Goal: Task Accomplishment & Management: Use online tool/utility

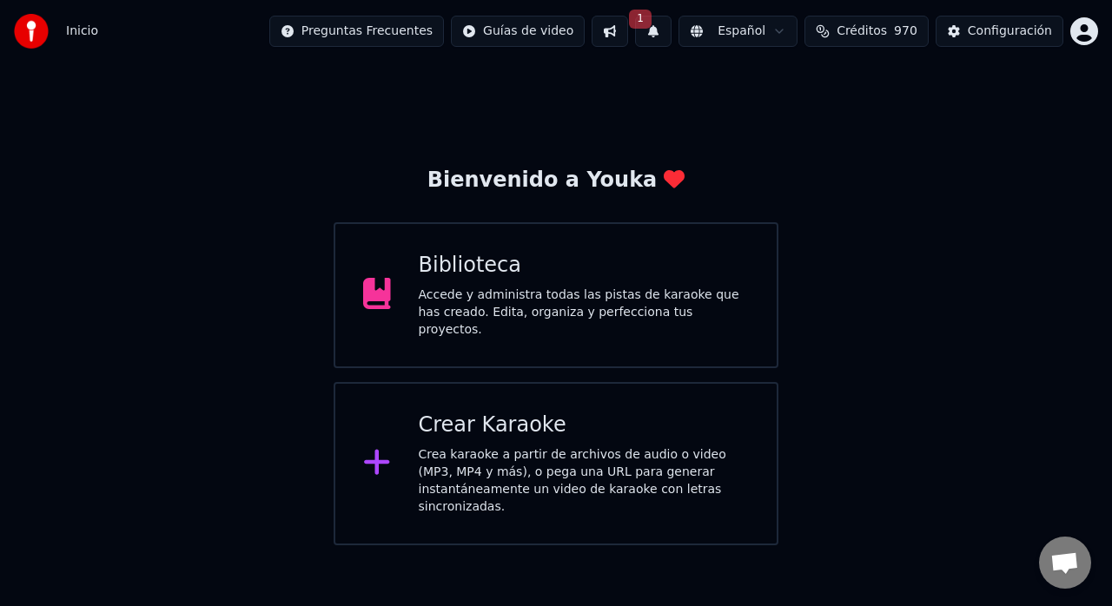
click at [480, 431] on div "Crear Karaoke" at bounding box center [584, 426] width 331 height 28
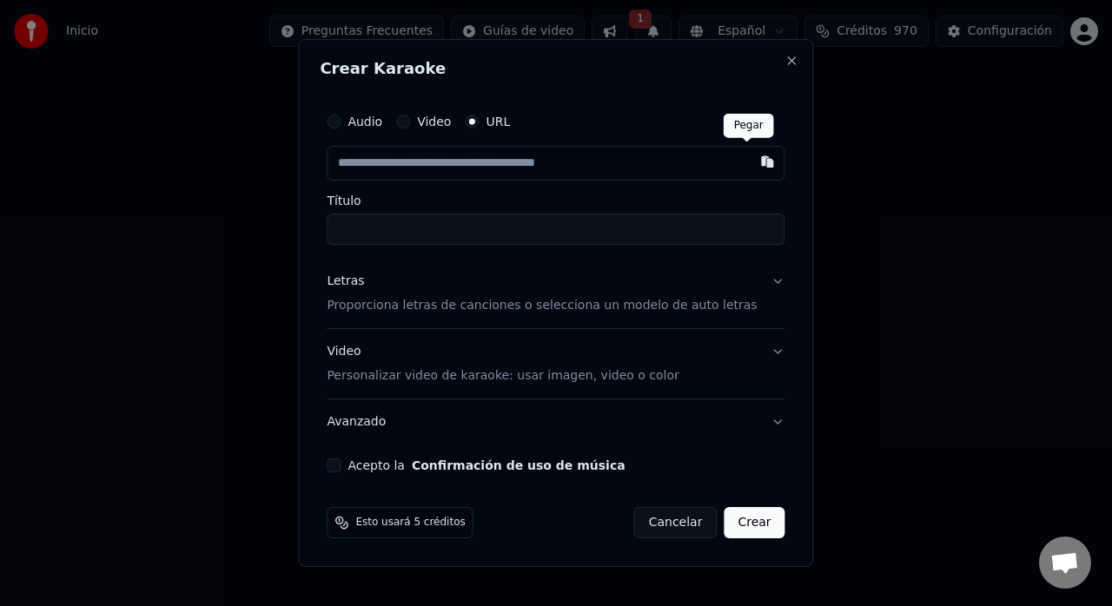
click at [752, 172] on button "button" at bounding box center [768, 161] width 35 height 31
type input "**********"
click at [714, 308] on p "Proporciona letras de canciones o selecciona un modelo de auto letras" at bounding box center [542, 305] width 430 height 17
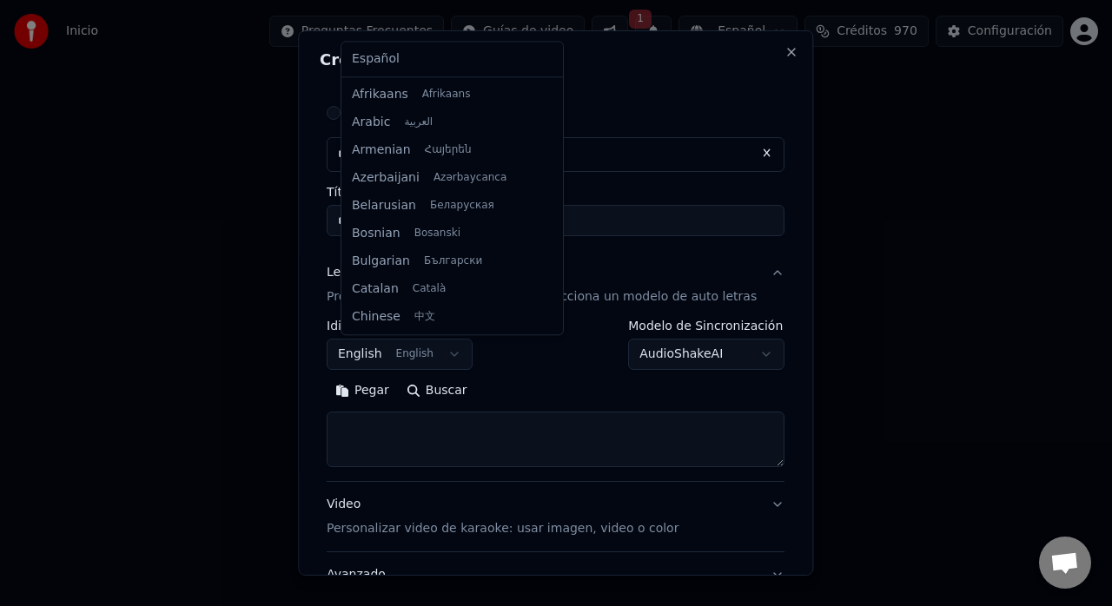
click at [447, 358] on body "**********" at bounding box center [556, 273] width 1112 height 546
select select "**"
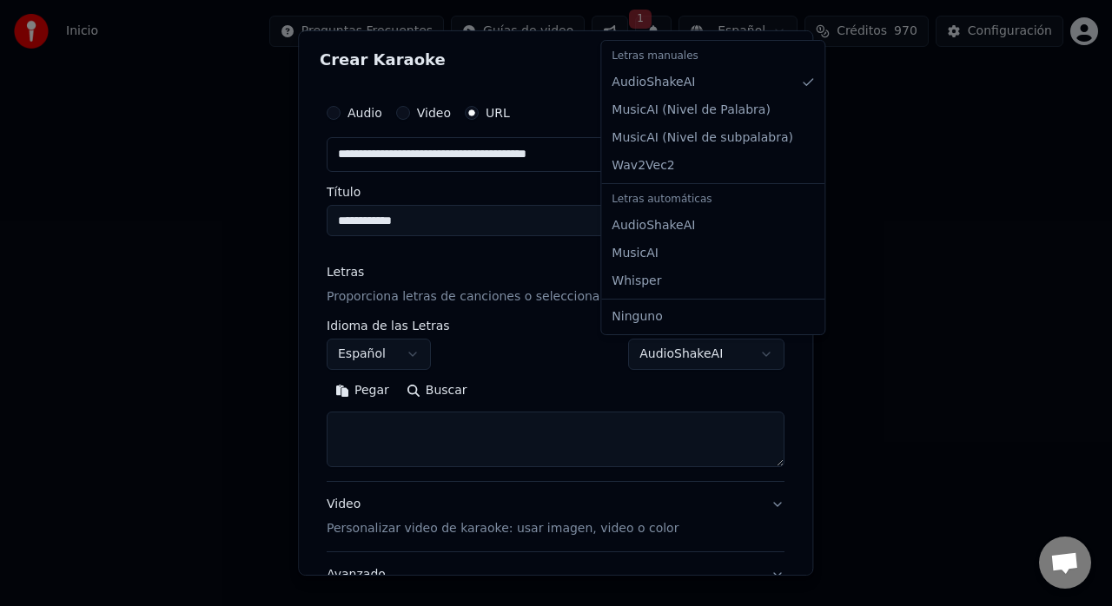
click at [686, 346] on body "**********" at bounding box center [556, 273] width 1112 height 546
select select "**********"
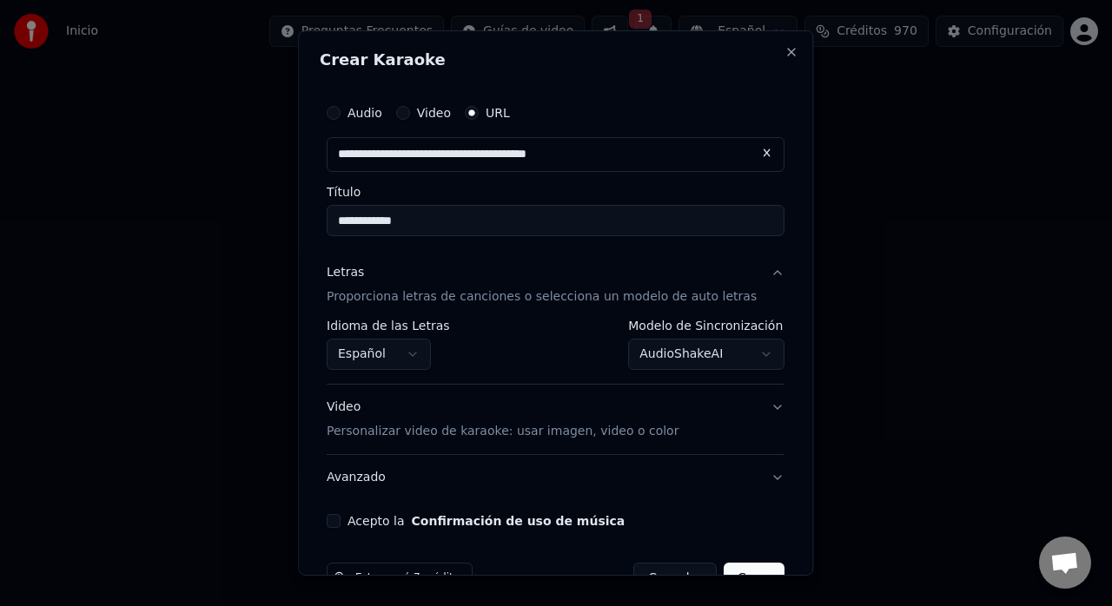
scroll to position [45, 0]
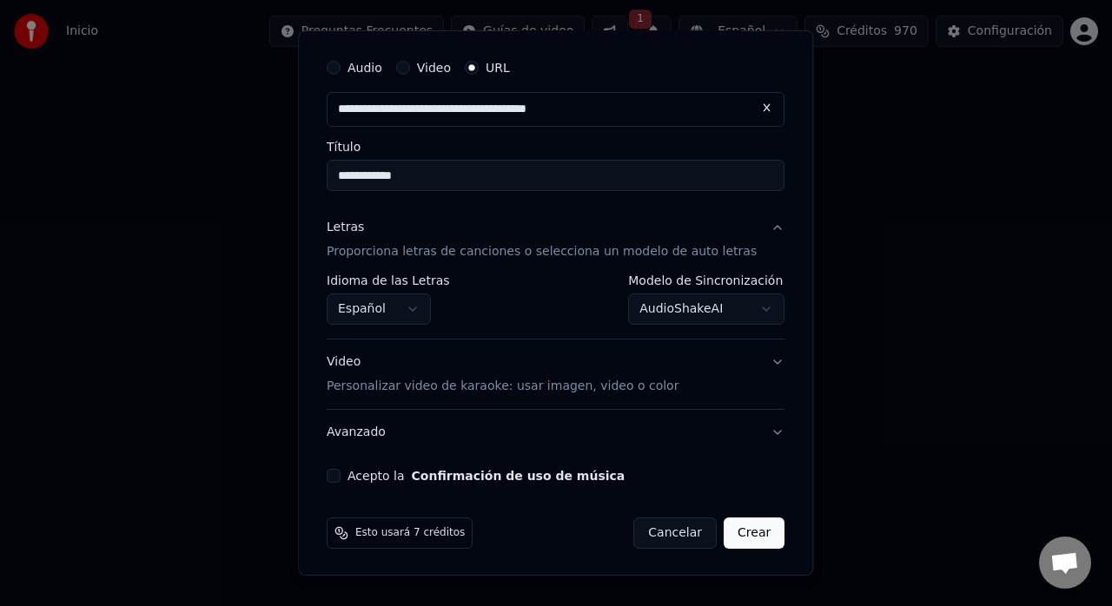
click at [639, 388] on p "Personalizar video de karaoke: usar imagen, video o color" at bounding box center [503, 386] width 352 height 17
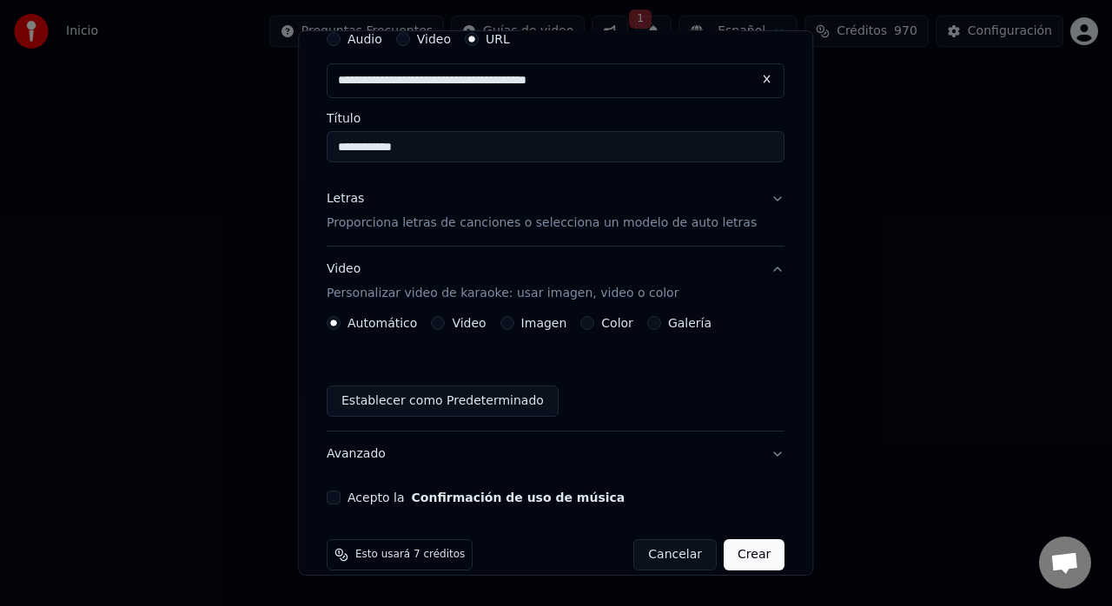
scroll to position [96, 0]
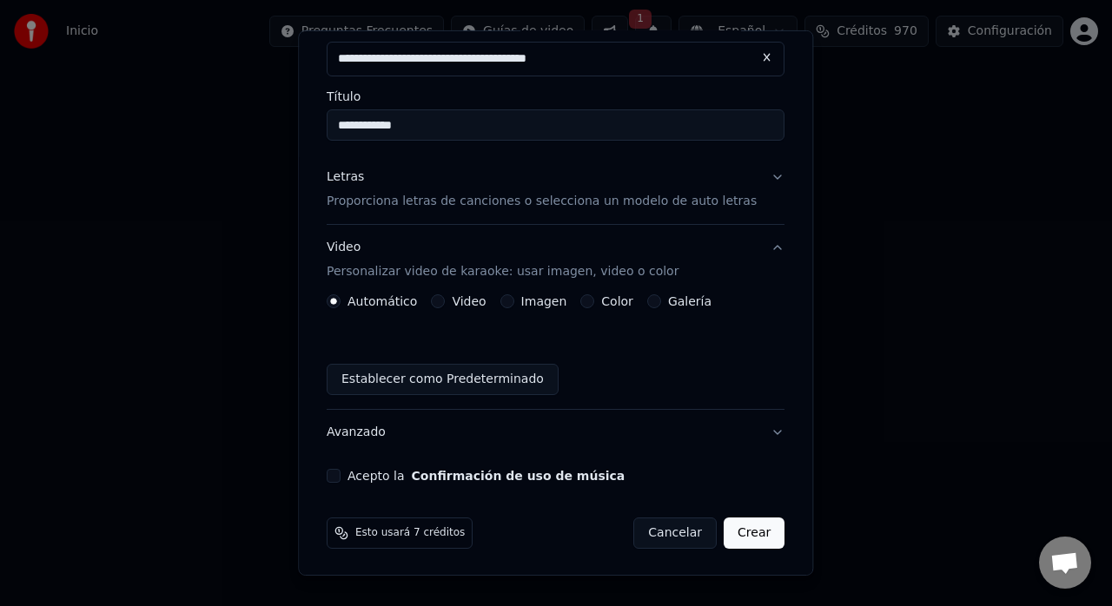
click at [686, 305] on label "Galería" at bounding box center [689, 301] width 43 height 12
click at [661, 305] on button "Galería" at bounding box center [654, 302] width 14 height 14
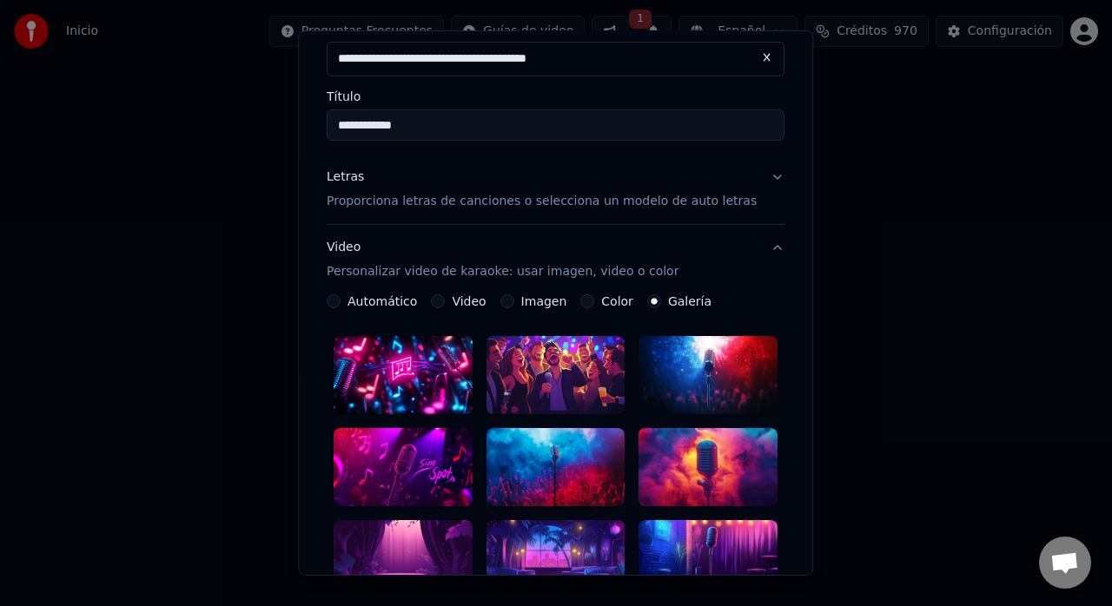
click at [558, 297] on label "Imagen" at bounding box center [544, 301] width 46 height 12
click at [514, 297] on button "Imagen" at bounding box center [507, 302] width 14 height 14
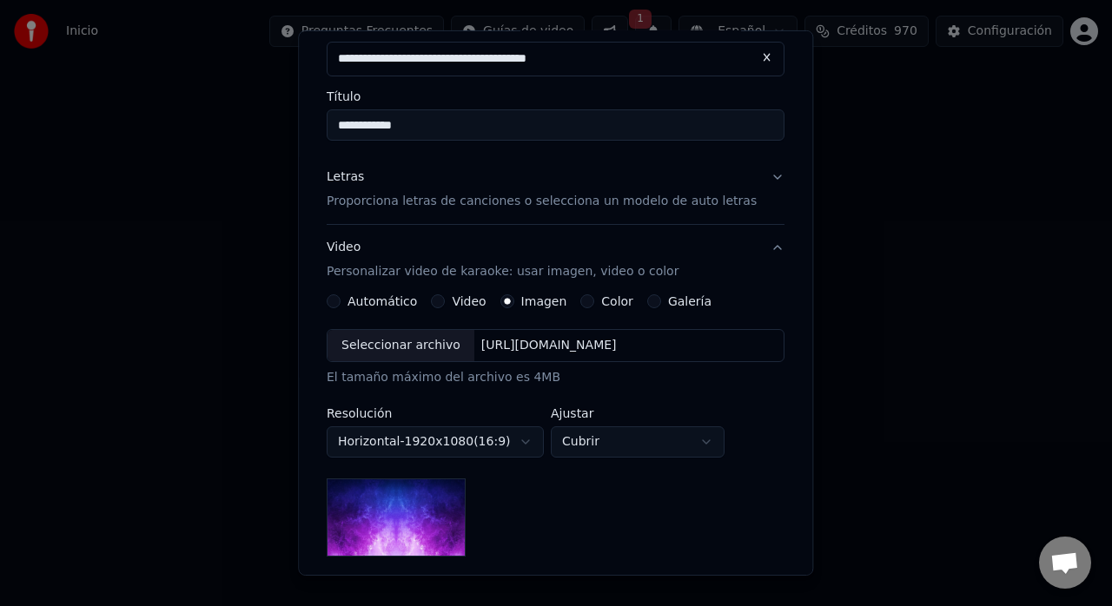
click at [439, 345] on div "Seleccionar archivo" at bounding box center [401, 345] width 147 height 31
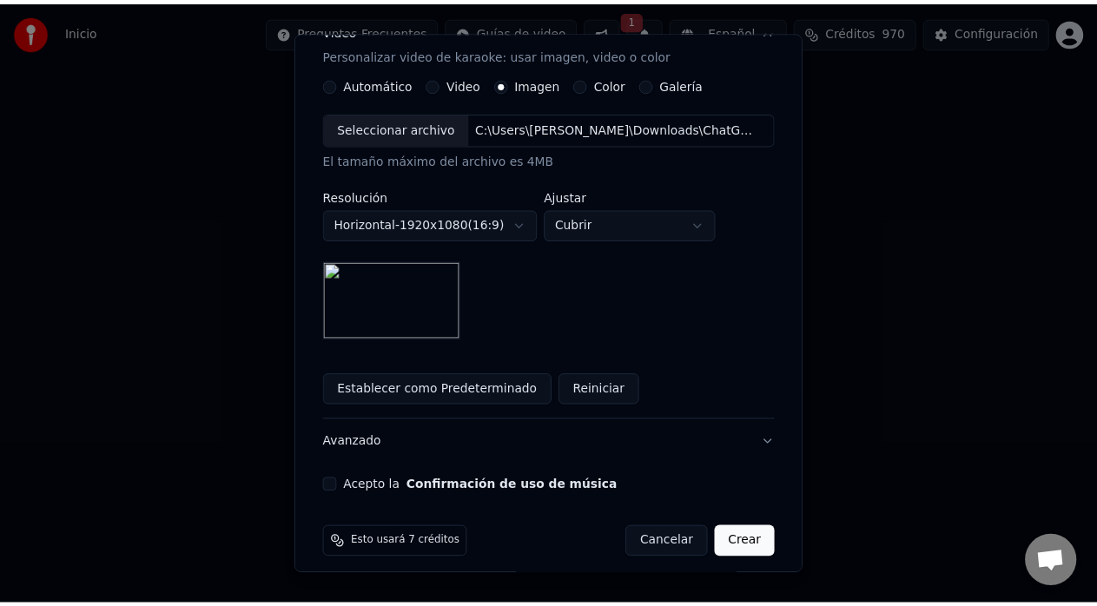
scroll to position [322, 0]
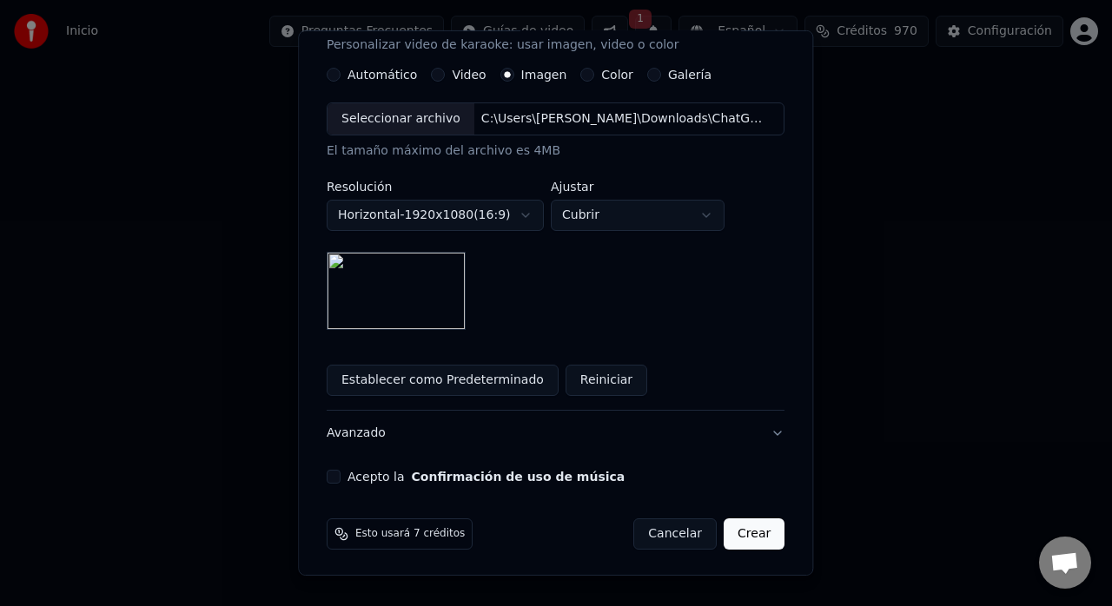
click at [341, 473] on button "Acepto la Confirmación de uso de música" at bounding box center [334, 477] width 14 height 14
click at [452, 471] on button "Confirmación de uso de música" at bounding box center [519, 477] width 214 height 12
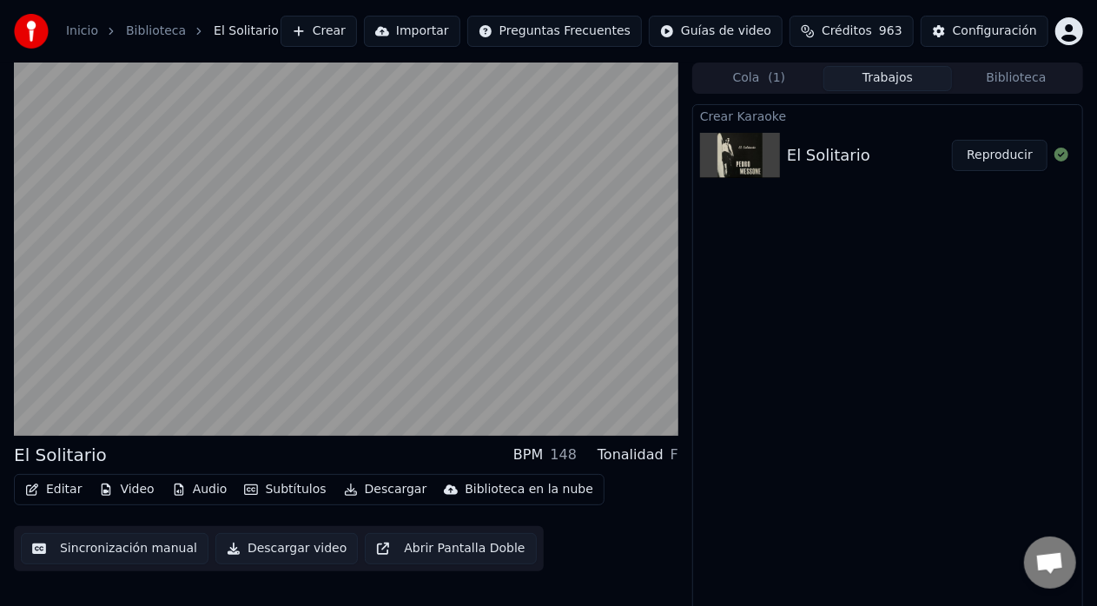
scroll to position [13, 0]
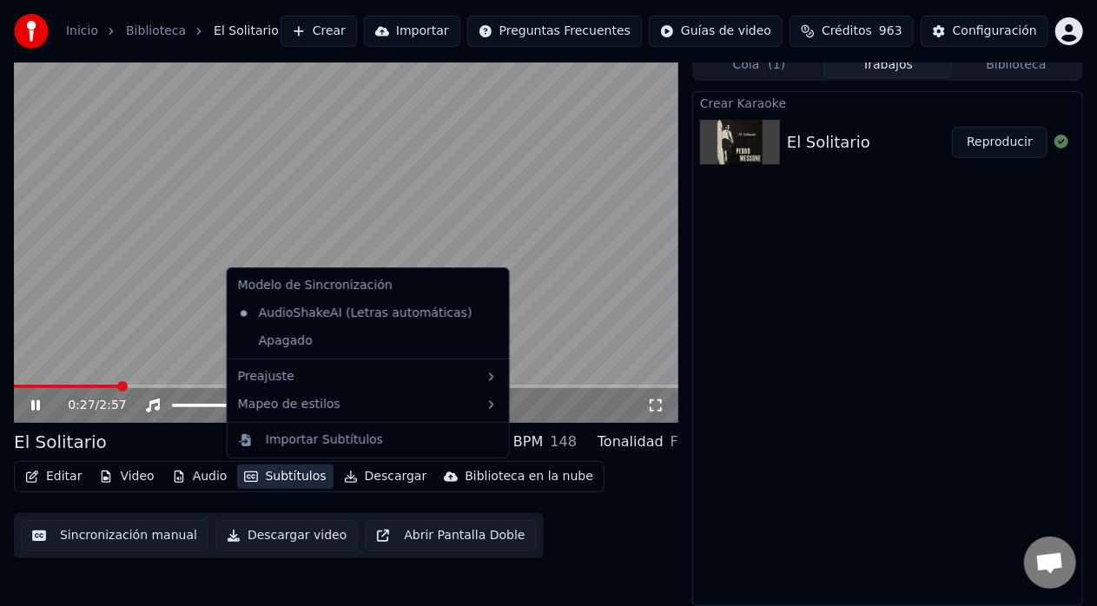
click at [271, 479] on button "Subtítulos" at bounding box center [285, 477] width 96 height 24
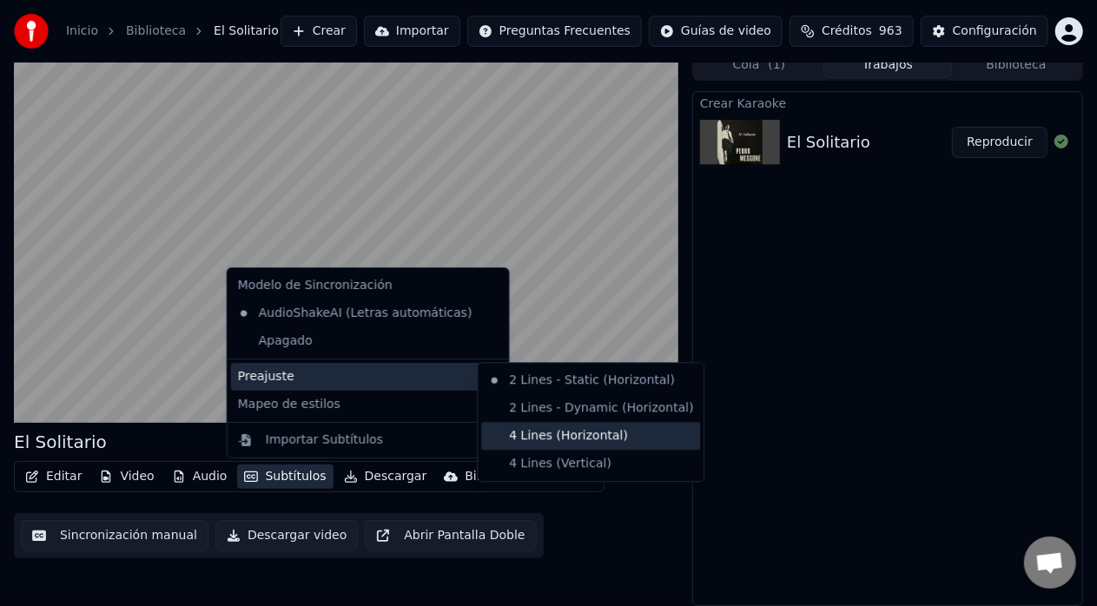
click at [557, 429] on div "4 Lines (Horizontal)" at bounding box center [590, 436] width 219 height 28
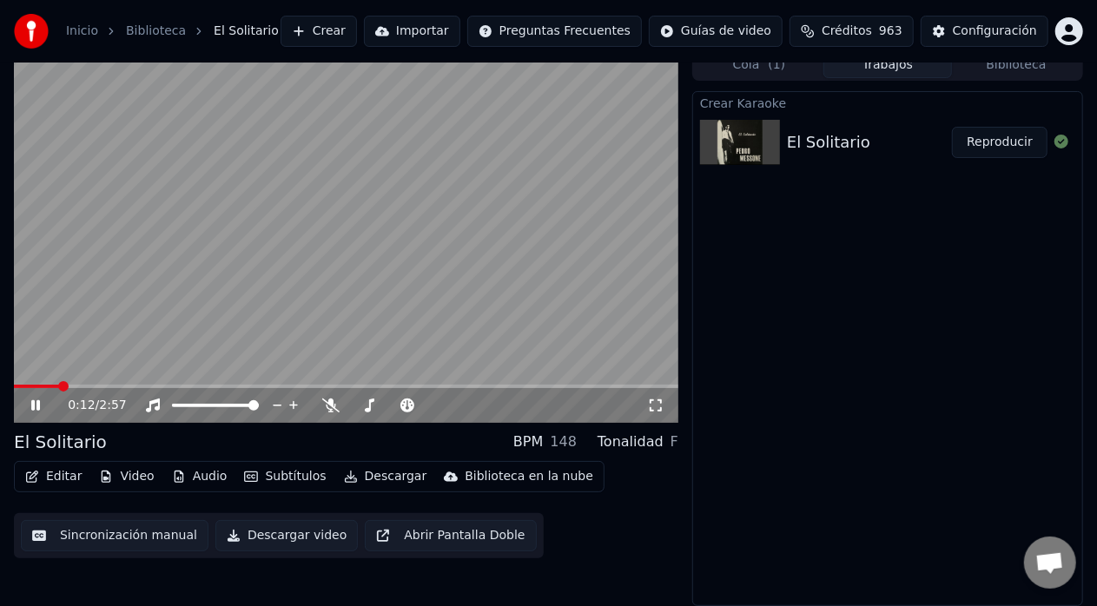
click at [57, 388] on span at bounding box center [36, 386] width 45 height 3
click at [57, 388] on span at bounding box center [92, 386] width 156 height 3
drag, startPoint x: 361, startPoint y: 410, endPoint x: 376, endPoint y: 401, distance: 17.1
click at [376, 401] on div at bounding box center [410, 405] width 140 height 17
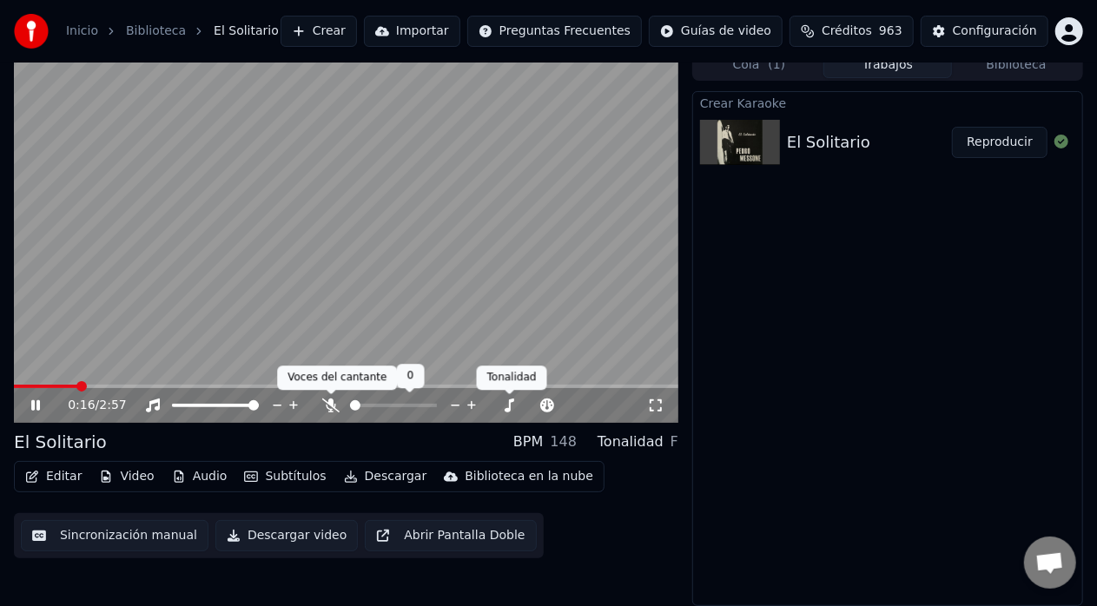
drag, startPoint x: 376, startPoint y: 393, endPoint x: 331, endPoint y: 408, distance: 47.8
click at [331, 408] on div "0:16 / 2:57" at bounding box center [346, 405] width 665 height 35
drag, startPoint x: 361, startPoint y: 407, endPoint x: 389, endPoint y: 407, distance: 28.7
click at [389, 407] on div at bounding box center [410, 405] width 140 height 17
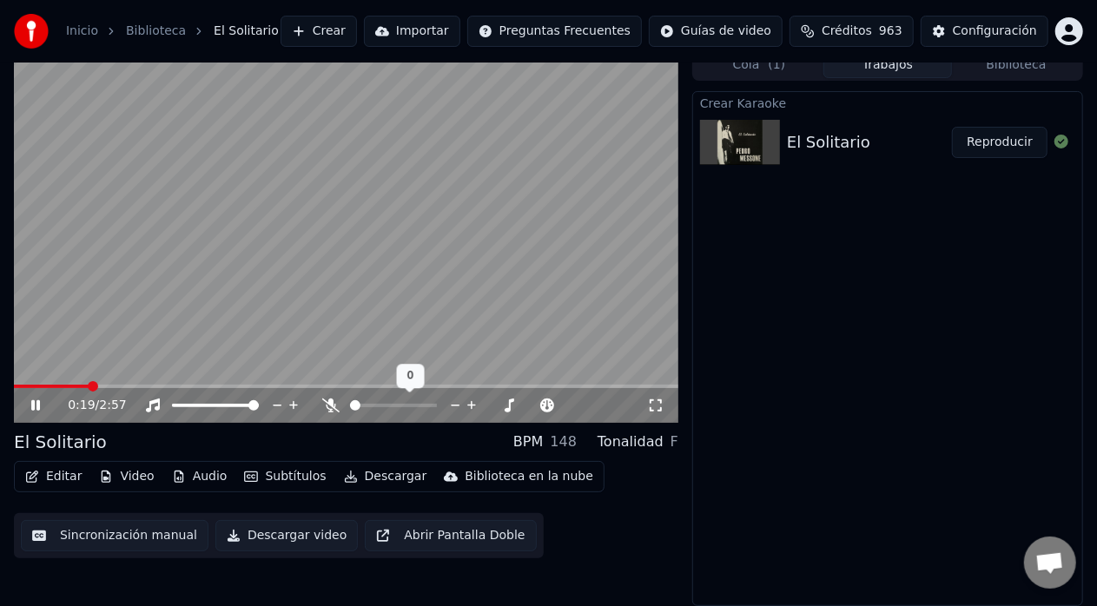
click at [379, 408] on div at bounding box center [410, 405] width 140 height 17
click at [370, 405] on span at bounding box center [393, 405] width 87 height 3
click at [372, 406] on span at bounding box center [374, 406] width 10 height 10
click at [93, 386] on span at bounding box center [53, 386] width 79 height 3
click at [182, 385] on span at bounding box center [146, 386] width 265 height 3
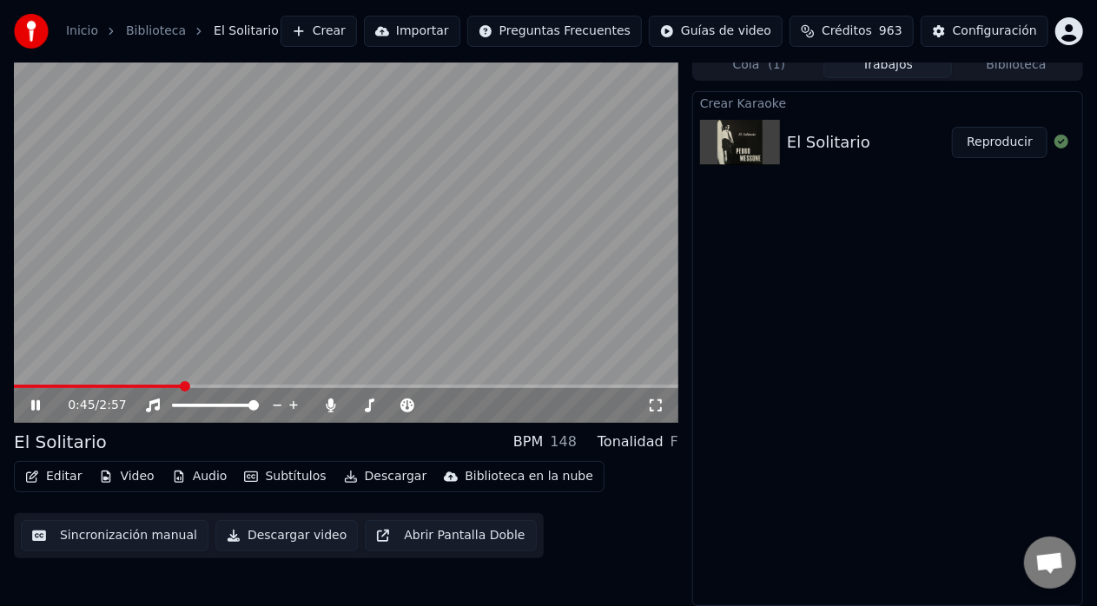
click at [182, 385] on span at bounding box center [98, 386] width 169 height 3
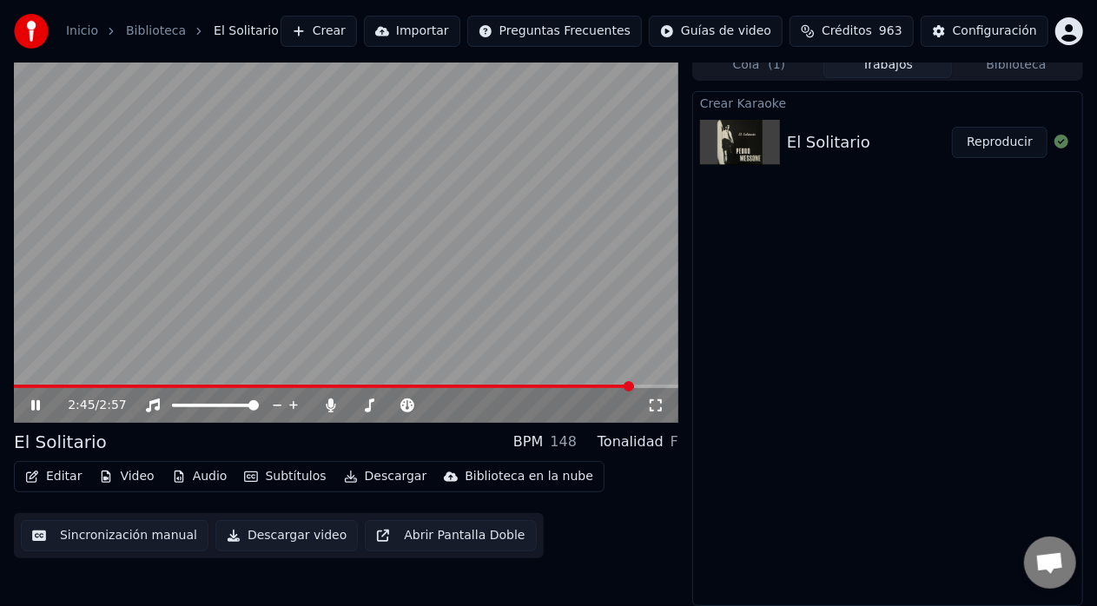
click at [36, 404] on icon at bounding box center [48, 406] width 40 height 14
click at [84, 536] on button "Sincronización manual" at bounding box center [115, 535] width 188 height 31
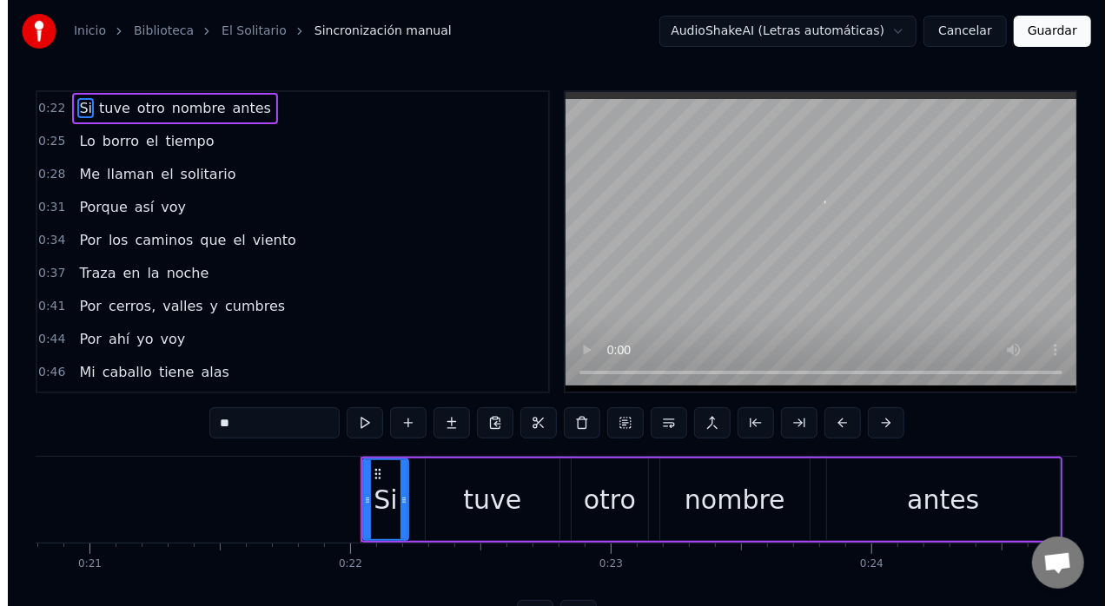
scroll to position [0, 5658]
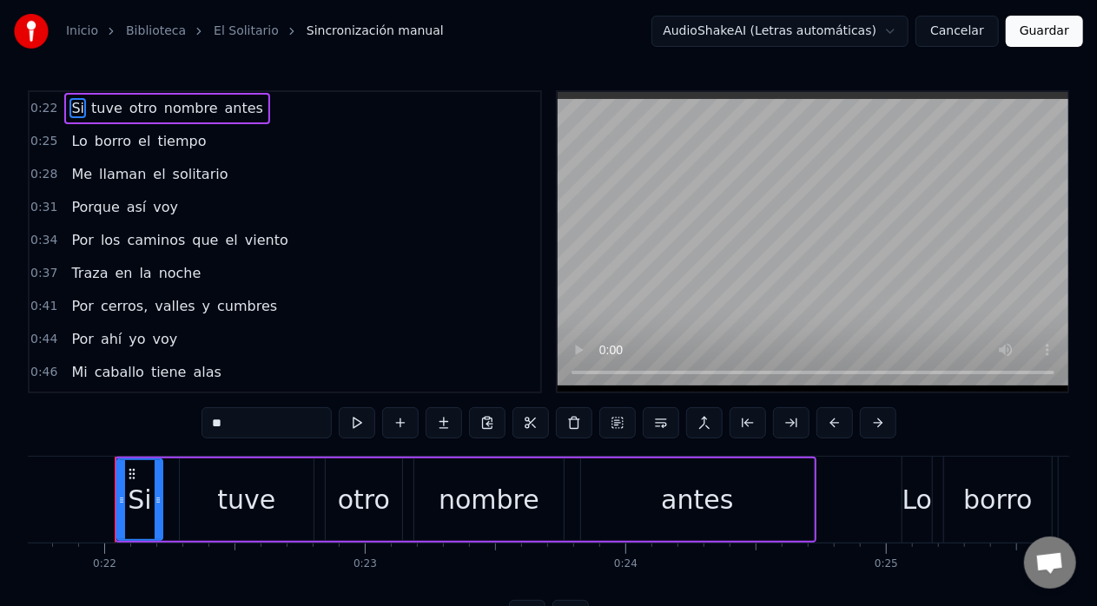
click at [359, 423] on button at bounding box center [357, 422] width 36 height 31
click at [339, 407] on button at bounding box center [357, 422] width 36 height 31
click at [38, 109] on span "0:22" at bounding box center [43, 108] width 27 height 17
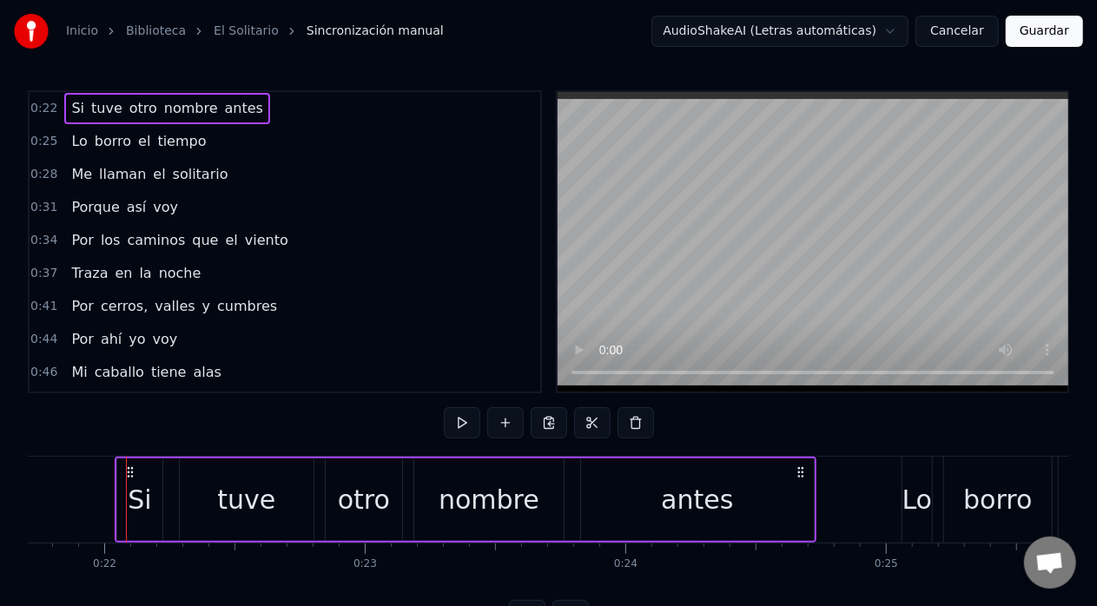
click at [243, 35] on link "El Solitario" at bounding box center [246, 31] width 65 height 17
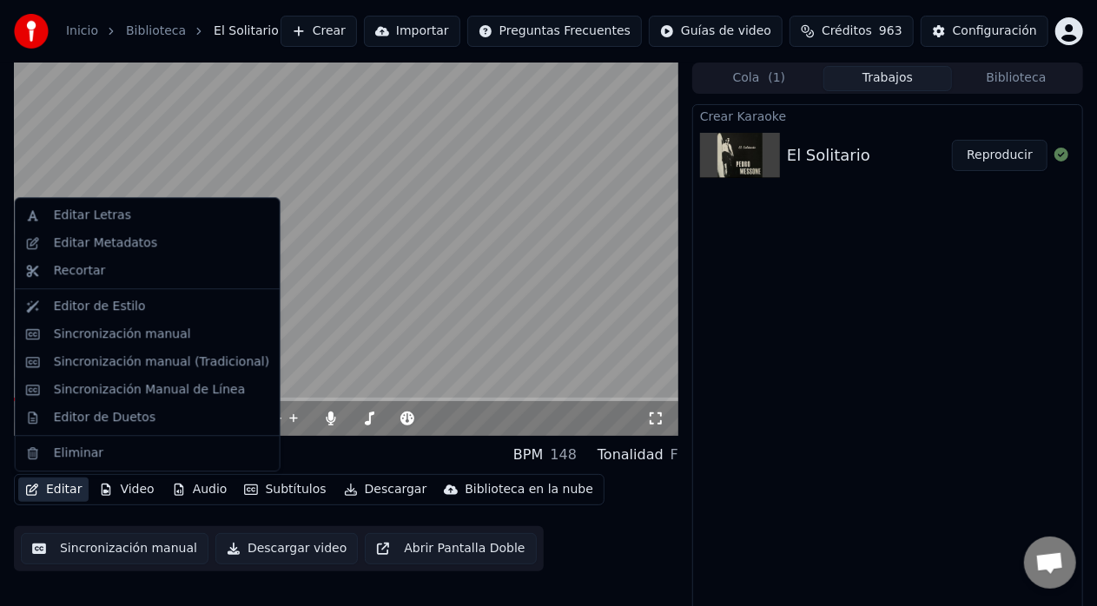
click at [58, 495] on button "Editar" at bounding box center [53, 490] width 70 height 24
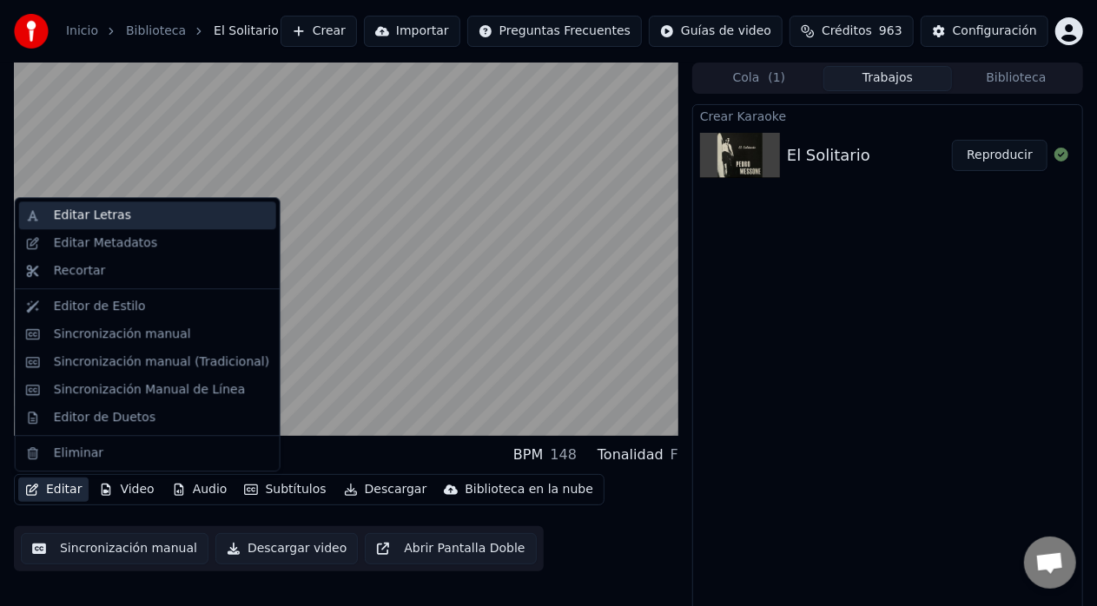
click at [98, 222] on div "Editar Letras" at bounding box center [92, 215] width 77 height 17
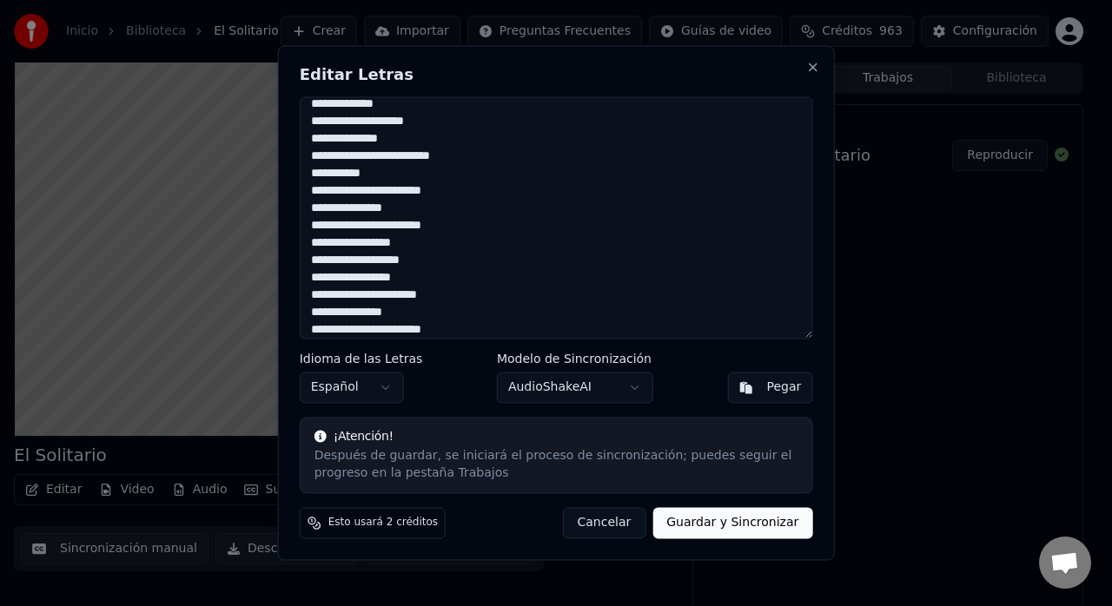
scroll to position [136, 0]
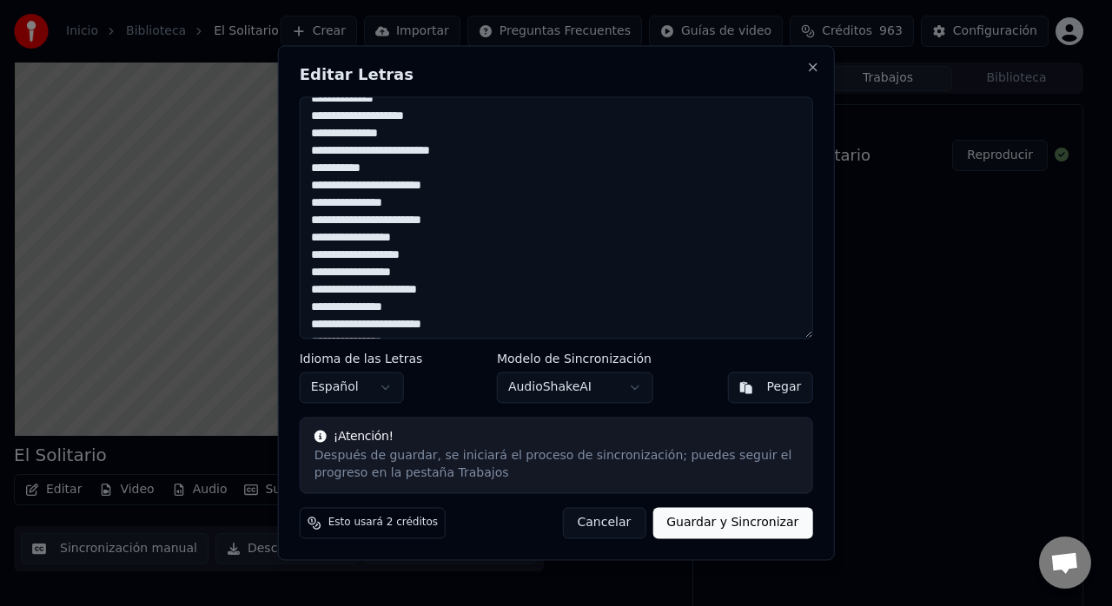
click at [373, 174] on textarea "**********" at bounding box center [556, 217] width 513 height 242
click at [422, 242] on textarea "**********" at bounding box center [556, 217] width 513 height 242
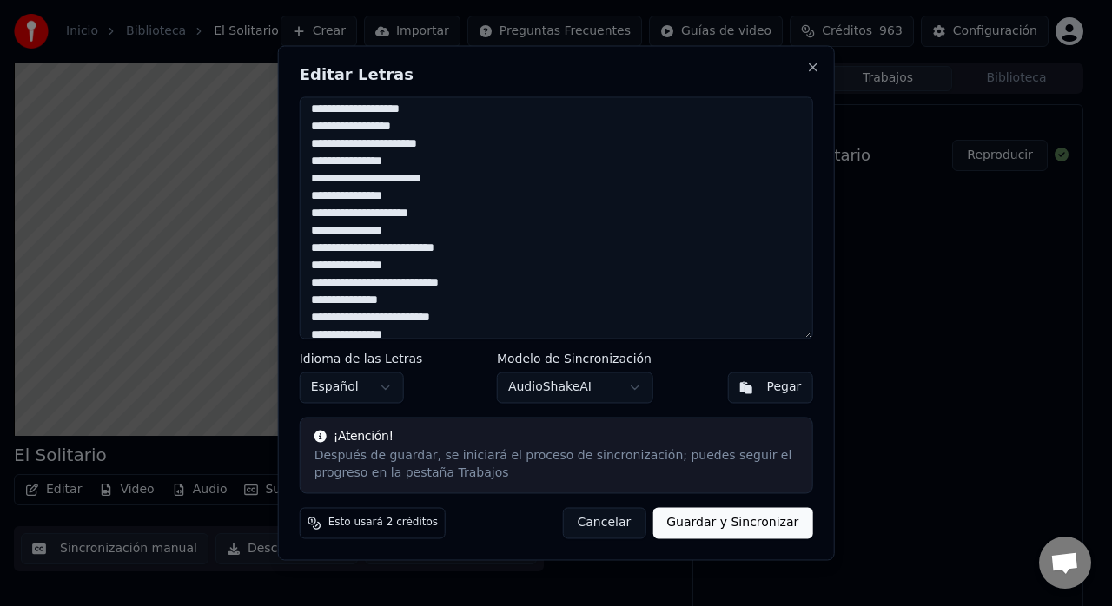
scroll to position [290, 0]
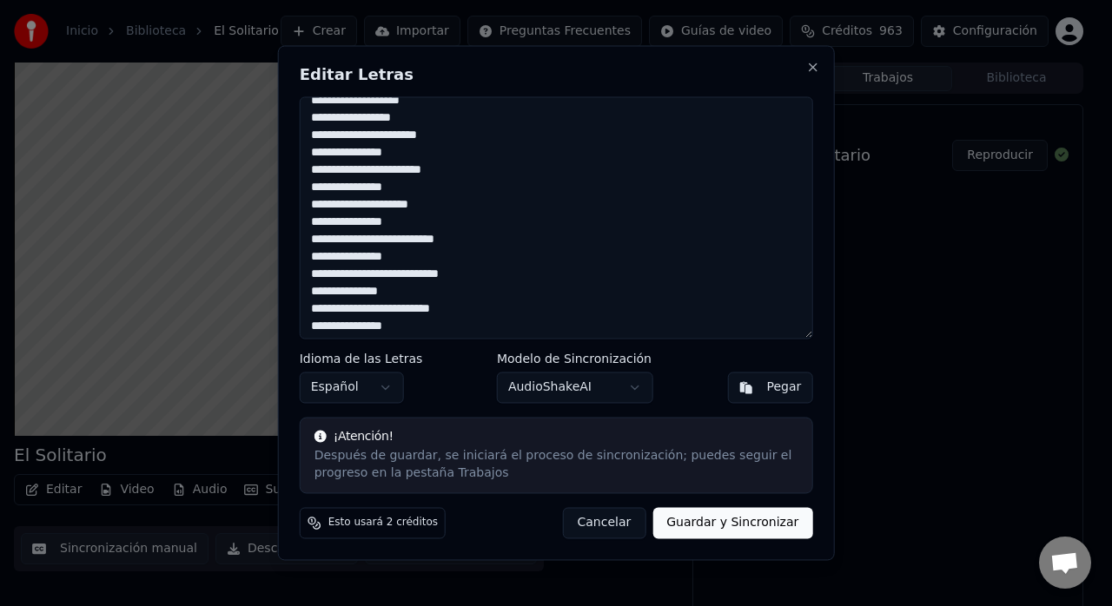
click at [349, 226] on textarea "**********" at bounding box center [556, 217] width 513 height 242
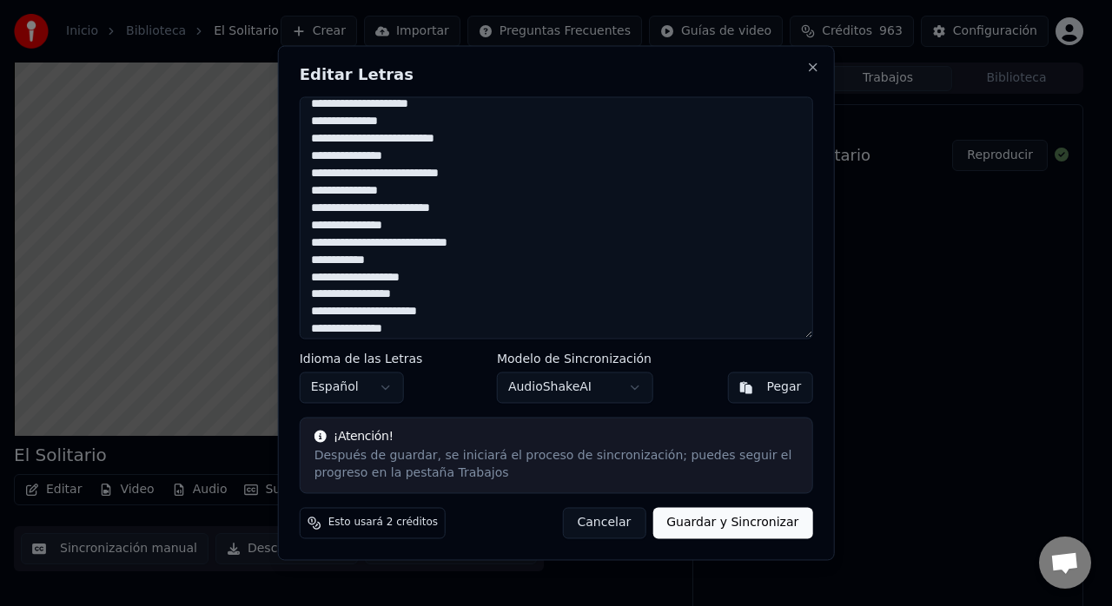
scroll to position [394, 0]
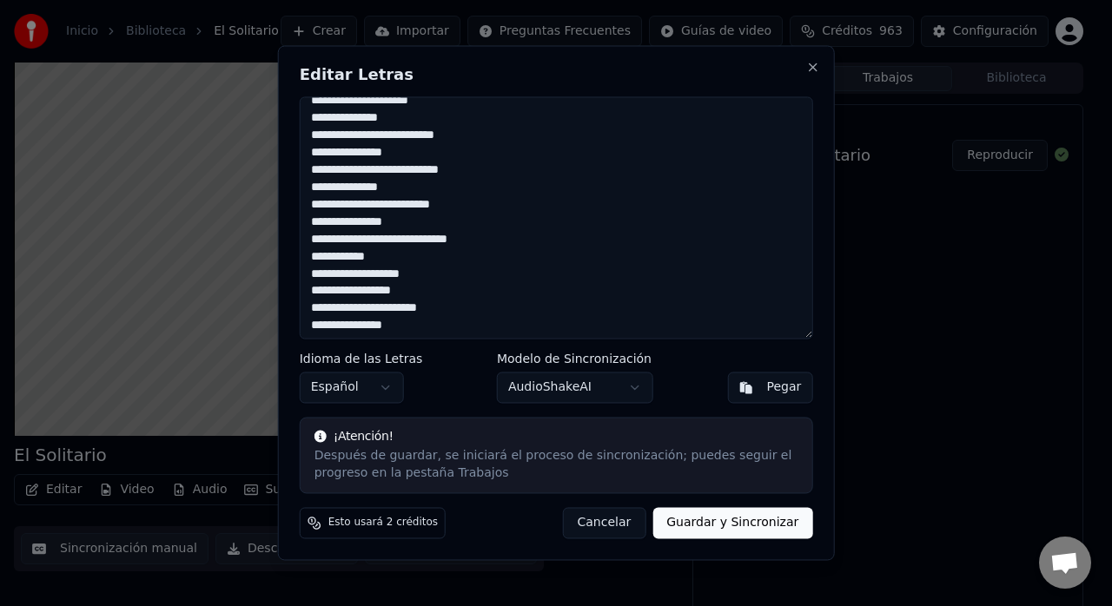
click at [485, 172] on textarea "**********" at bounding box center [556, 217] width 513 height 242
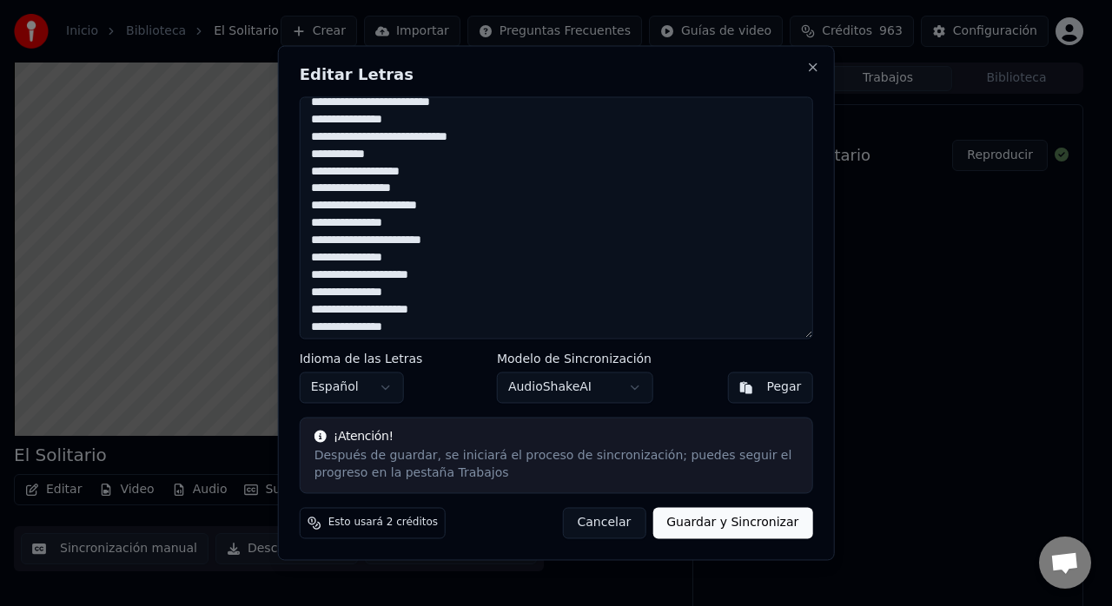
scroll to position [500, 0]
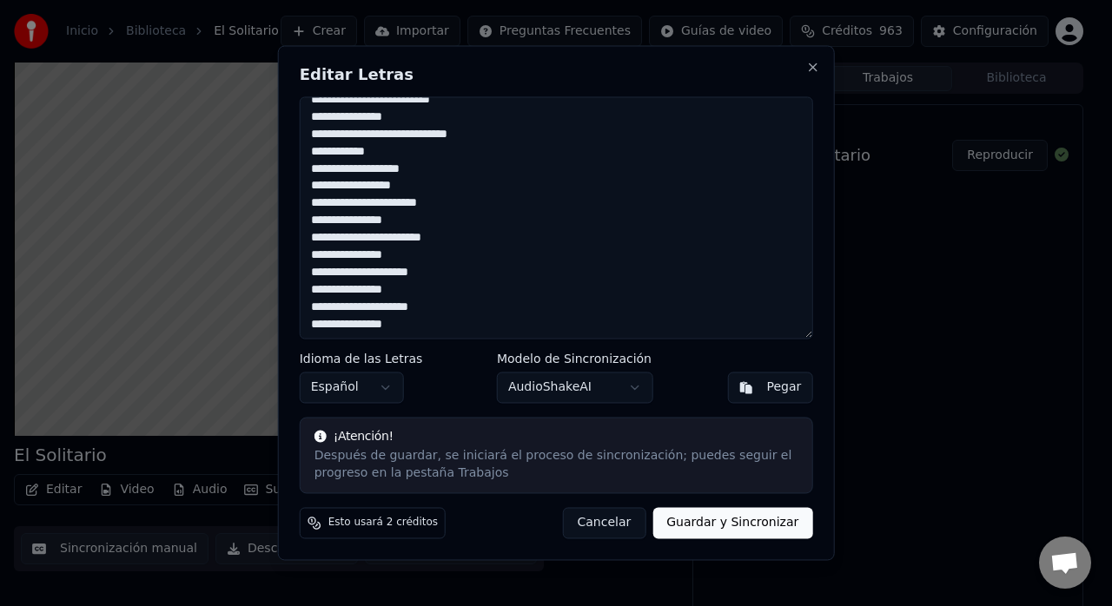
click at [498, 142] on textarea "**********" at bounding box center [556, 217] width 513 height 242
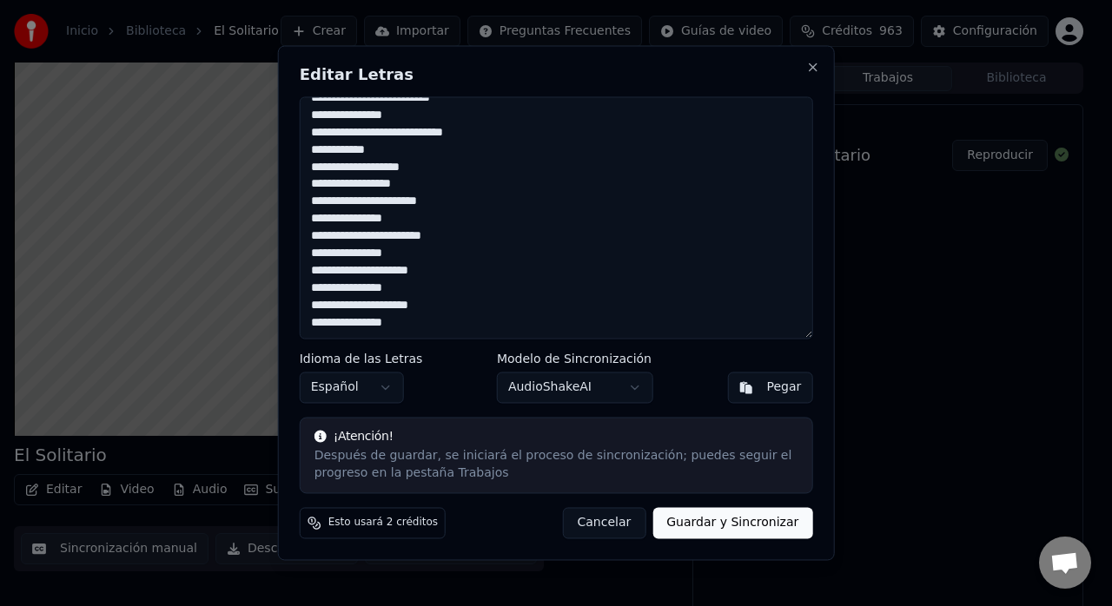
click at [350, 288] on textarea "**********" at bounding box center [556, 217] width 513 height 242
click at [348, 328] on textarea "**********" at bounding box center [556, 217] width 513 height 242
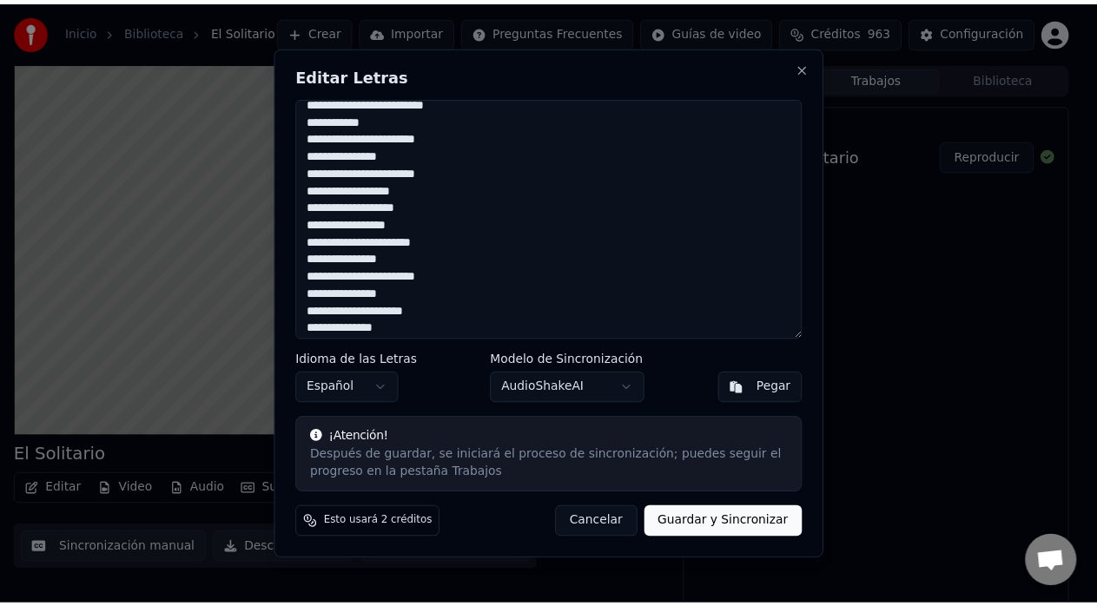
scroll to position [0, 0]
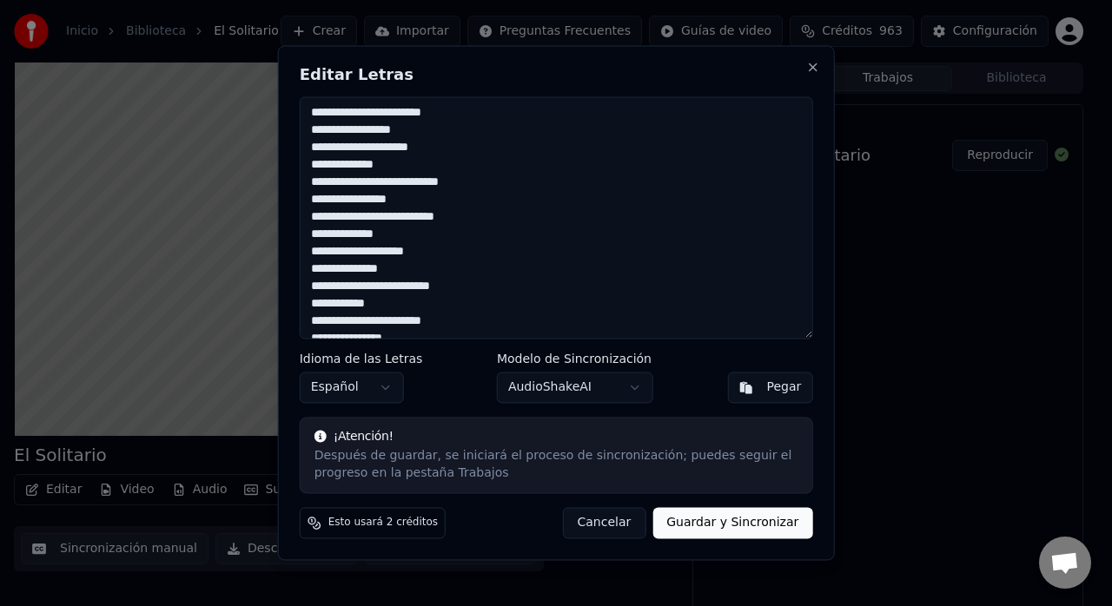
type textarea "**********"
click at [733, 527] on button "Guardar y Sincronizar" at bounding box center [733, 523] width 160 height 31
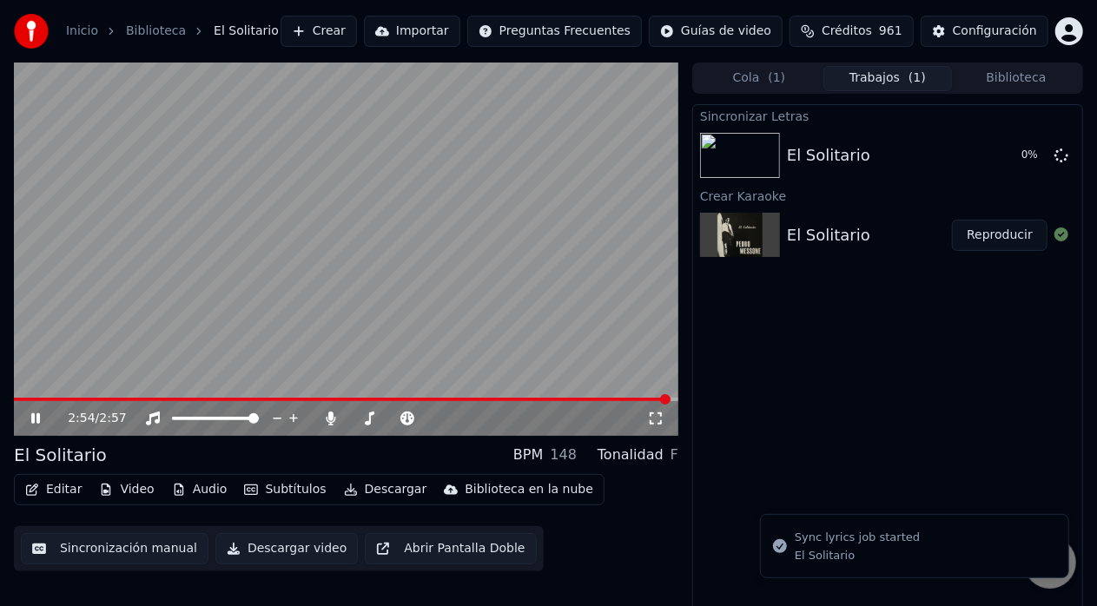
click at [30, 414] on icon at bounding box center [48, 419] width 40 height 14
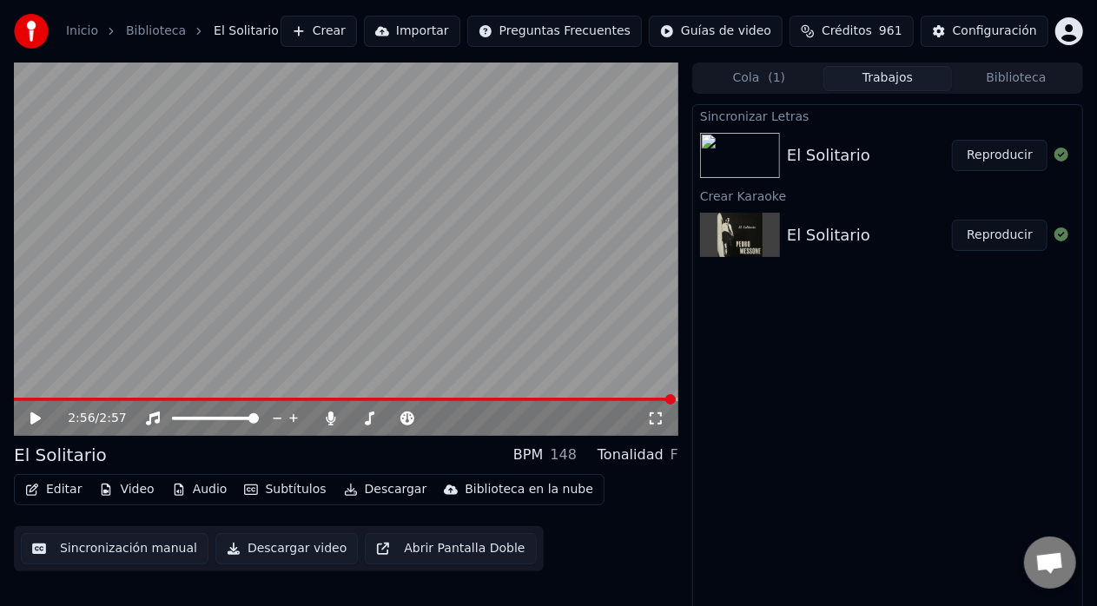
click at [995, 152] on button "Reproducir" at bounding box center [1000, 155] width 96 height 31
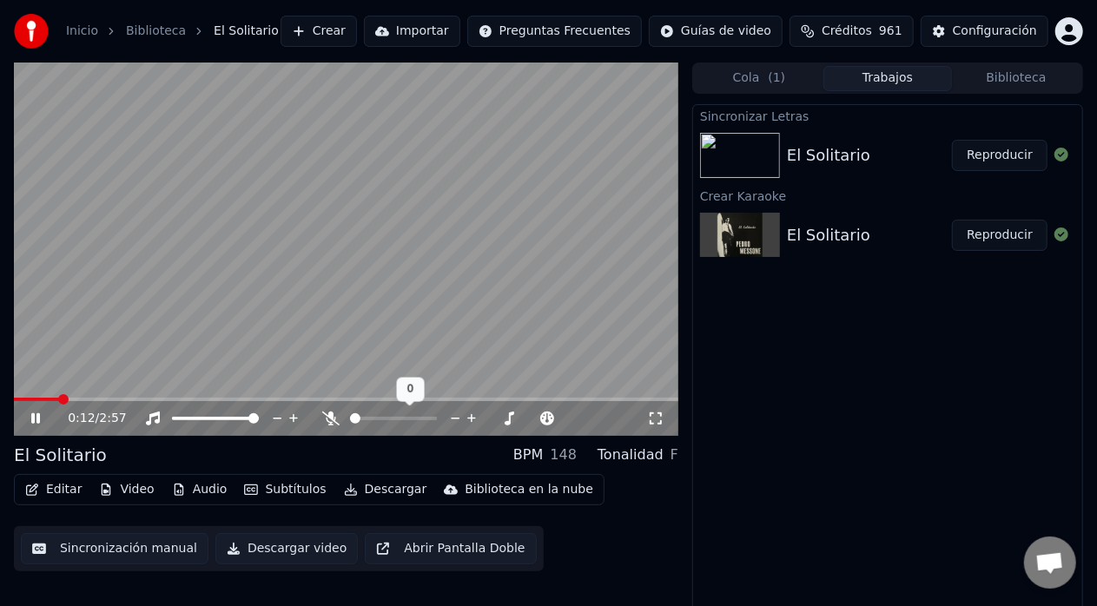
click at [350, 418] on span at bounding box center [355, 419] width 10 height 10
click at [488, 421] on icon at bounding box center [494, 418] width 17 height 17
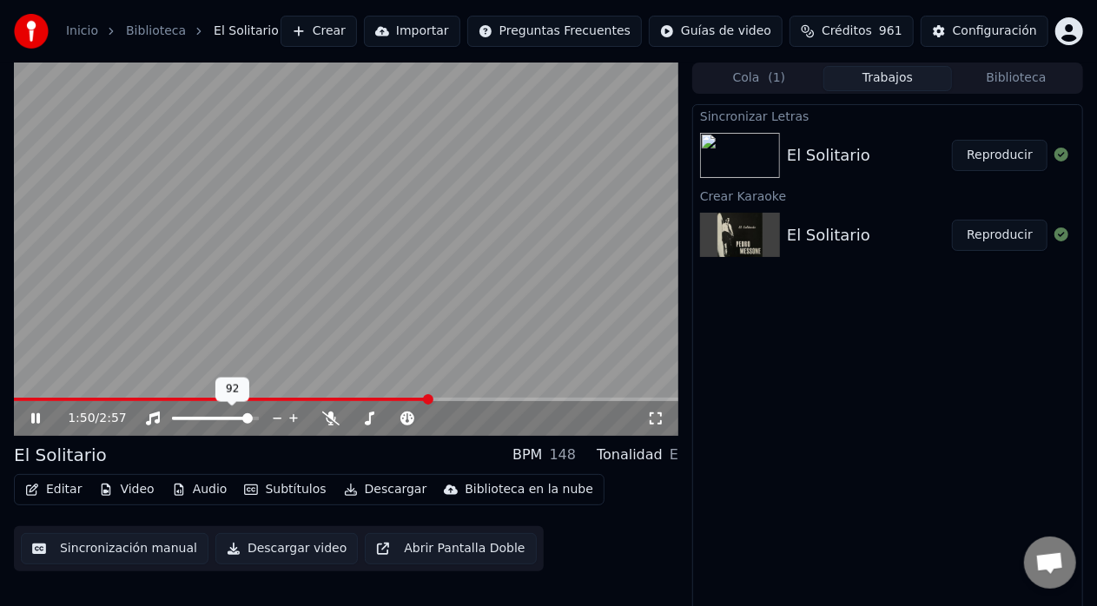
click at [252, 417] on span at bounding box center [247, 419] width 10 height 10
click at [172, 414] on span at bounding box center [177, 419] width 10 height 10
drag, startPoint x: 189, startPoint y: 421, endPoint x: 237, endPoint y: 423, distance: 48.7
click at [237, 423] on div at bounding box center [232, 418] width 140 height 17
click at [222, 419] on span at bounding box center [220, 419] width 10 height 10
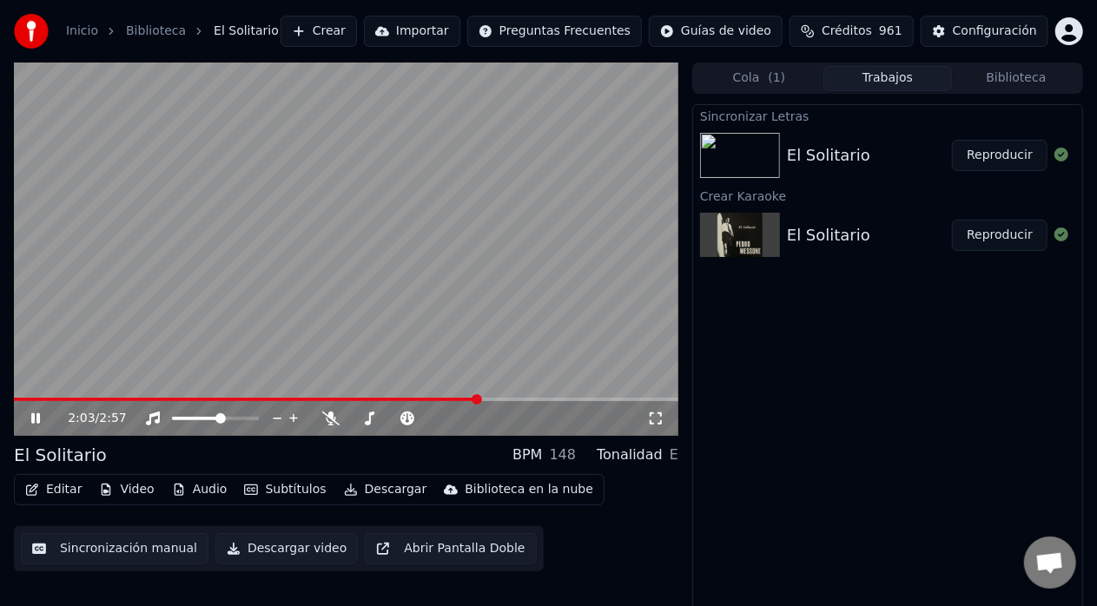
click at [147, 400] on div "2:03 / 2:57" at bounding box center [346, 417] width 665 height 38
click at [145, 400] on span at bounding box center [79, 399] width 131 height 3
click at [111, 400] on span at bounding box center [62, 399] width 97 height 3
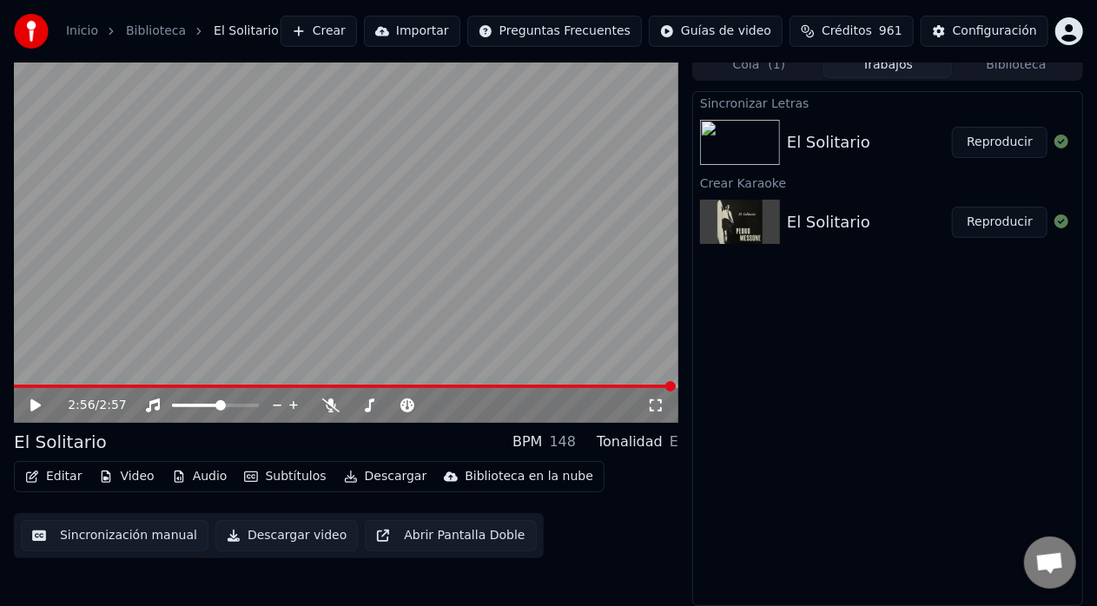
click at [123, 536] on button "Sincronización manual" at bounding box center [115, 535] width 188 height 31
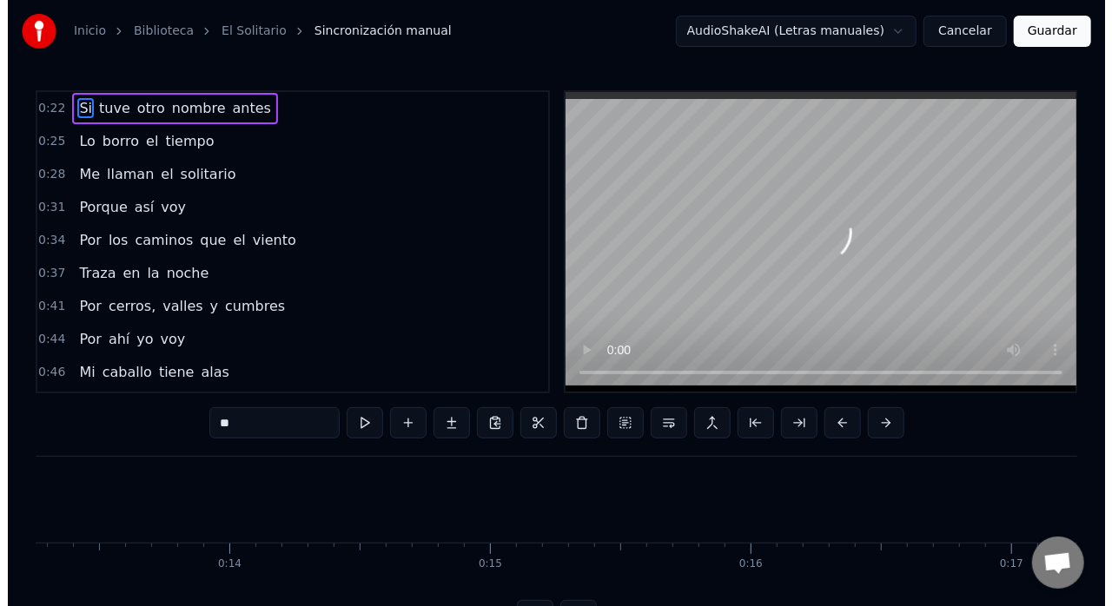
scroll to position [0, 5658]
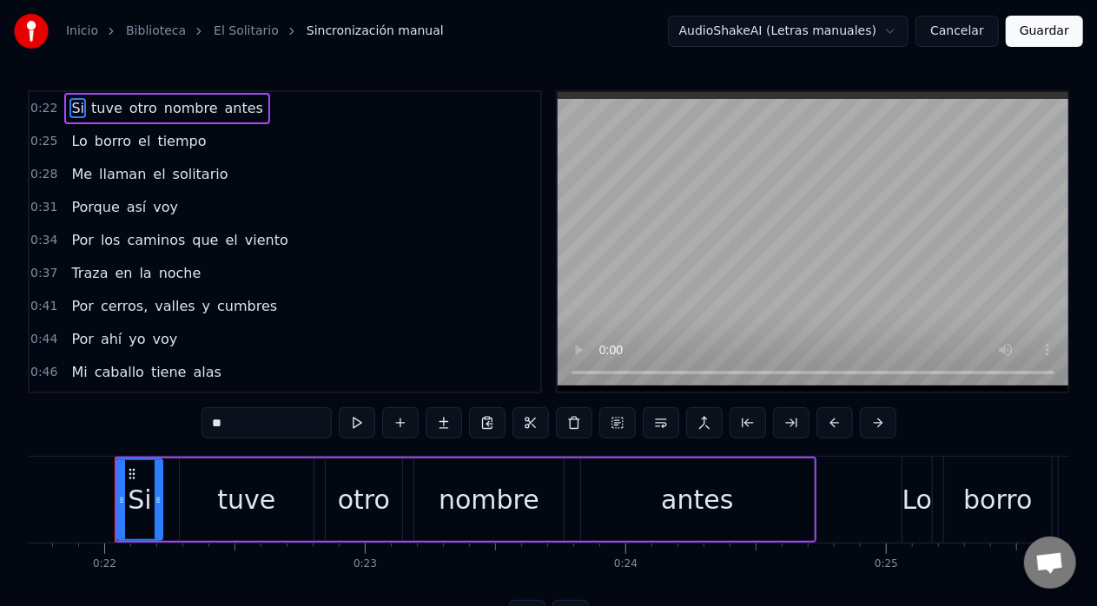
click at [361, 422] on button at bounding box center [357, 422] width 36 height 31
click at [236, 29] on link "El Solitario" at bounding box center [246, 31] width 65 height 17
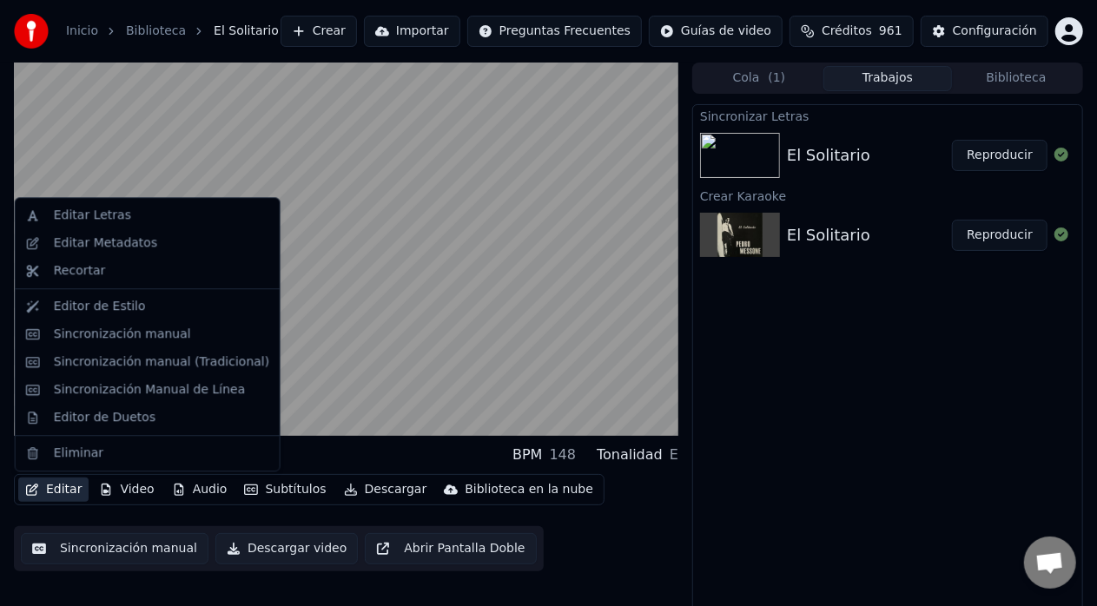
click at [69, 487] on button "Editar" at bounding box center [53, 490] width 70 height 24
click at [112, 358] on div "Sincronización manual (Tradicional)" at bounding box center [161, 362] width 215 height 17
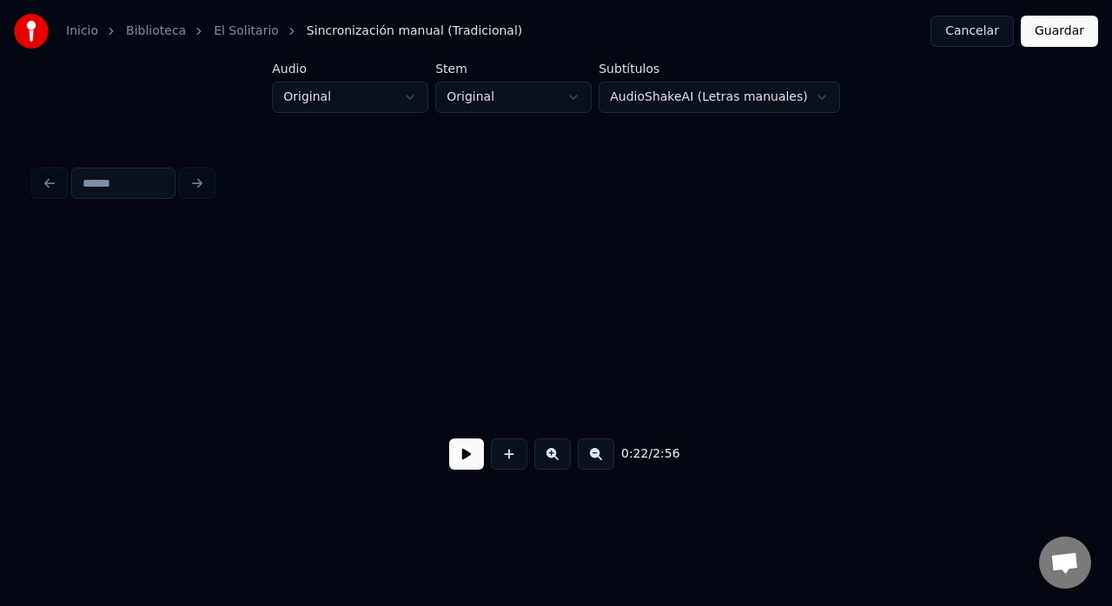
scroll to position [0, 3830]
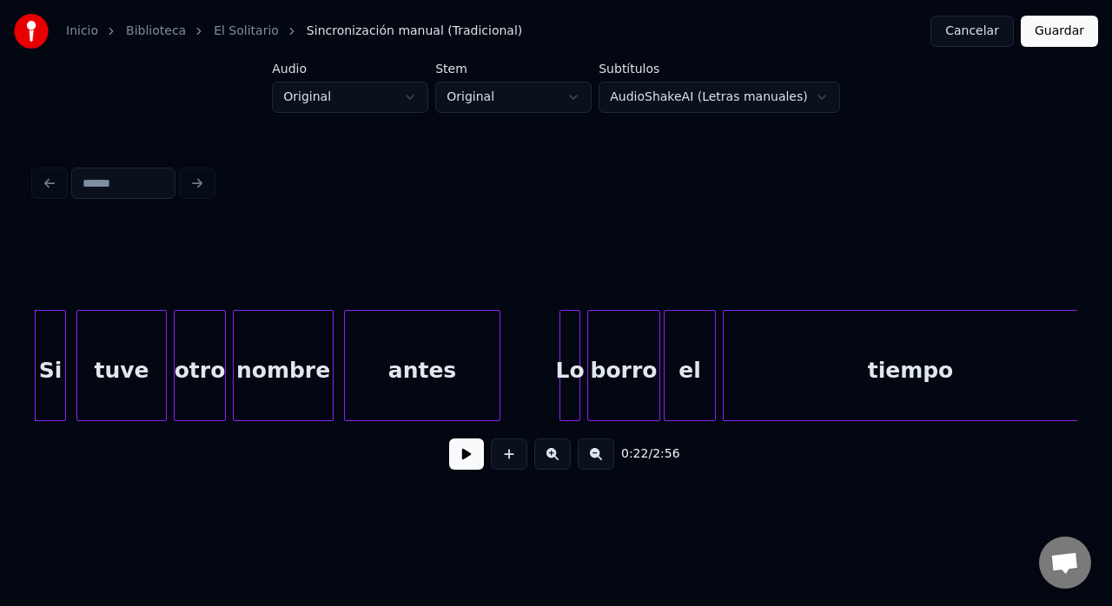
click at [460, 464] on button at bounding box center [466, 454] width 35 height 31
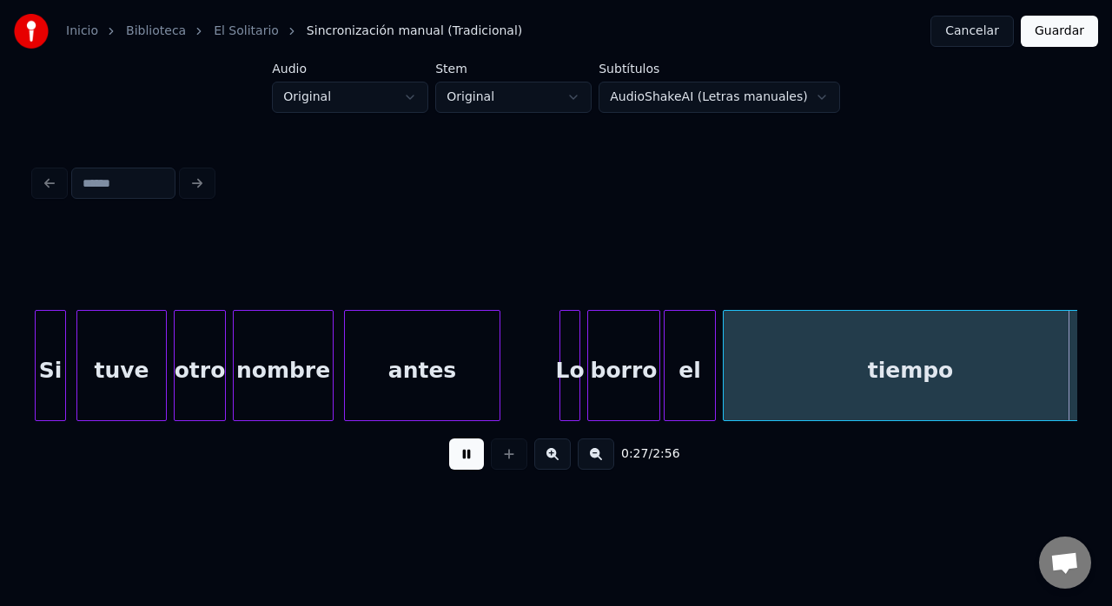
scroll to position [0, 4873]
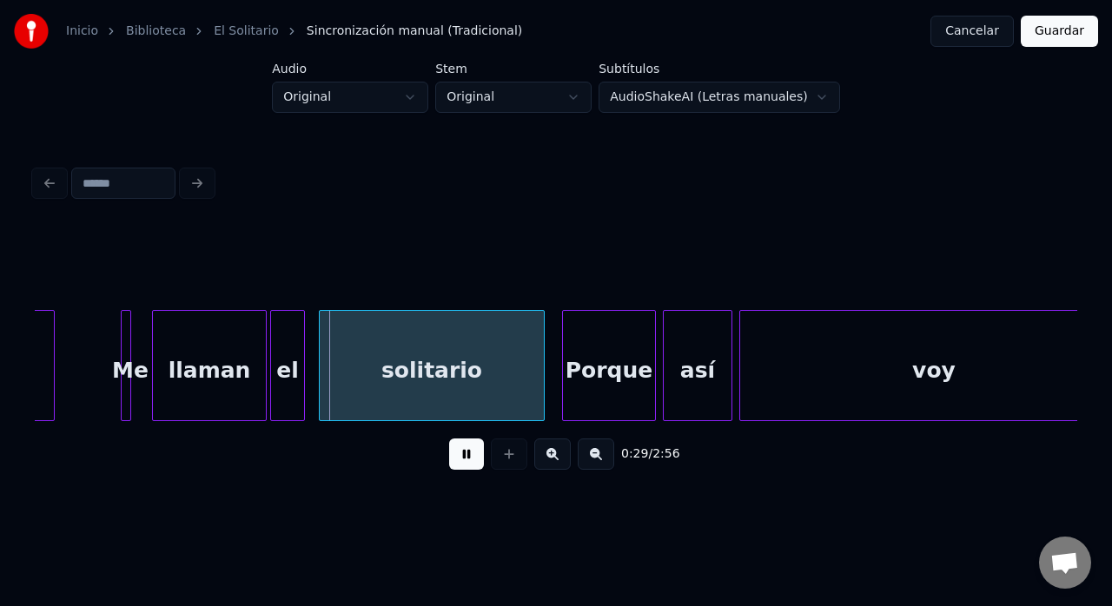
click at [589, 457] on button at bounding box center [596, 454] width 36 height 31
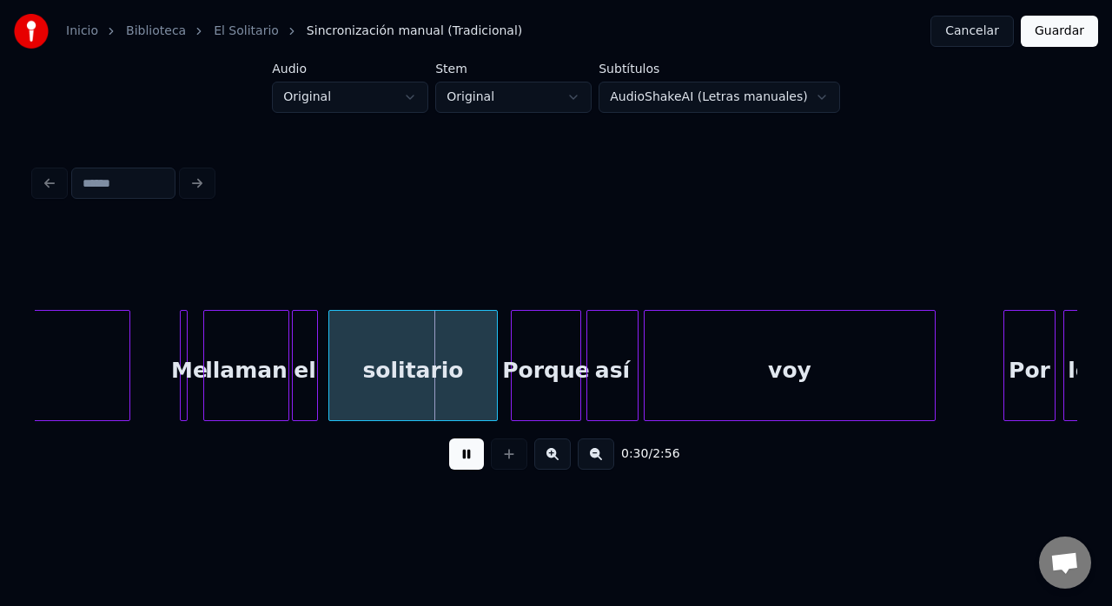
click at [589, 457] on button at bounding box center [596, 454] width 36 height 31
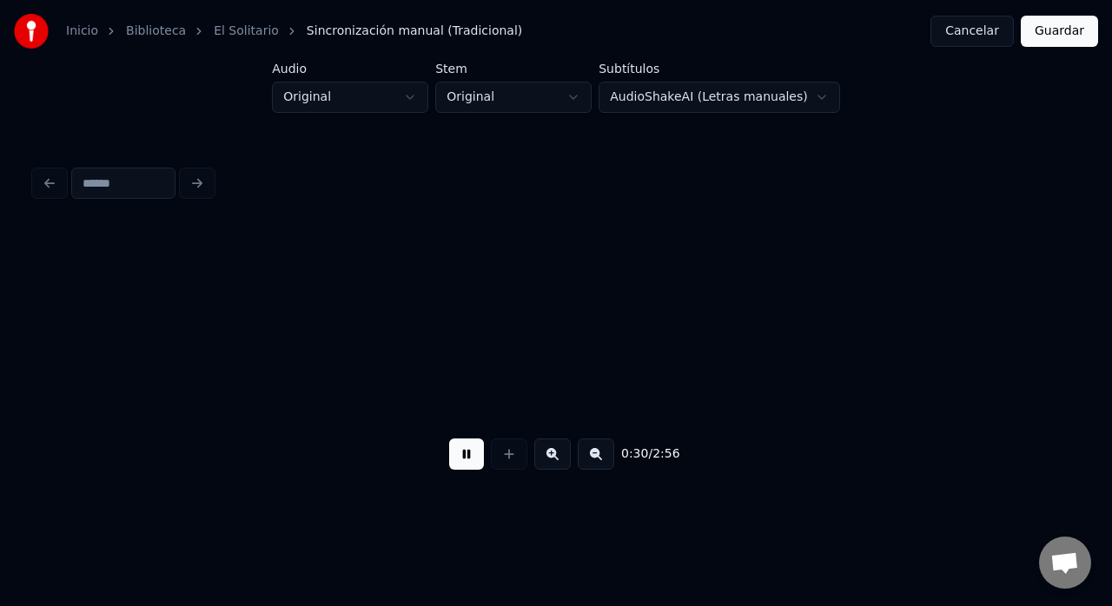
scroll to position [0, 2242]
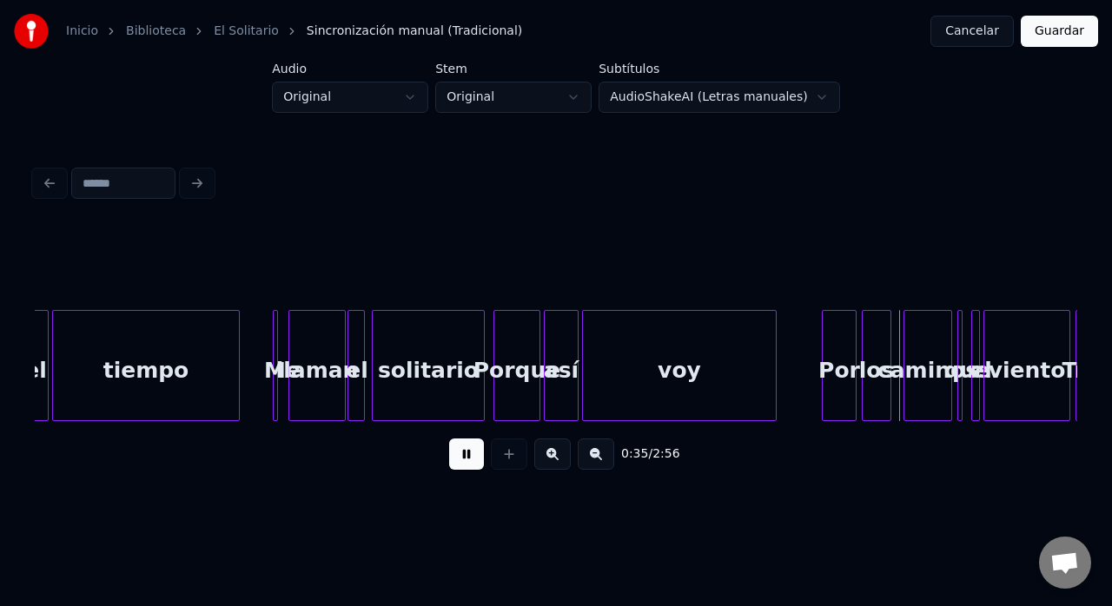
click at [548, 464] on button at bounding box center [552, 454] width 36 height 31
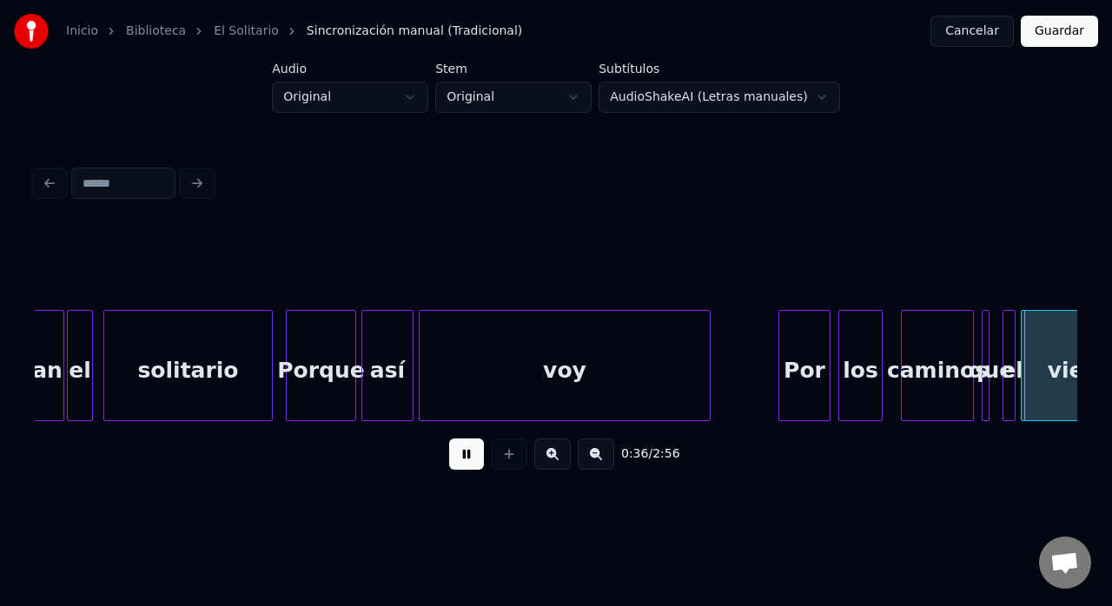
click at [548, 464] on button at bounding box center [552, 454] width 36 height 31
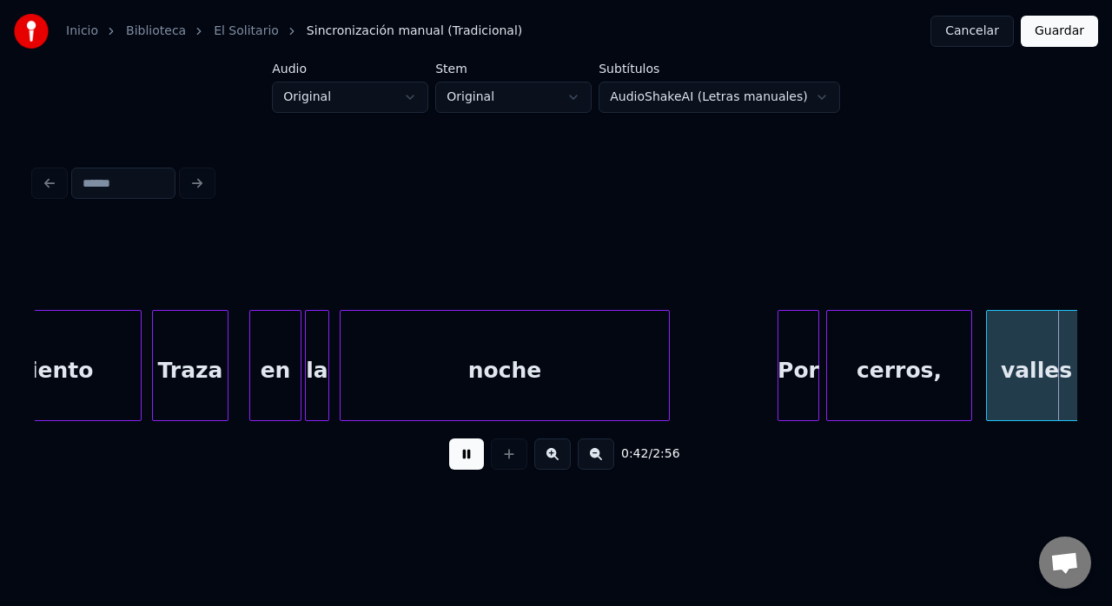
scroll to position [0, 7492]
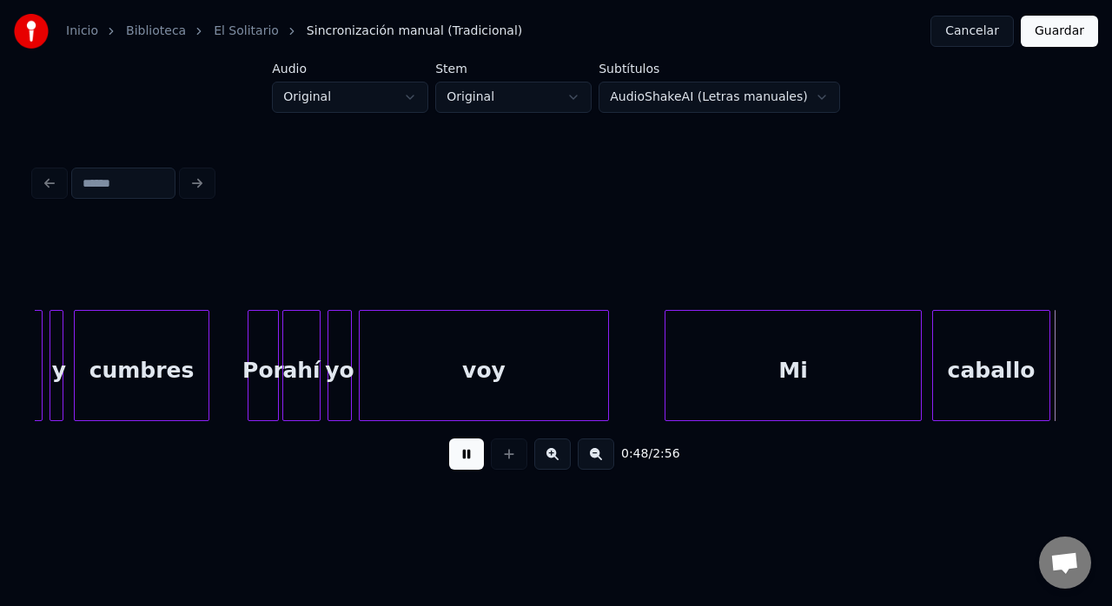
click at [478, 464] on button at bounding box center [466, 454] width 35 height 31
click at [45, 180] on div at bounding box center [556, 183] width 1057 height 38
click at [105, 283] on div at bounding box center [556, 266] width 1043 height 87
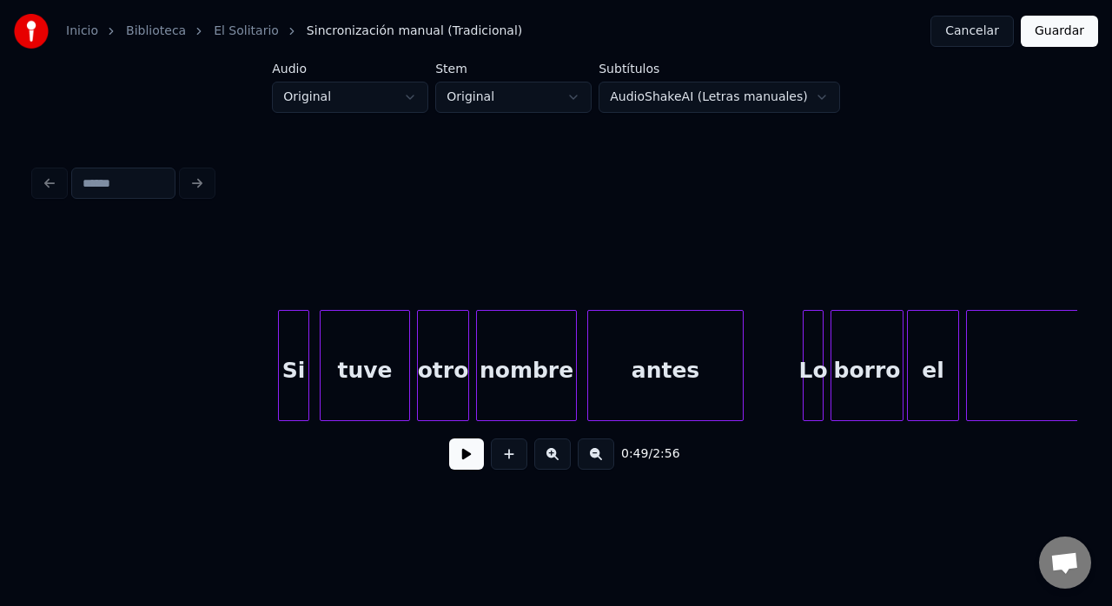
scroll to position [0, 3464]
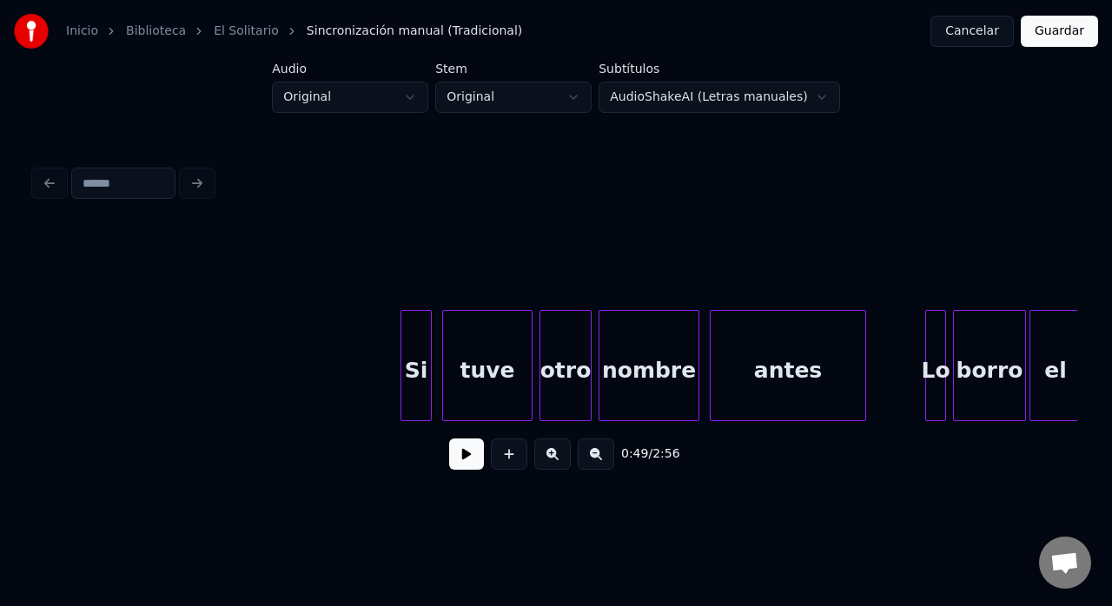
click at [458, 460] on button at bounding box center [466, 454] width 35 height 31
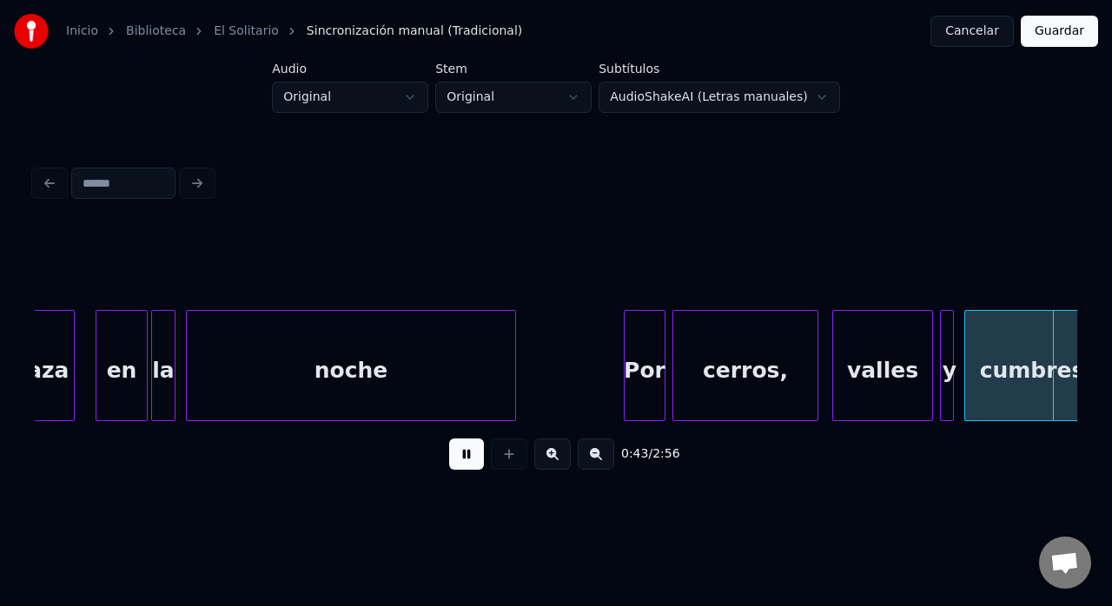
scroll to position [0, 7644]
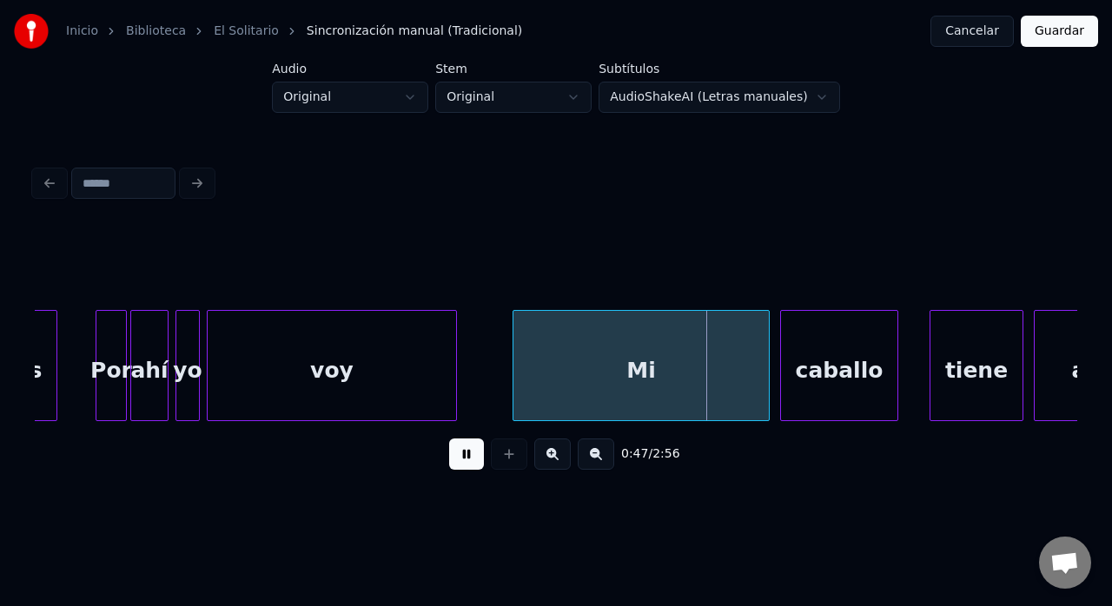
click at [466, 466] on button at bounding box center [466, 454] width 35 height 31
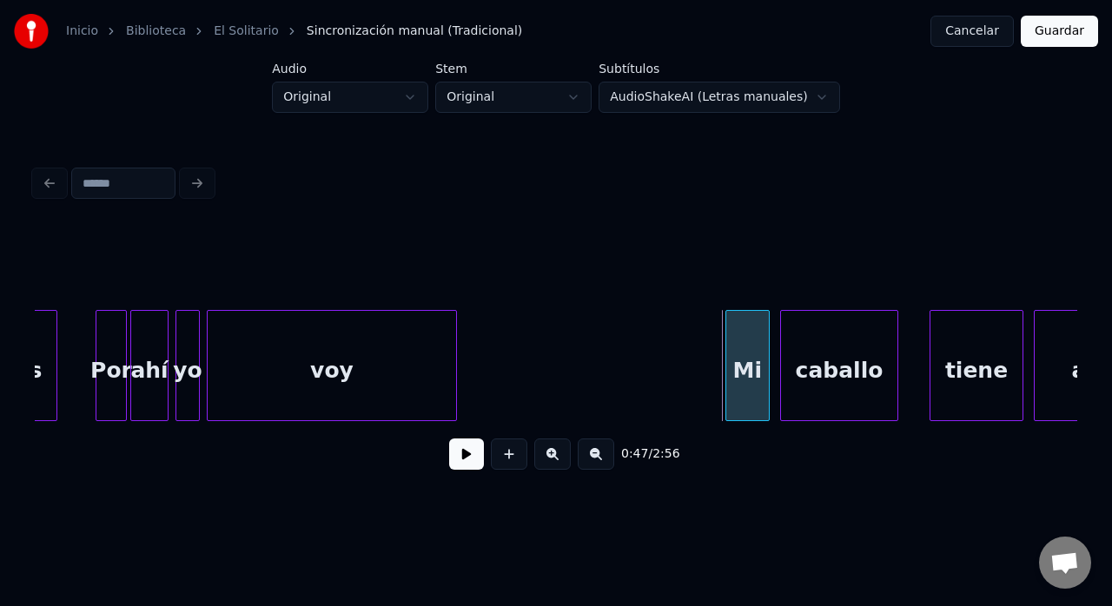
click at [726, 380] on div at bounding box center [728, 365] width 5 height 109
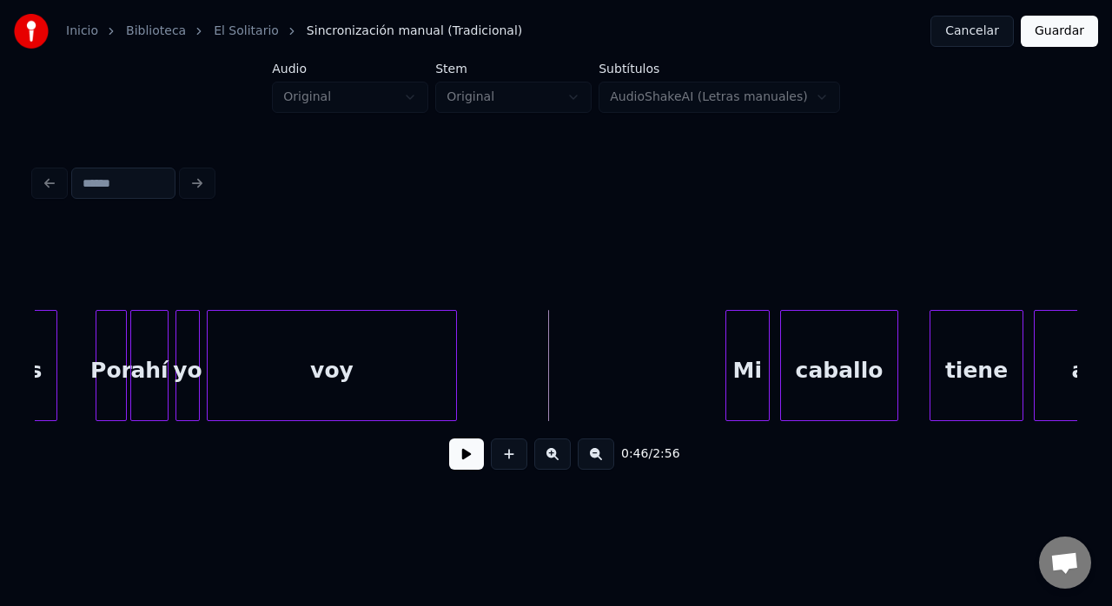
click at [469, 459] on button at bounding box center [466, 454] width 35 height 31
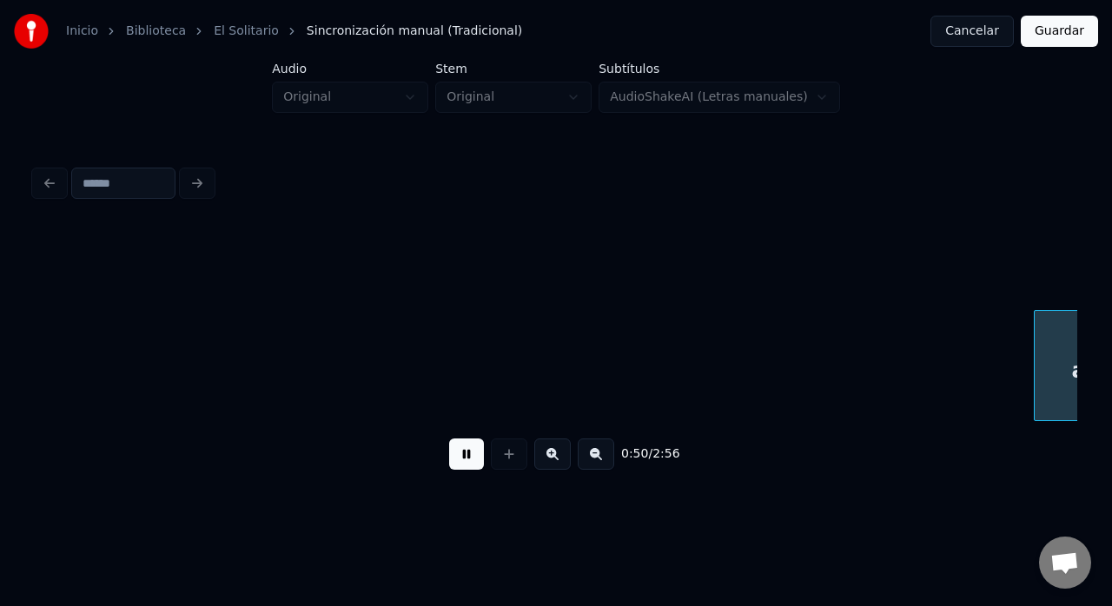
scroll to position [0, 8687]
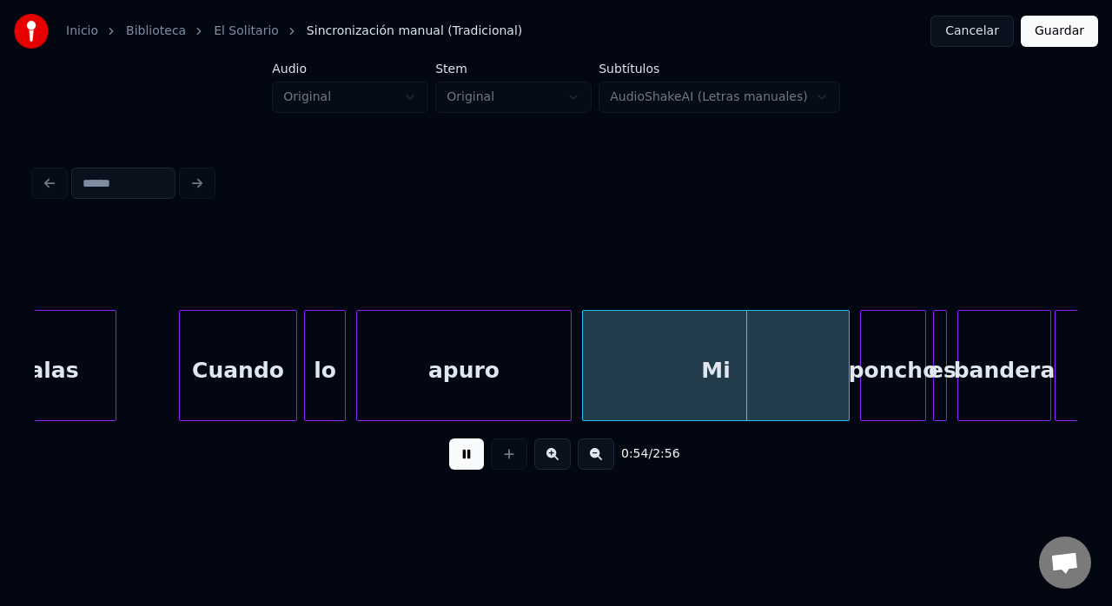
click at [469, 459] on button at bounding box center [466, 454] width 35 height 31
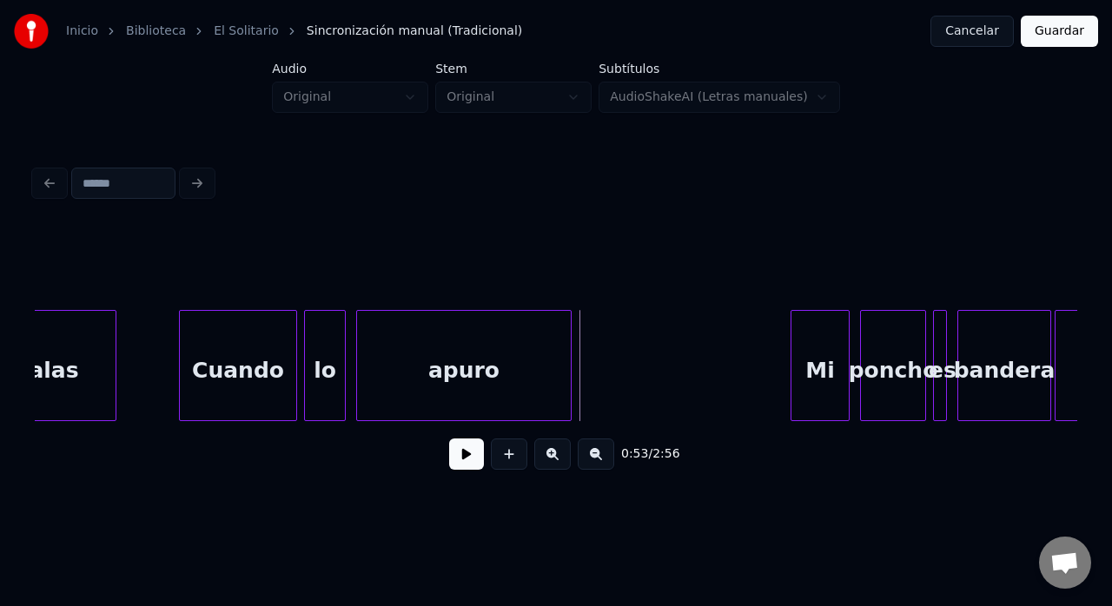
click at [792, 339] on div at bounding box center [794, 365] width 5 height 109
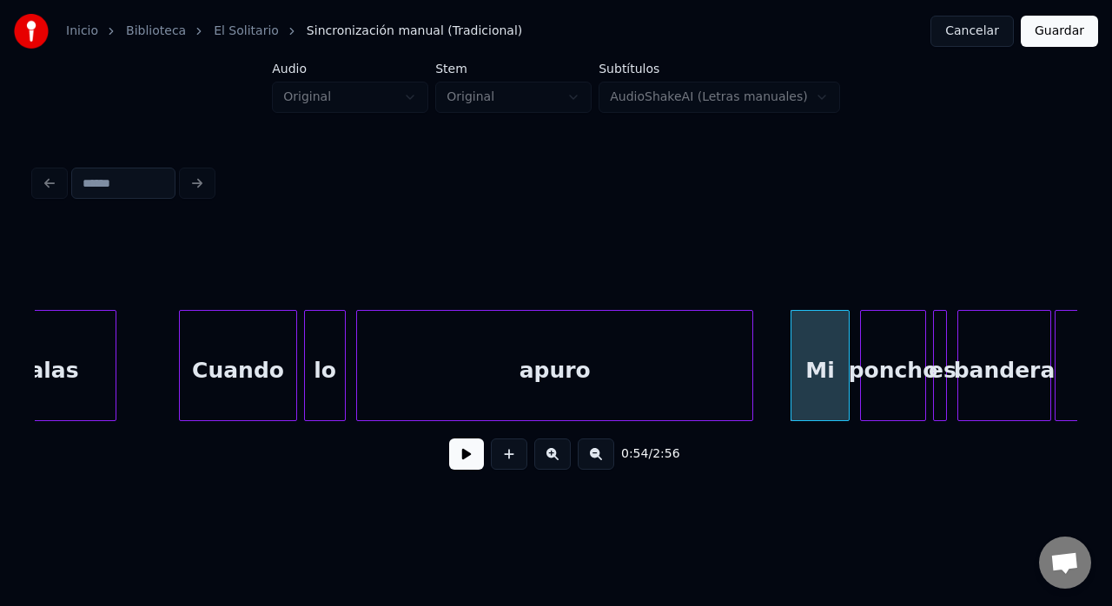
click at [751, 362] on div at bounding box center [749, 365] width 5 height 109
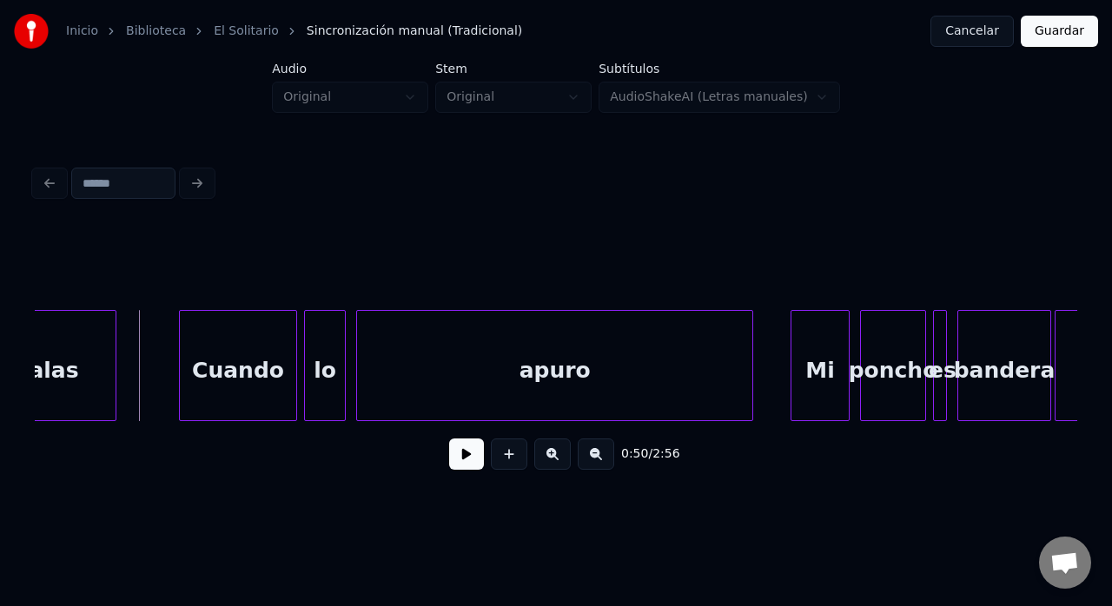
click at [460, 452] on button at bounding box center [466, 454] width 35 height 31
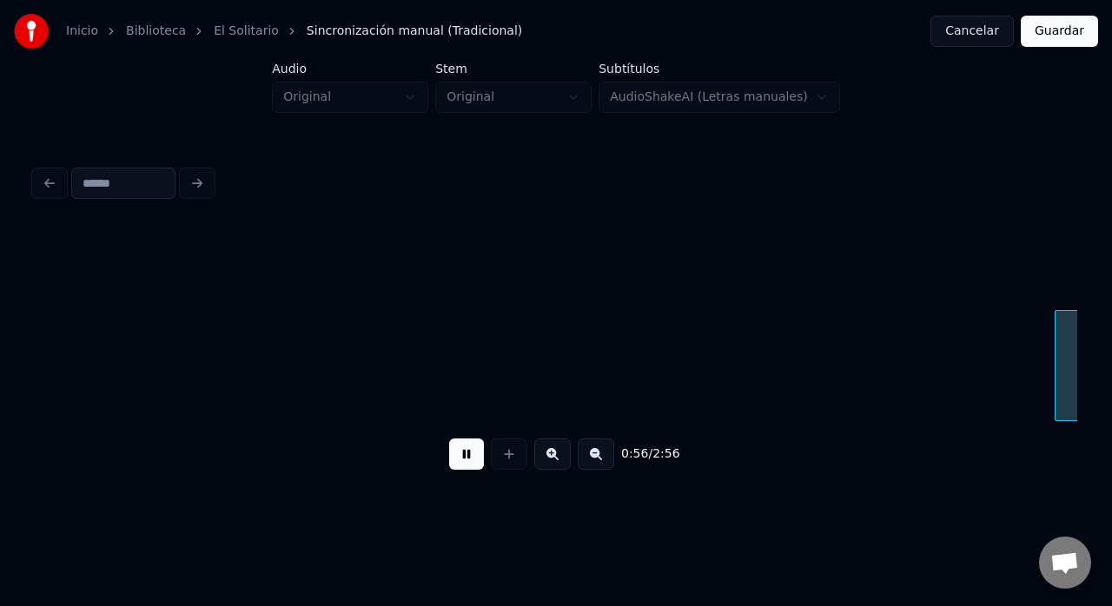
scroll to position [0, 9729]
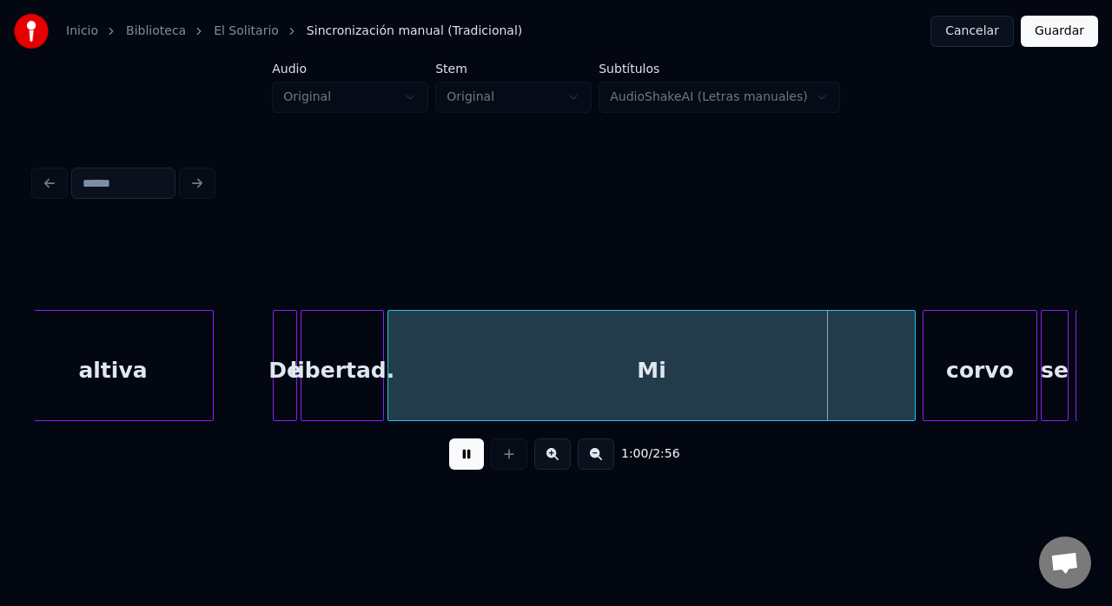
click at [462, 459] on button at bounding box center [466, 454] width 35 height 31
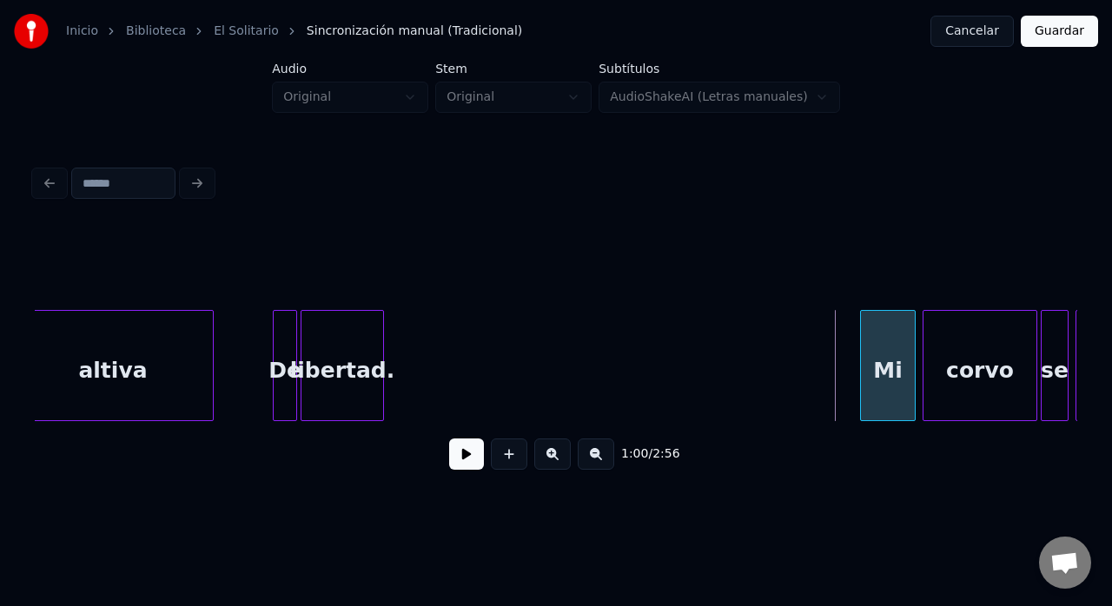
click at [874, 400] on div "Mi" at bounding box center [888, 365] width 56 height 111
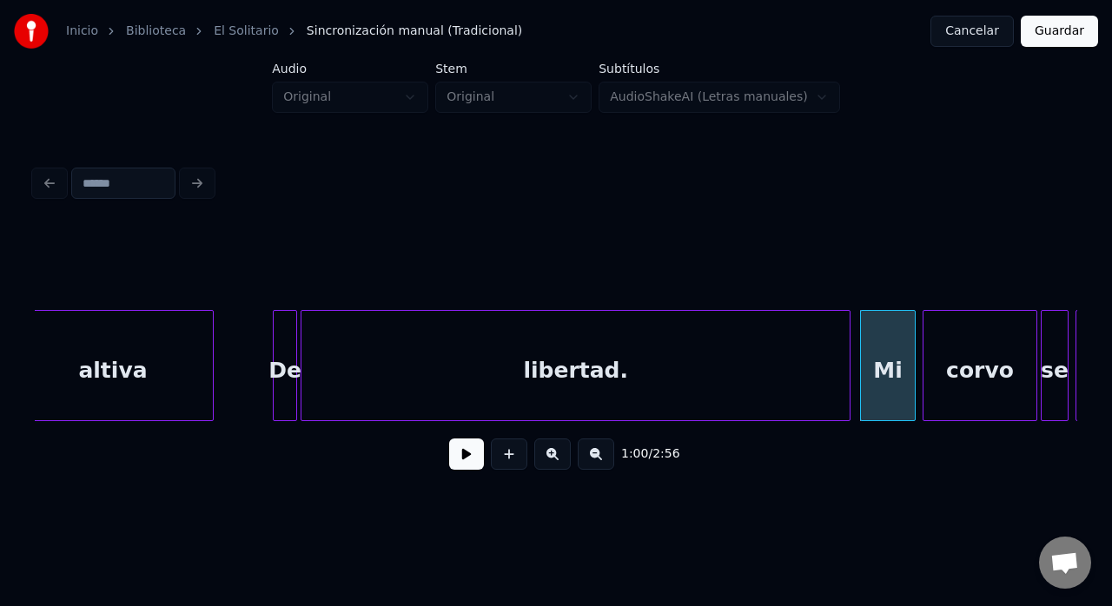
click at [850, 395] on div at bounding box center [847, 365] width 5 height 109
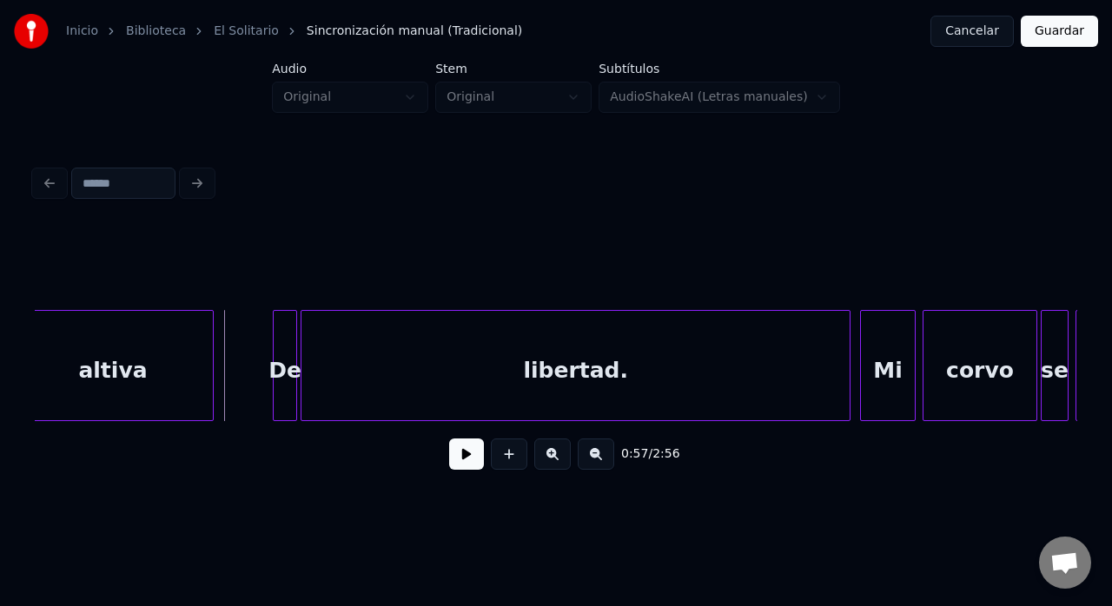
click at [464, 461] on button at bounding box center [466, 454] width 35 height 31
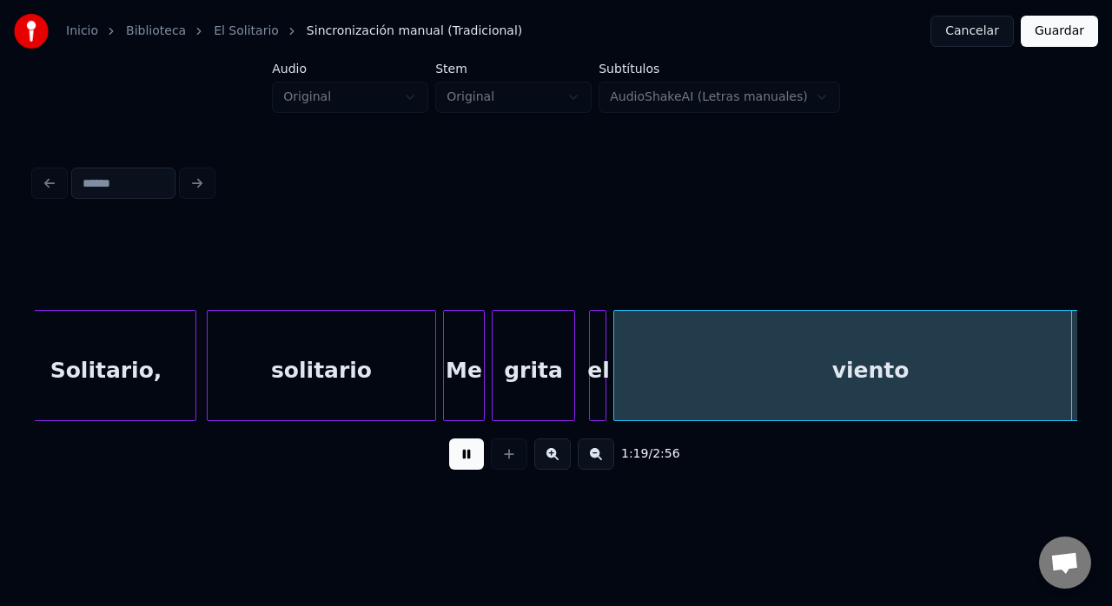
scroll to position [0, 13905]
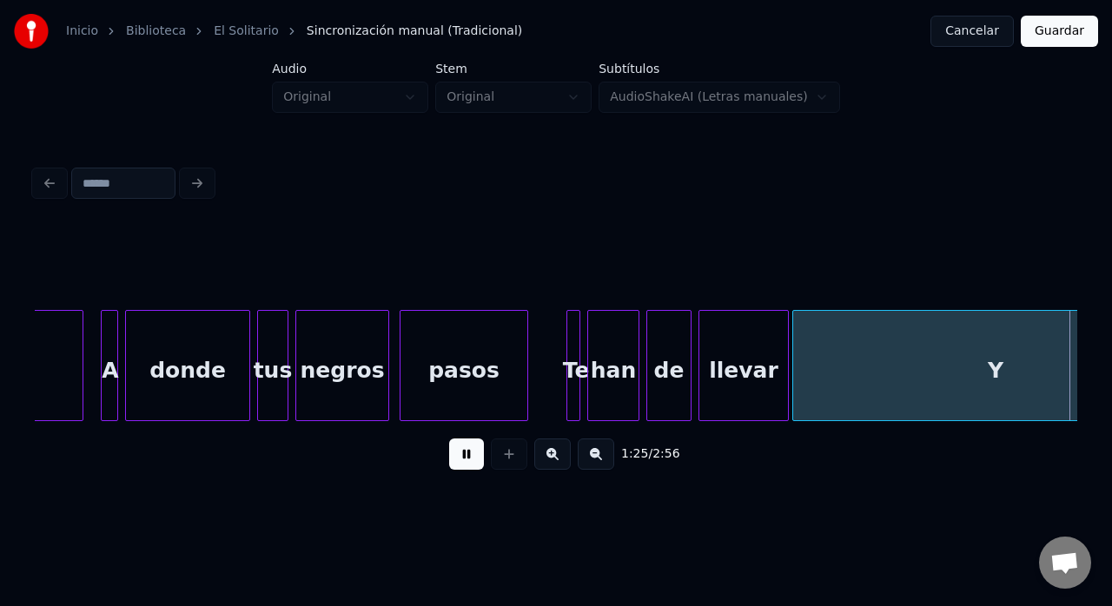
click at [466, 464] on button at bounding box center [466, 454] width 35 height 31
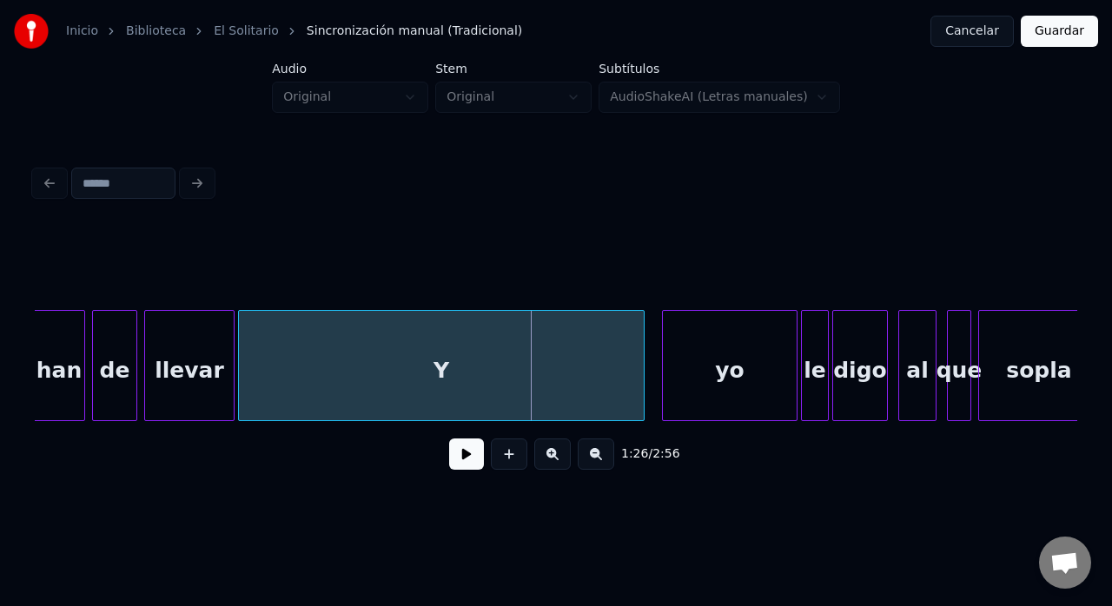
scroll to position [0, 14424]
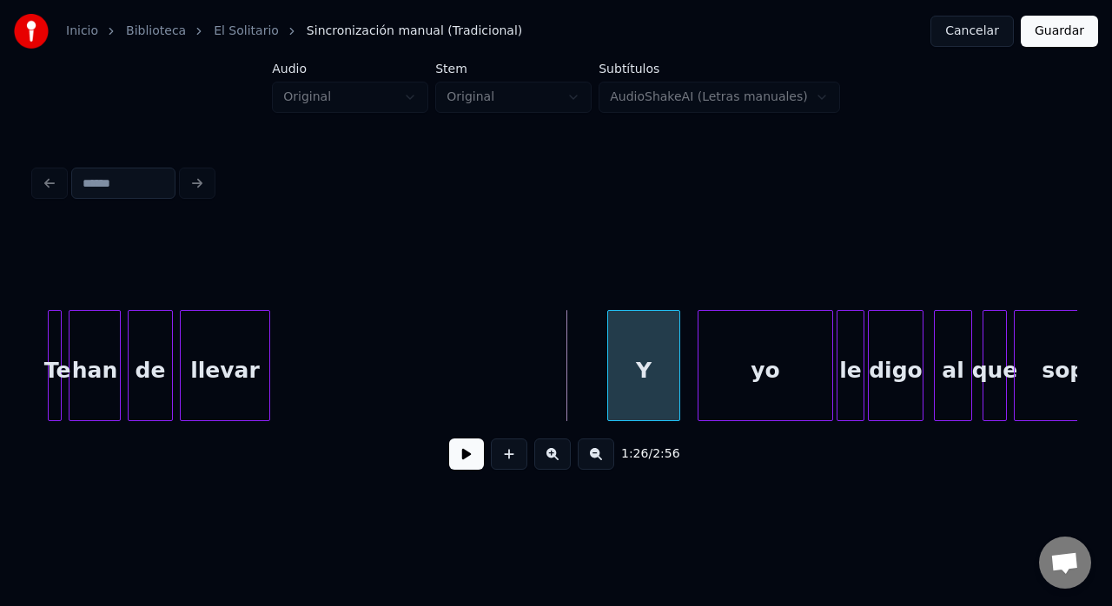
click at [609, 386] on div at bounding box center [610, 365] width 5 height 109
click at [257, 339] on div "llevar" at bounding box center [225, 370] width 89 height 118
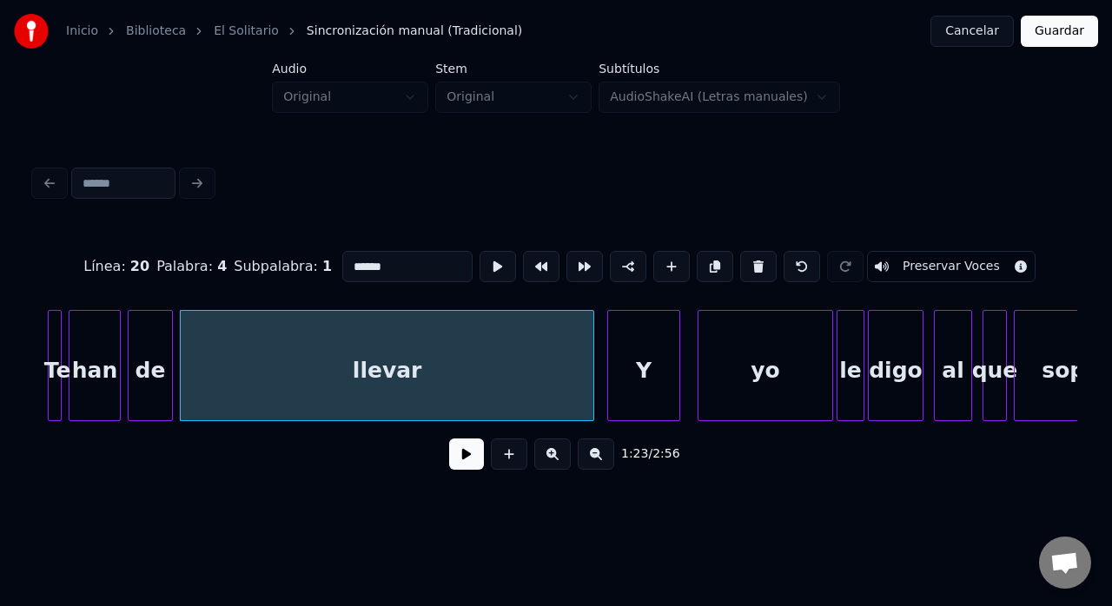
click at [592, 348] on div at bounding box center [590, 365] width 5 height 109
click at [66, 297] on div "Línea : 20 Palabra : 4 Subpalabra : 1 ****** Preservar Voces" at bounding box center [556, 266] width 1043 height 87
click at [64, 337] on div "Te" at bounding box center [57, 370] width 17 height 118
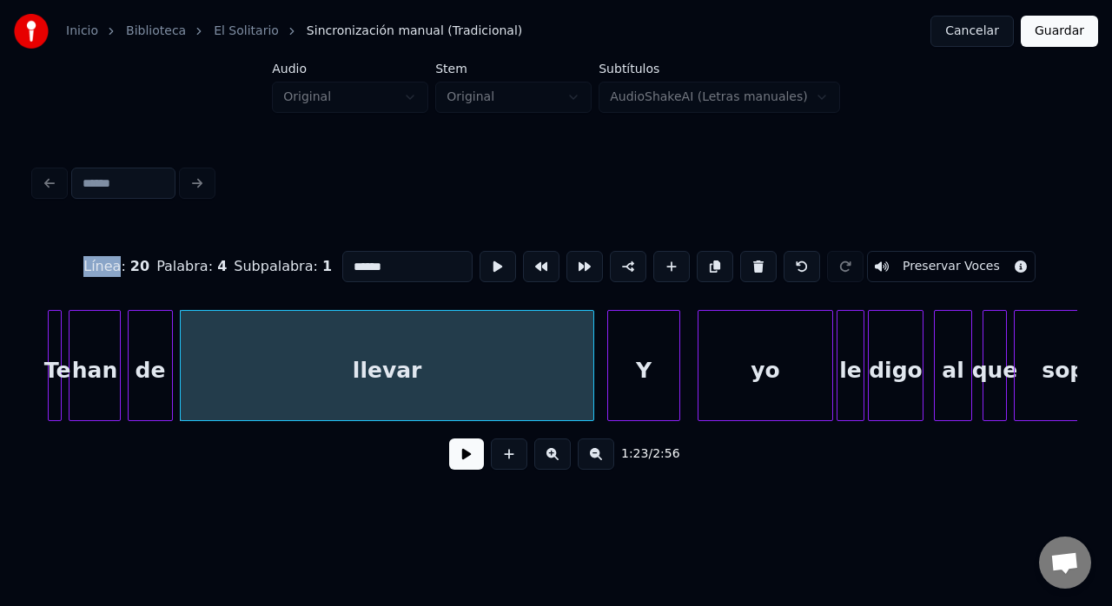
type input "**"
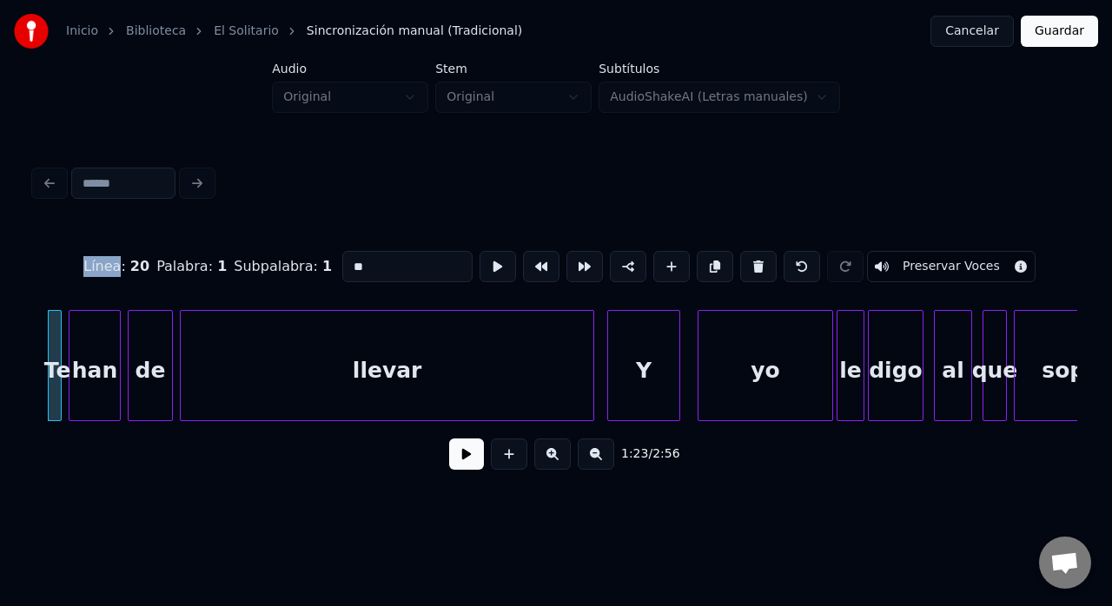
click at [42, 349] on div "Y yo le digo al que sopla llevar de han Te" at bounding box center [930, 365] width 30639 height 111
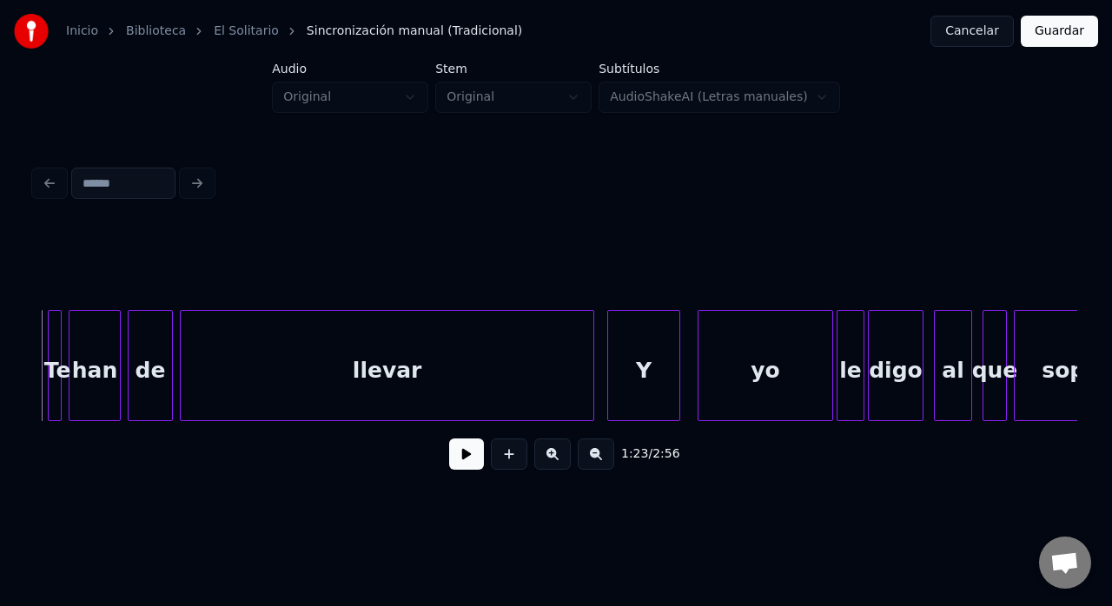
click at [466, 458] on button at bounding box center [466, 454] width 35 height 31
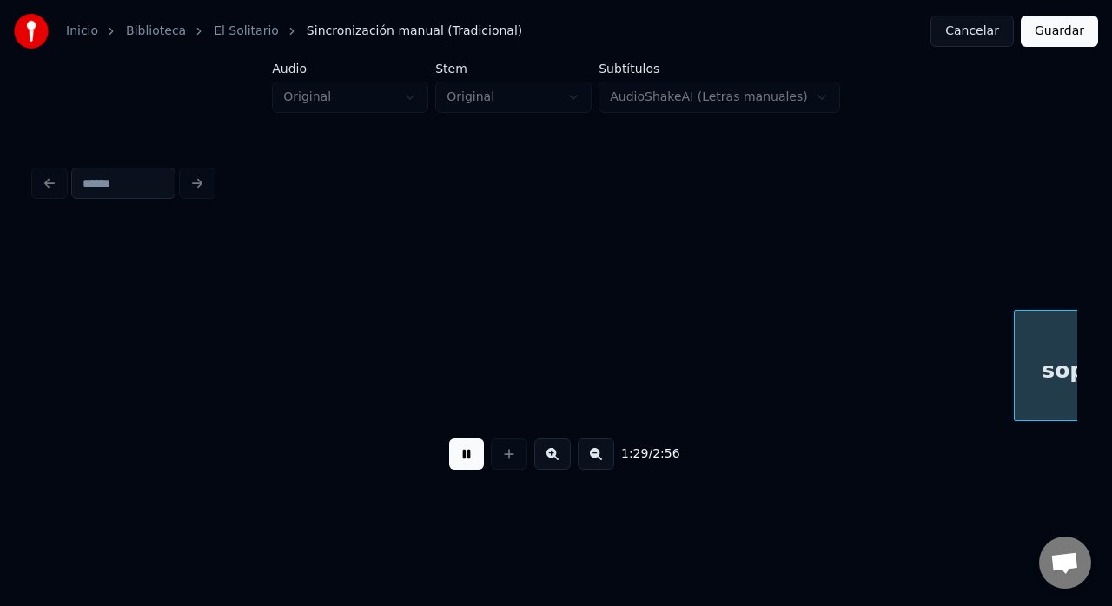
scroll to position [0, 15467]
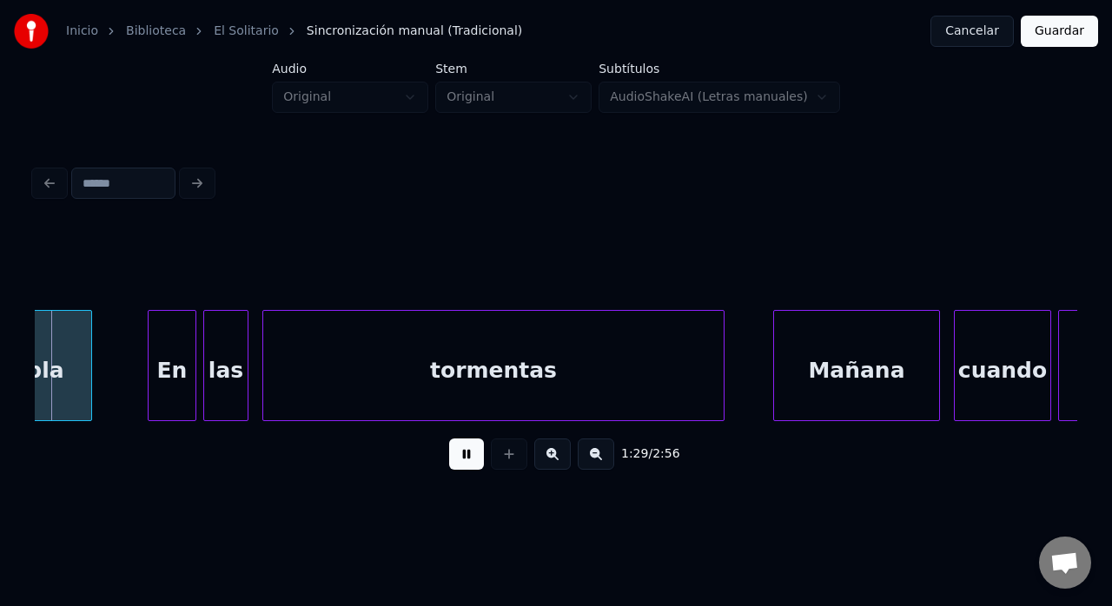
click at [466, 458] on button at bounding box center [466, 454] width 35 height 31
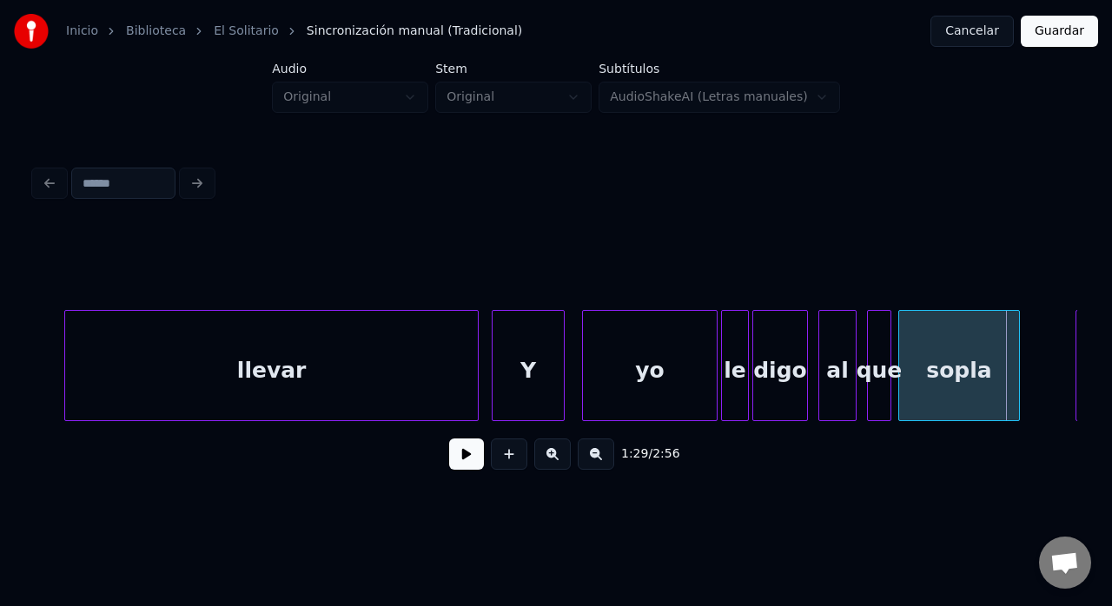
scroll to position [0, 14750]
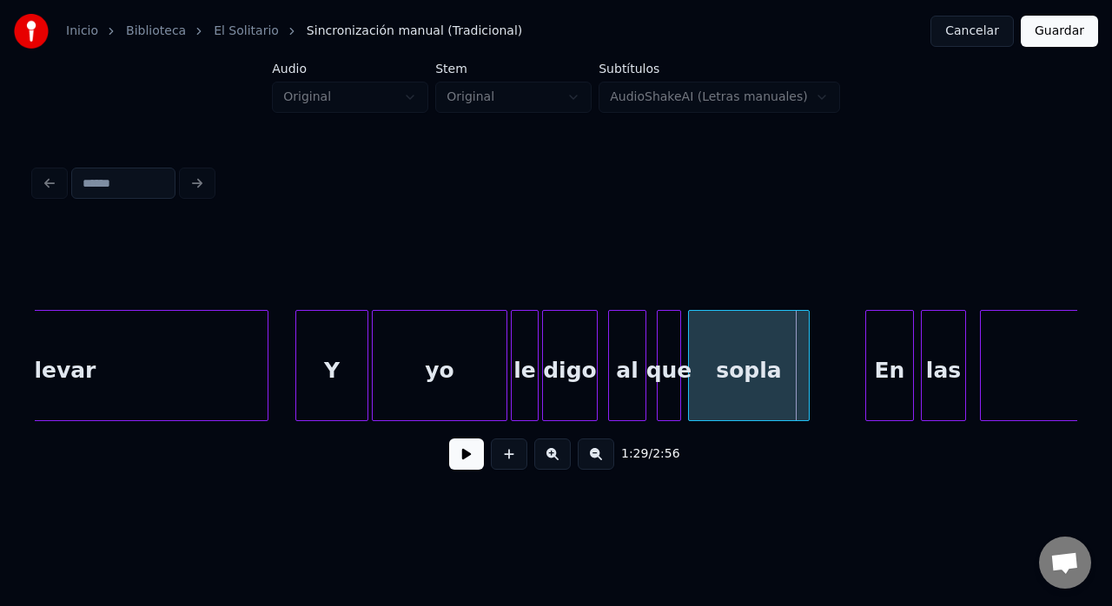
click at [321, 352] on div "Y" at bounding box center [331, 370] width 71 height 118
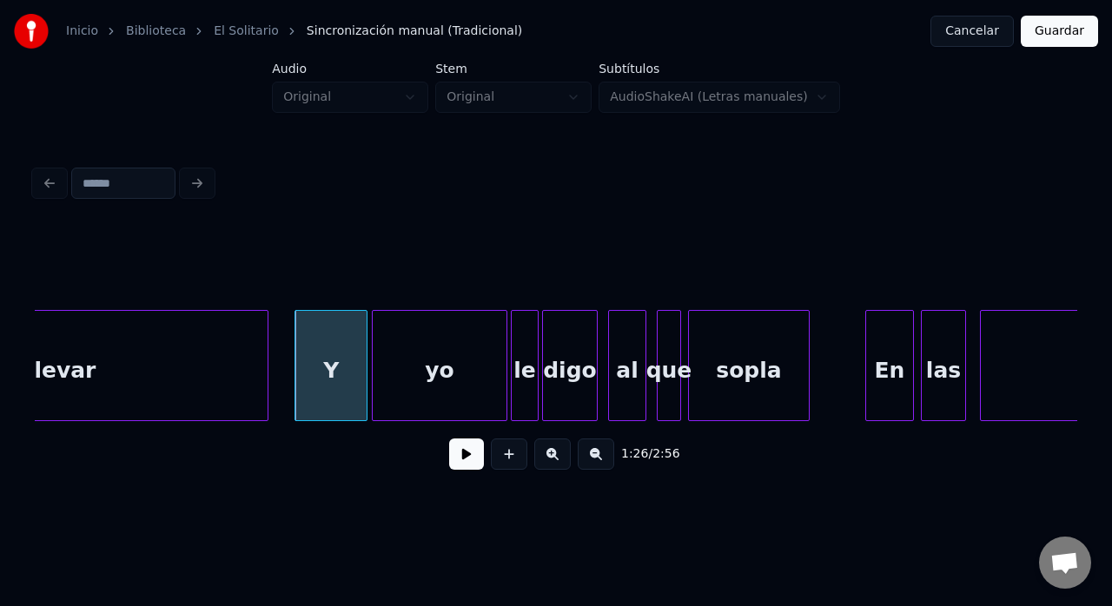
click at [284, 320] on div "sopla En que al digo le yo Y llevar las tormentas" at bounding box center [604, 365] width 30639 height 111
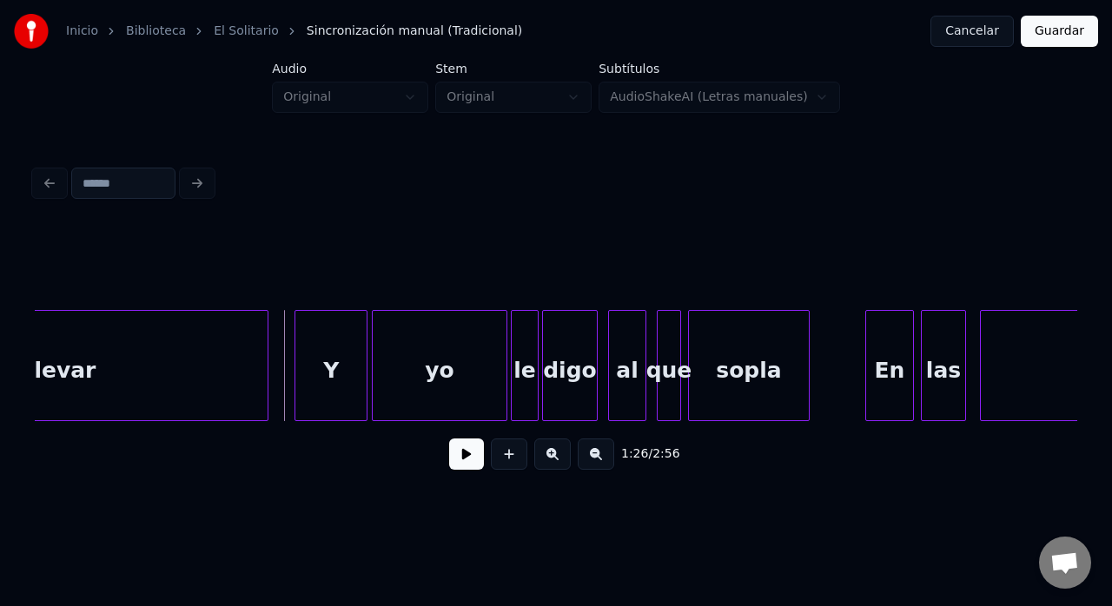
click at [463, 469] on button at bounding box center [466, 454] width 35 height 31
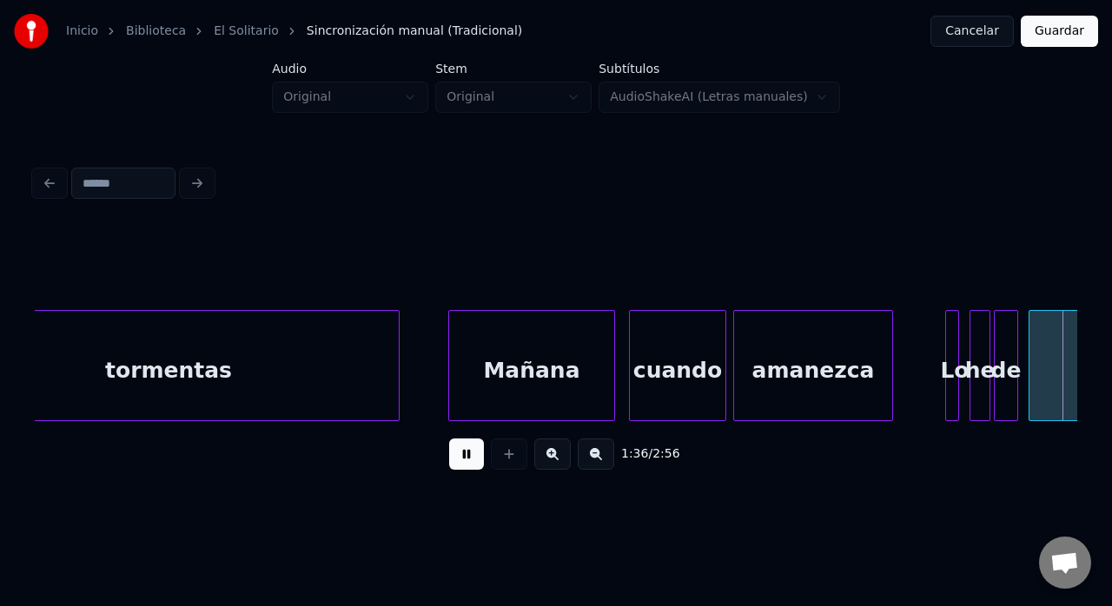
scroll to position [0, 16835]
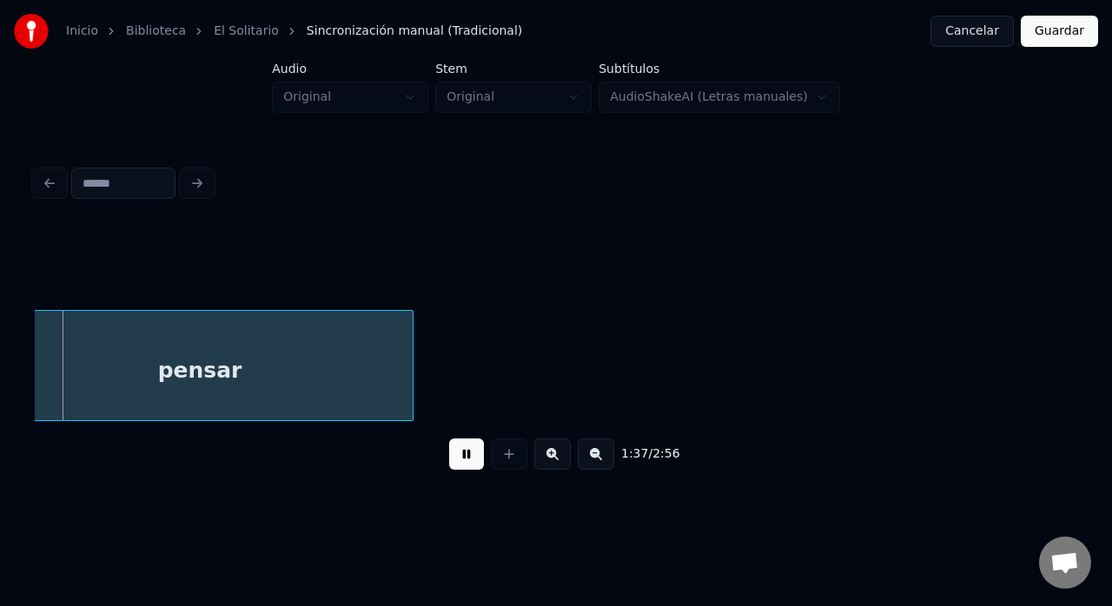
click at [463, 469] on button at bounding box center [466, 454] width 35 height 31
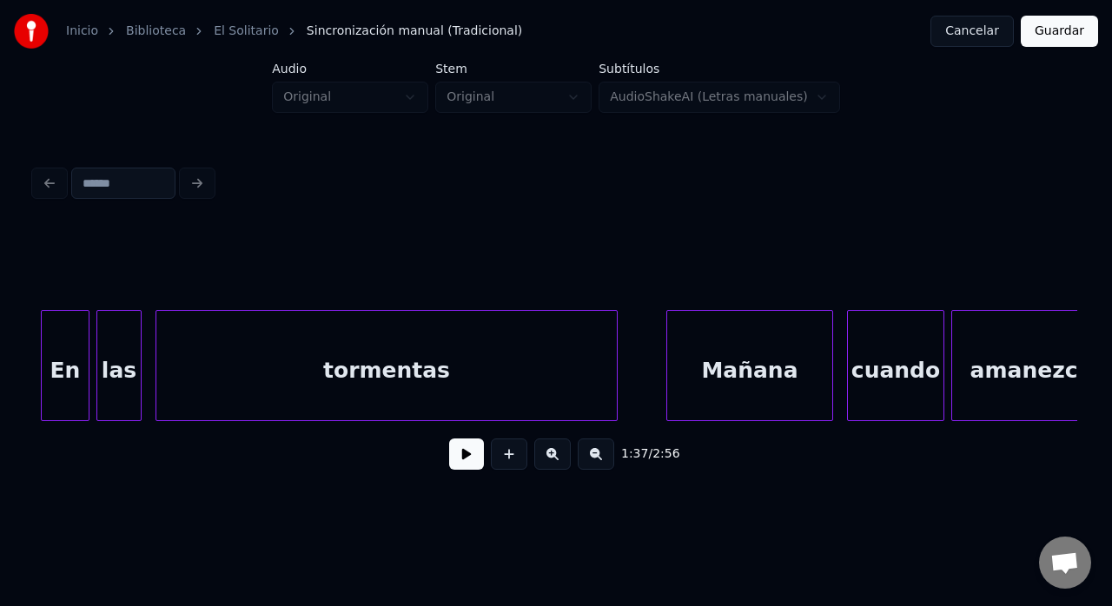
scroll to position [0, 15521]
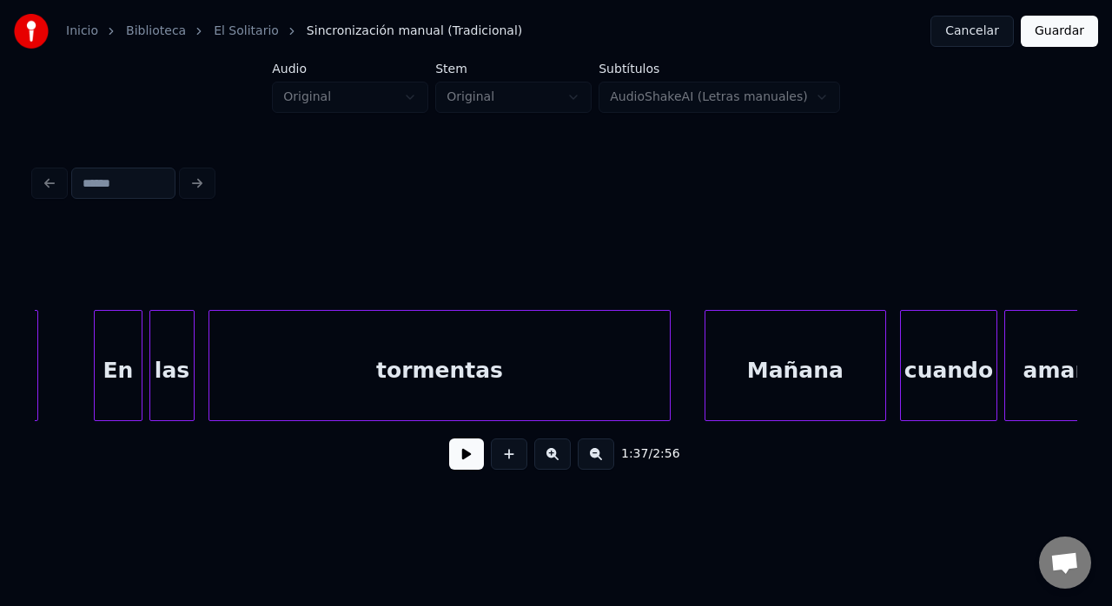
click at [706, 365] on div at bounding box center [708, 365] width 5 height 109
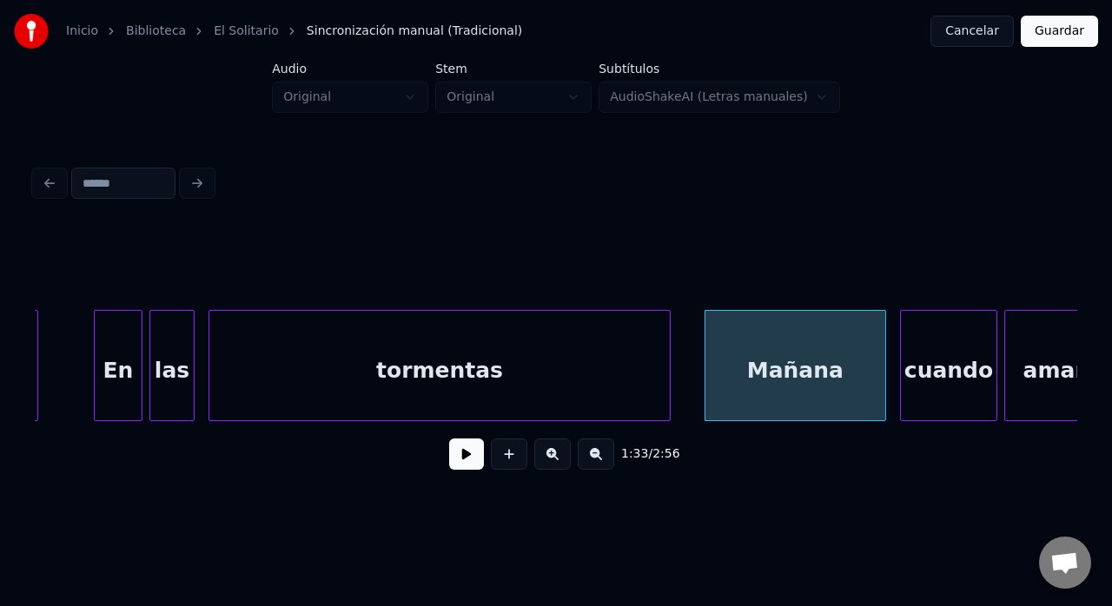
click at [469, 467] on button at bounding box center [466, 454] width 35 height 31
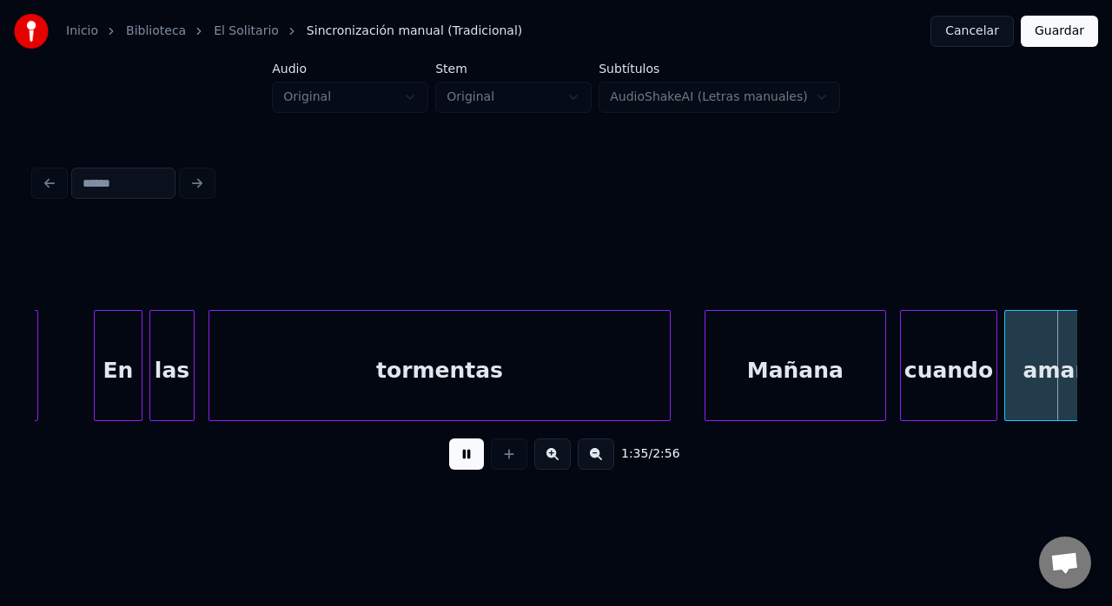
scroll to position [0, 16566]
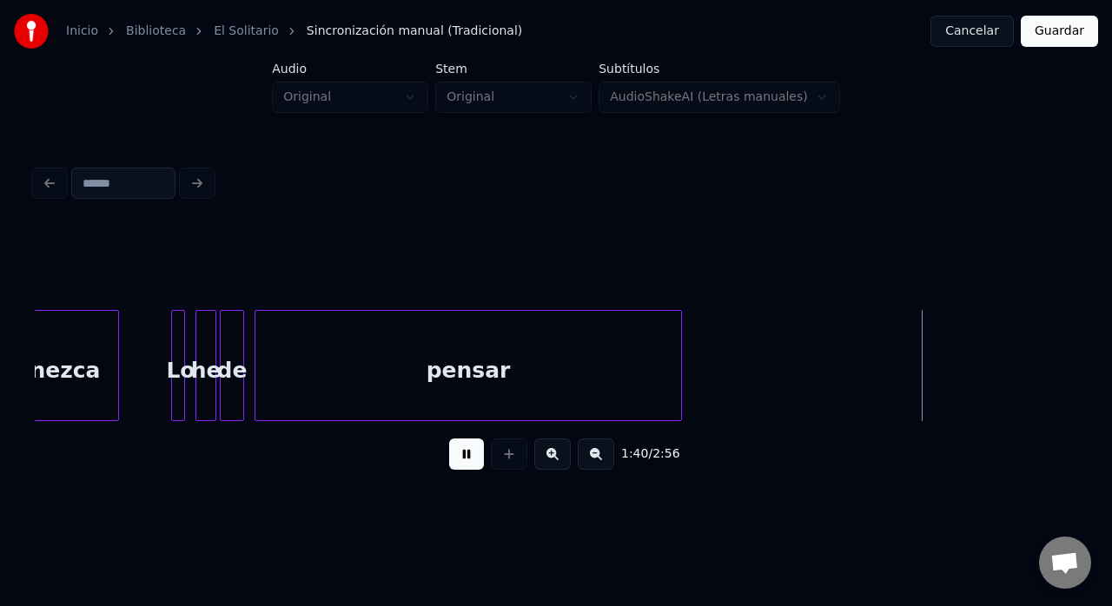
click at [469, 467] on button at bounding box center [466, 454] width 35 height 31
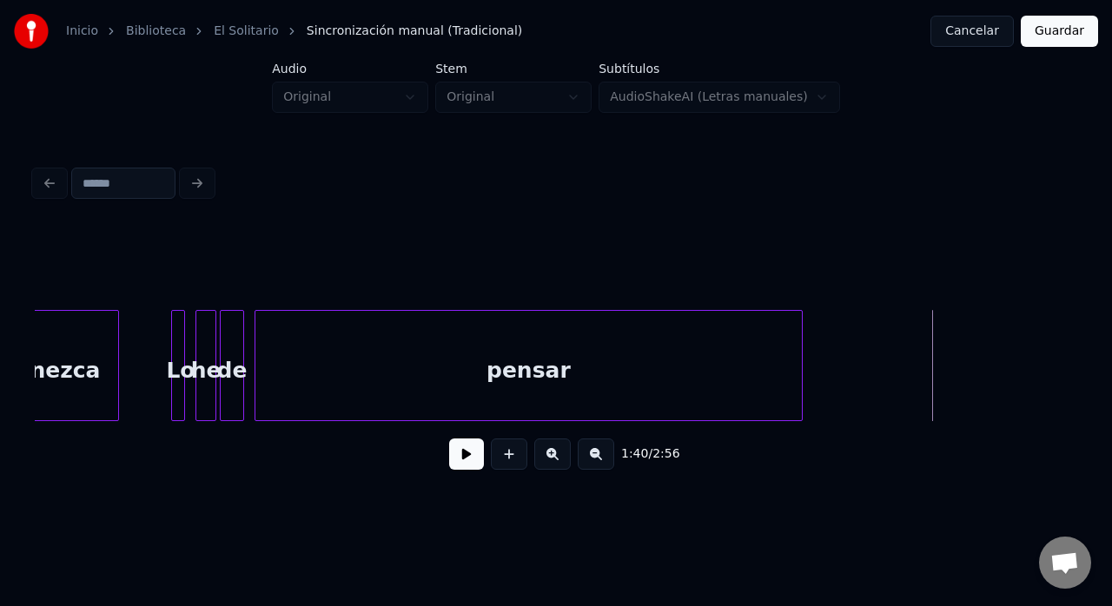
click at [799, 356] on div at bounding box center [799, 365] width 5 height 109
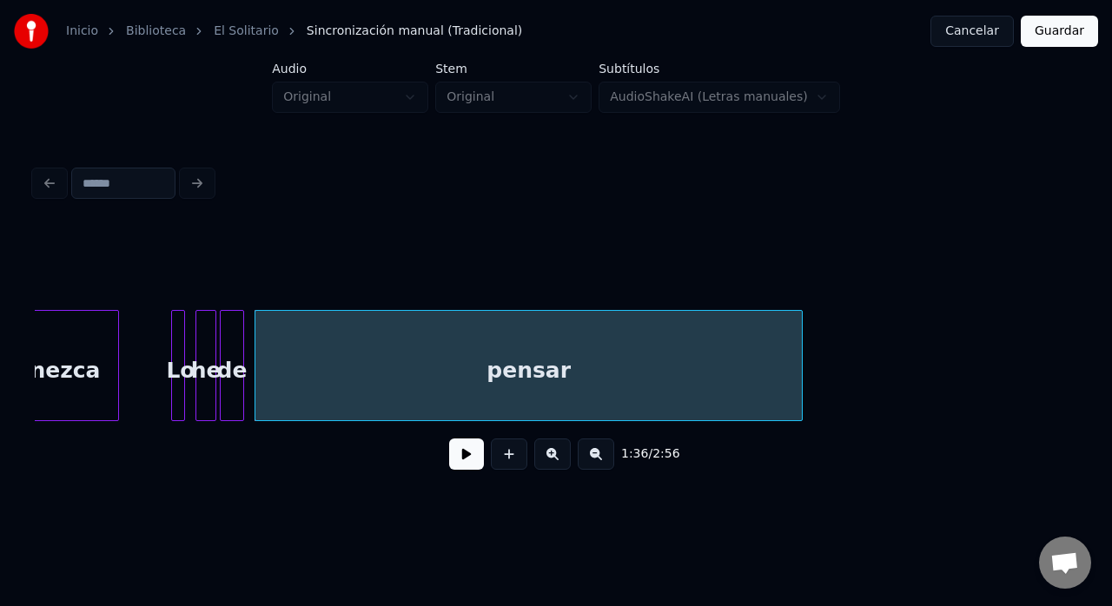
click at [459, 466] on button at bounding box center [466, 454] width 35 height 31
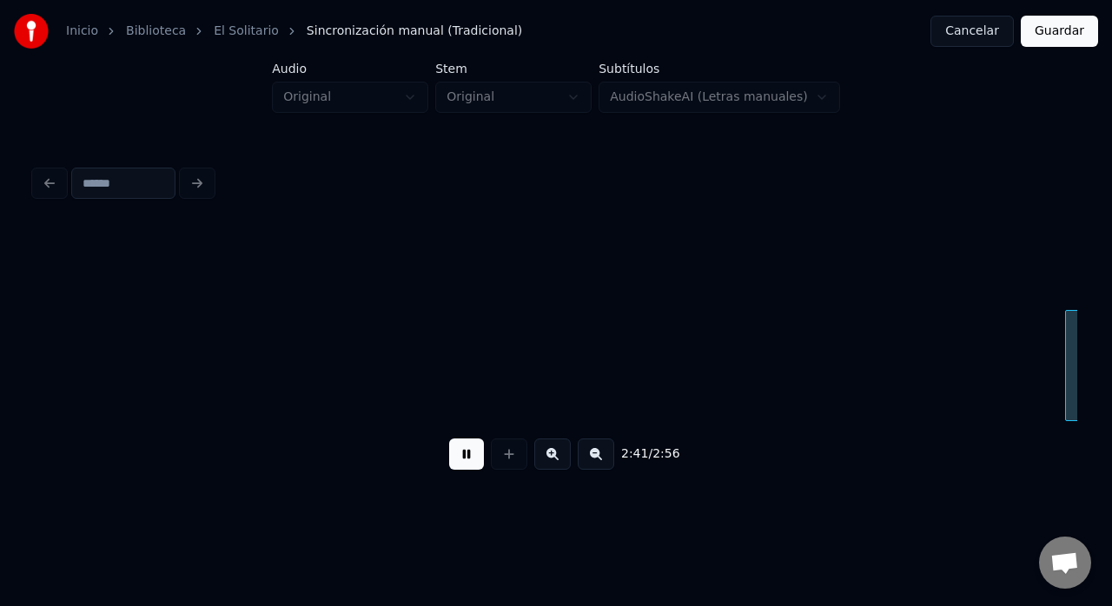
scroll to position [0, 28051]
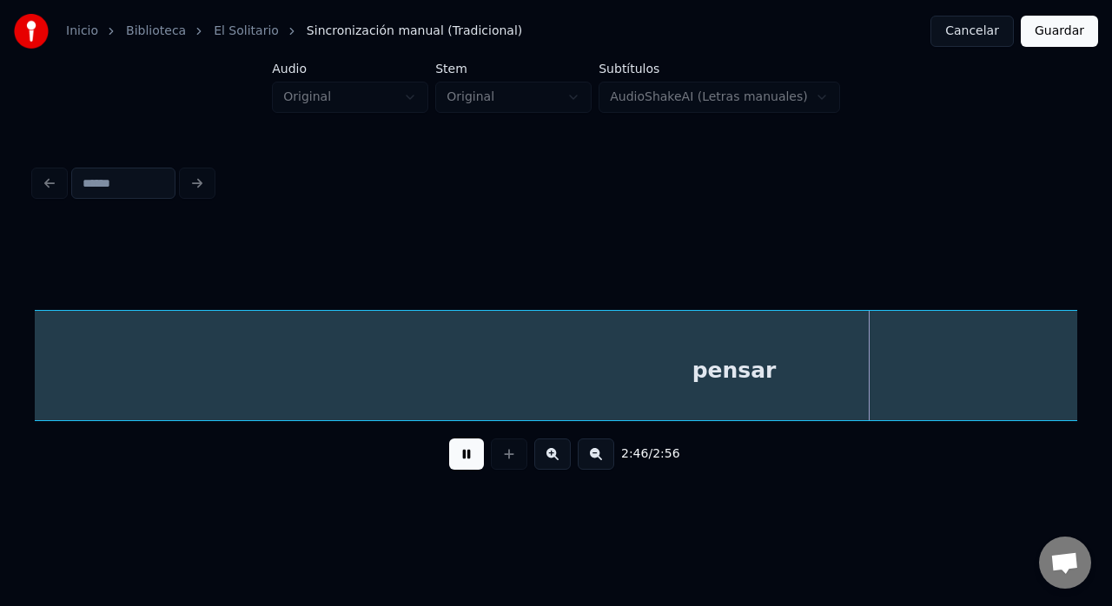
click at [471, 464] on button at bounding box center [466, 454] width 35 height 31
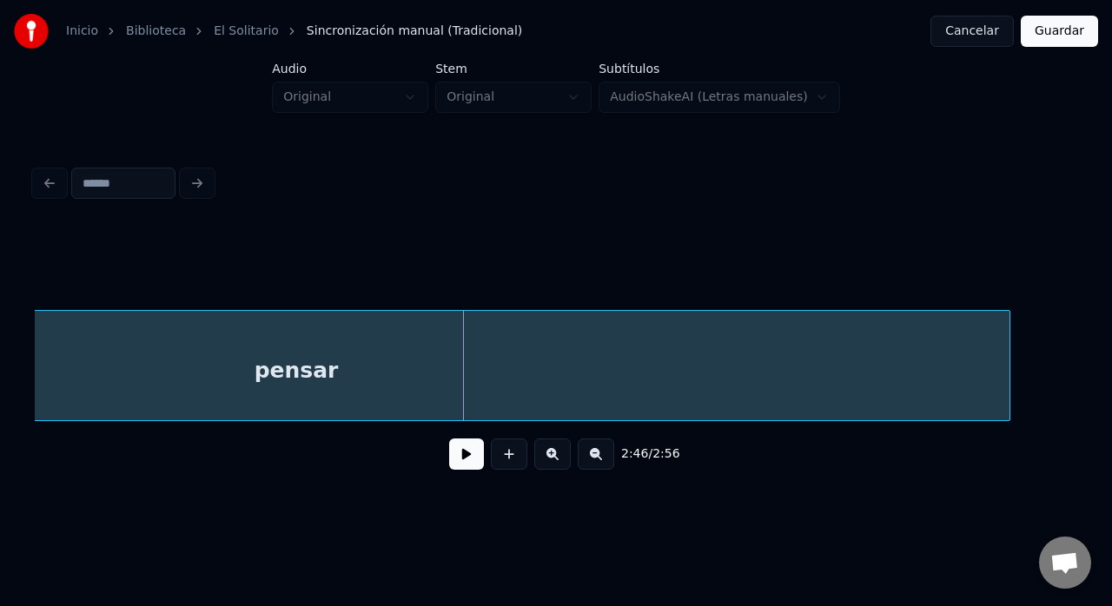
scroll to position [0, 28506]
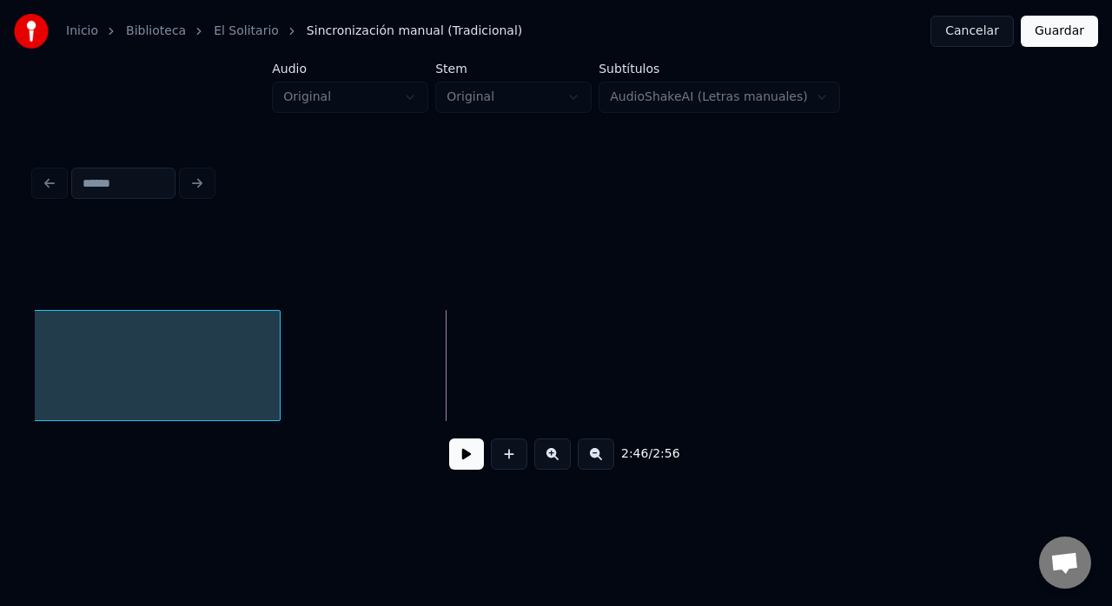
click at [280, 369] on div at bounding box center [277, 365] width 5 height 109
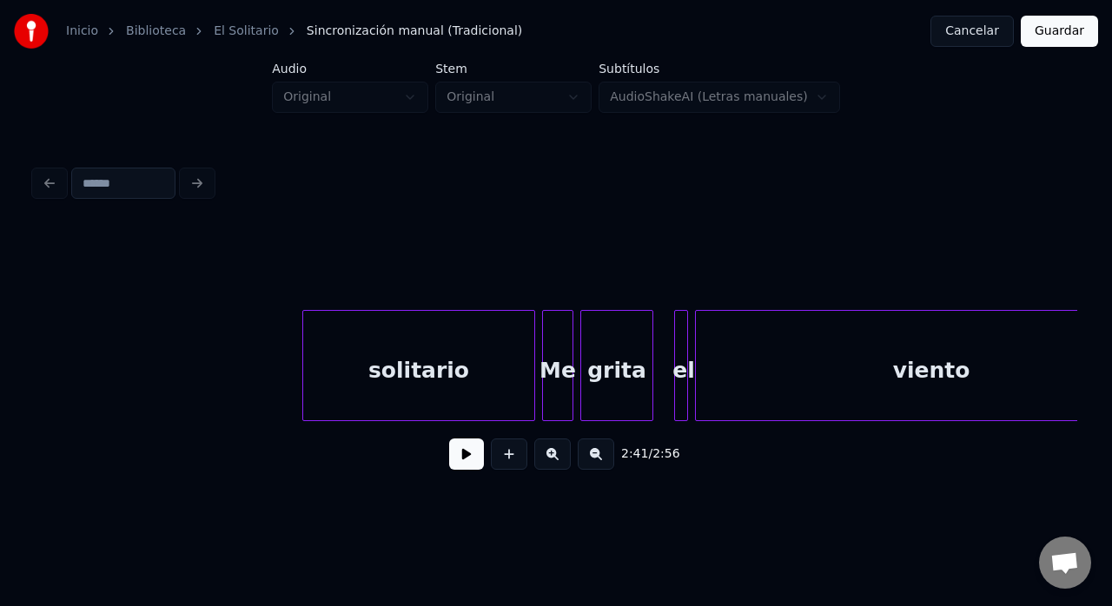
scroll to position [0, 22570]
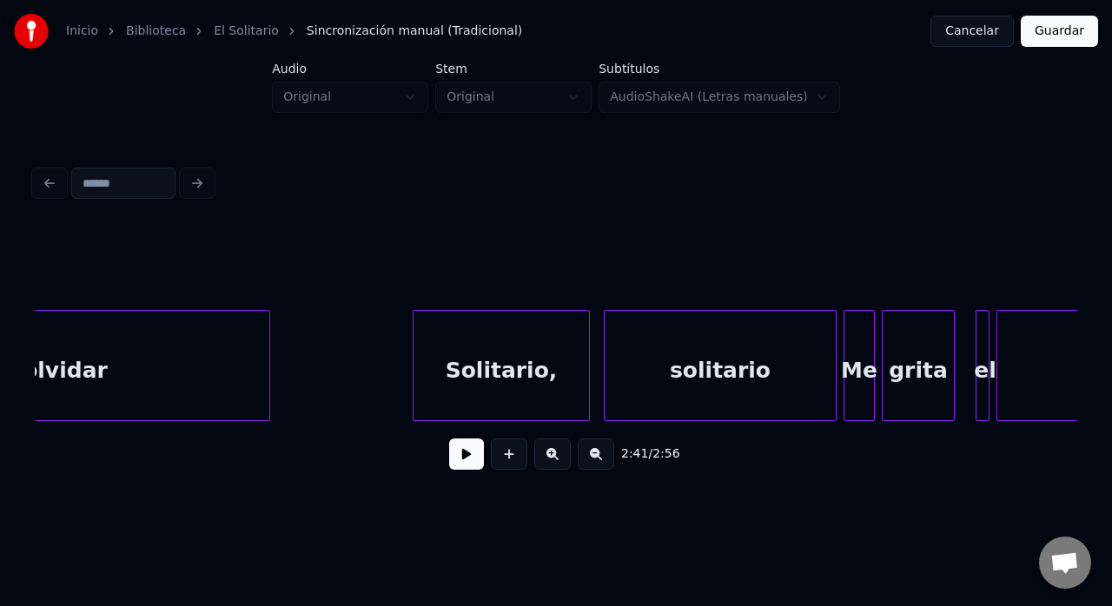
click at [650, 276] on div at bounding box center [556, 266] width 1043 height 87
click at [473, 467] on button at bounding box center [466, 454] width 35 height 31
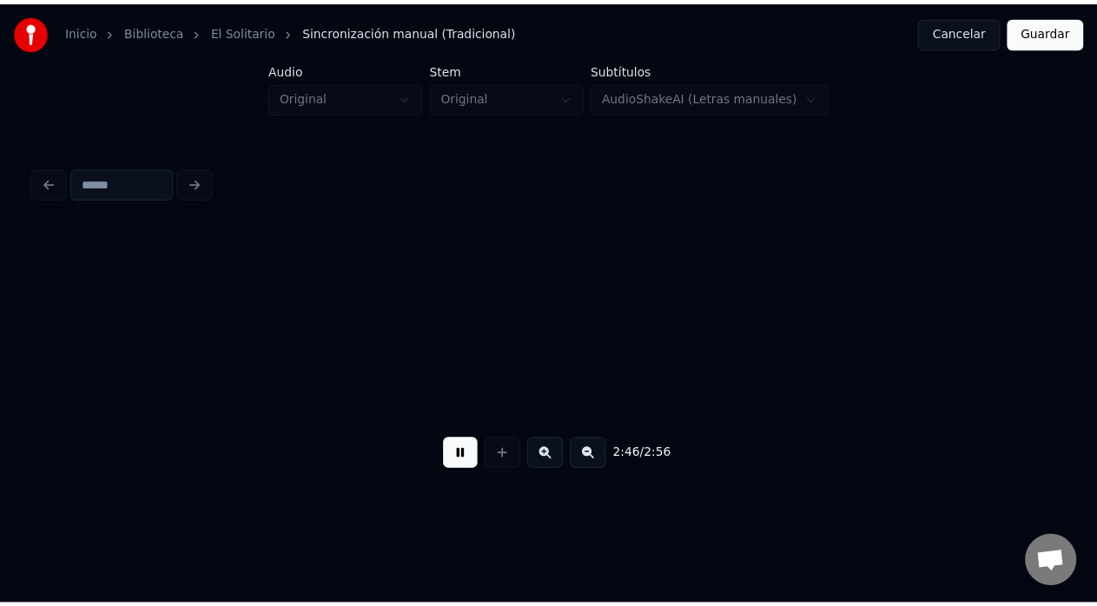
scroll to position [0, 28837]
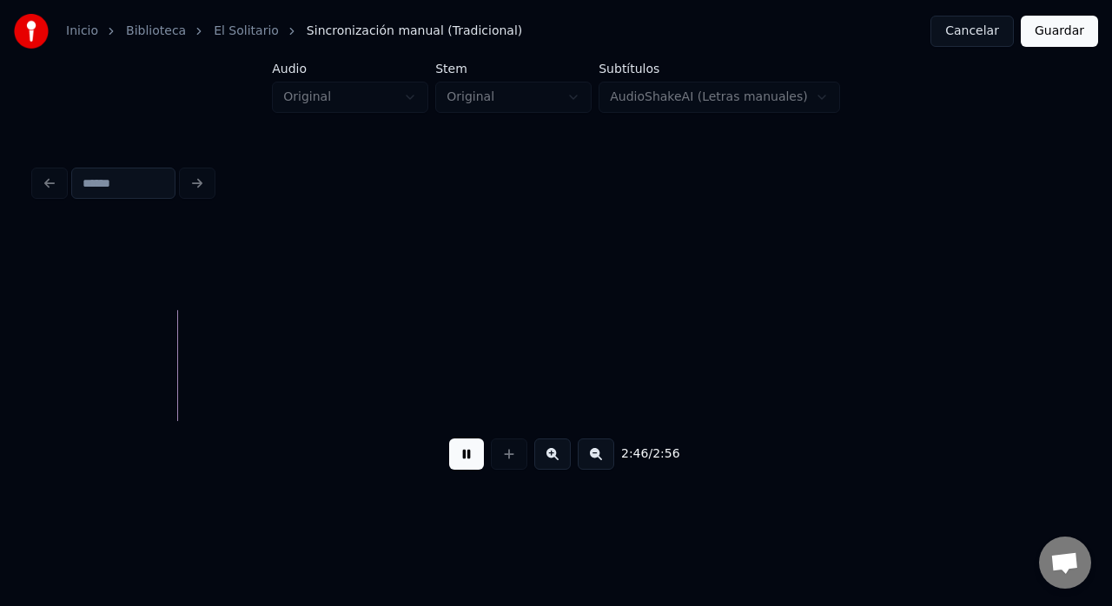
click at [1054, 26] on button "Guardar" at bounding box center [1059, 31] width 77 height 31
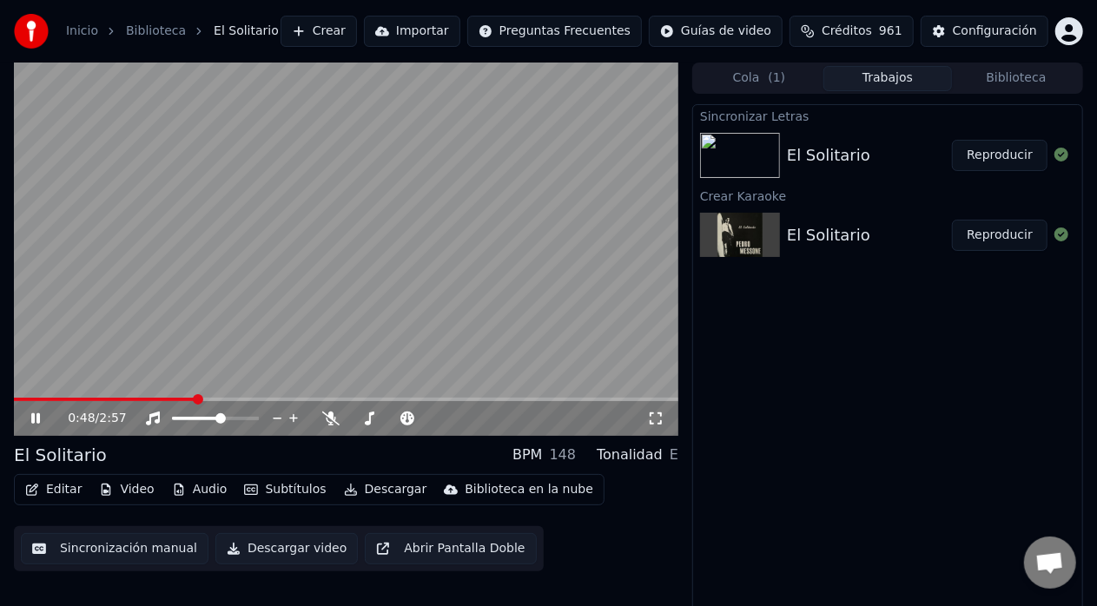
click at [178, 397] on video at bounding box center [346, 250] width 665 height 374
click at [164, 400] on span at bounding box center [89, 399] width 150 height 3
click at [32, 419] on icon at bounding box center [35, 419] width 10 height 12
click at [172, 414] on span at bounding box center [177, 419] width 10 height 10
click at [33, 416] on icon at bounding box center [35, 419] width 9 height 10
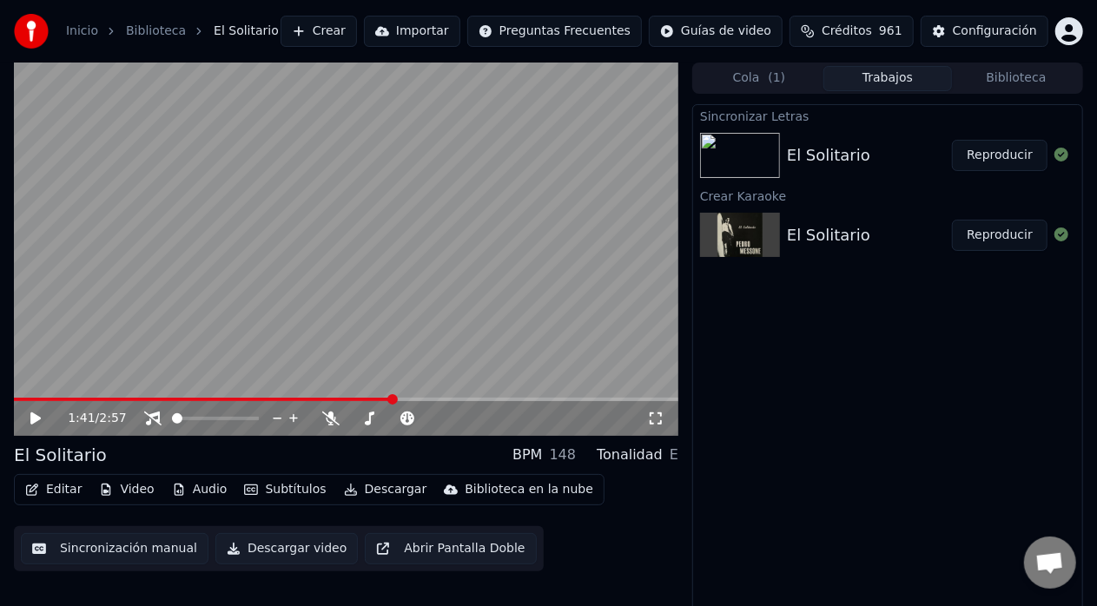
click at [266, 551] on button "Descargar video" at bounding box center [286, 548] width 142 height 31
